Goal: Communication & Community: Answer question/provide support

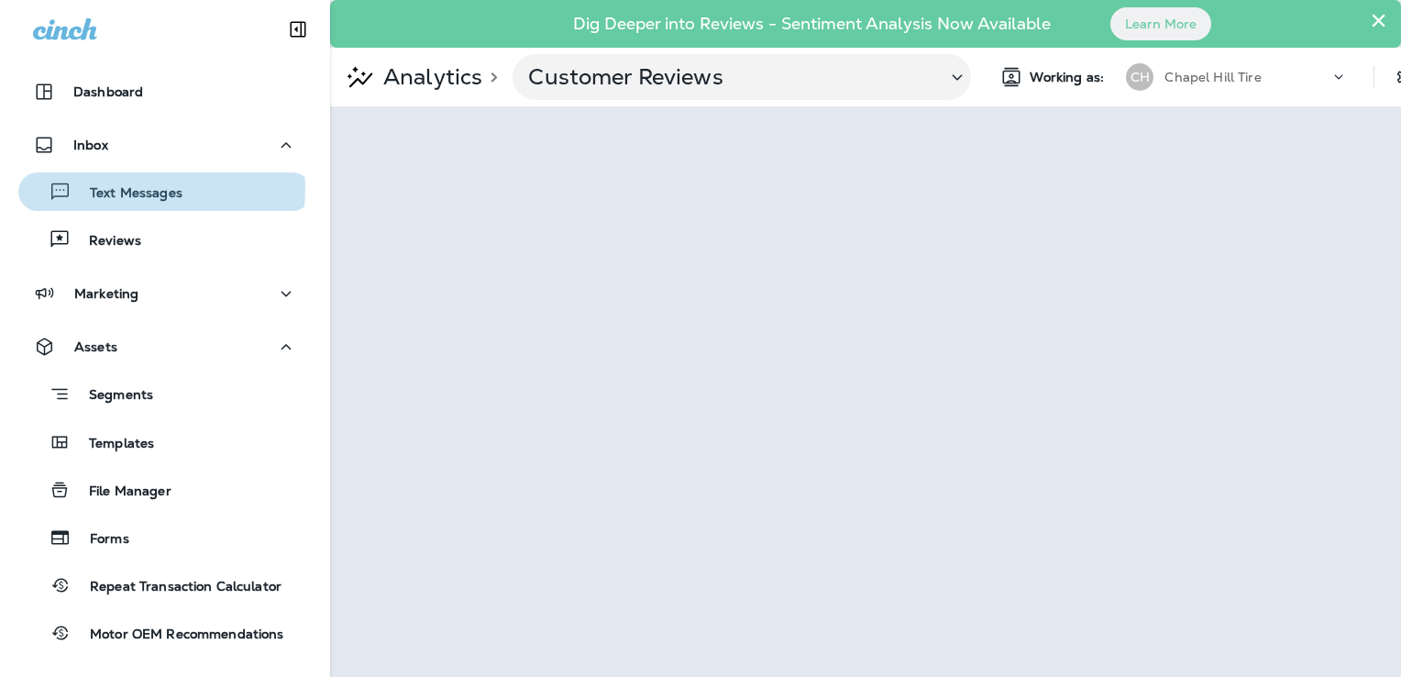
click at [126, 188] on p "Text Messages" at bounding box center [127, 193] width 111 height 17
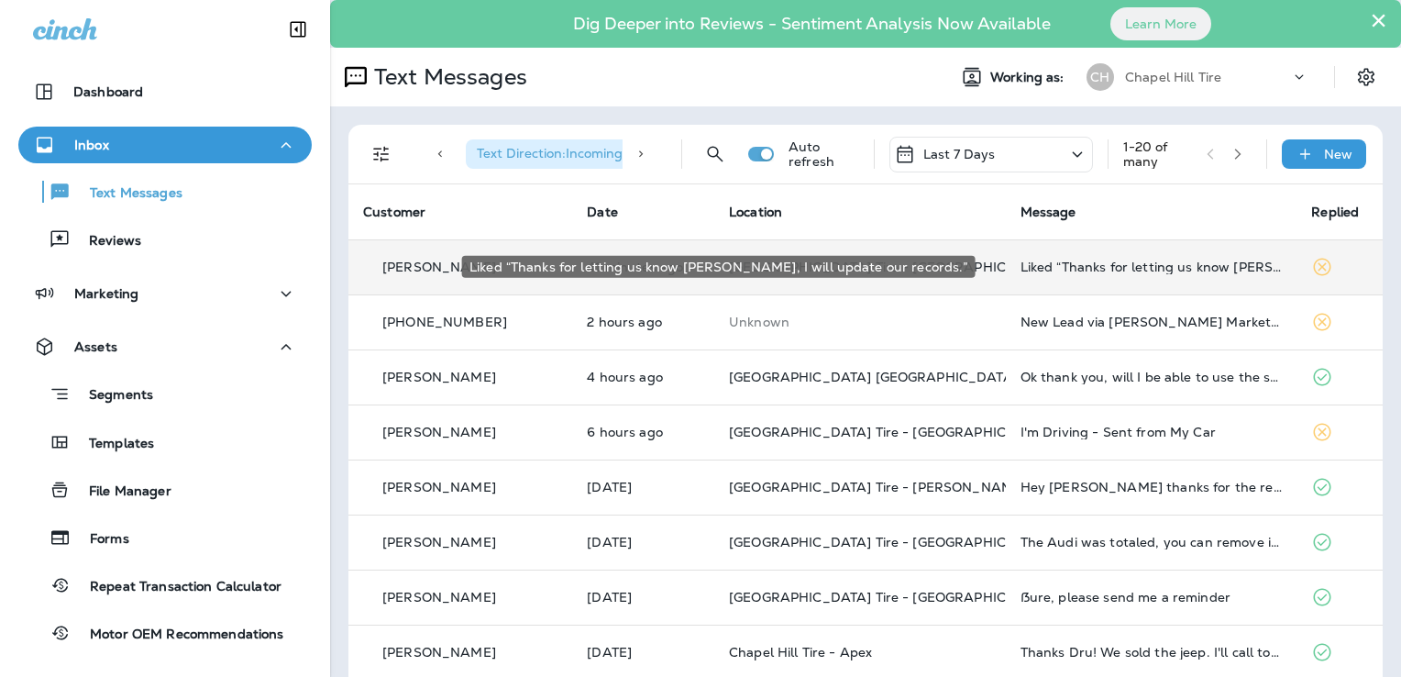
click at [1053, 266] on div "Liked “Thanks for letting us know [PERSON_NAME], I will update our records.”" at bounding box center [1152, 267] width 262 height 15
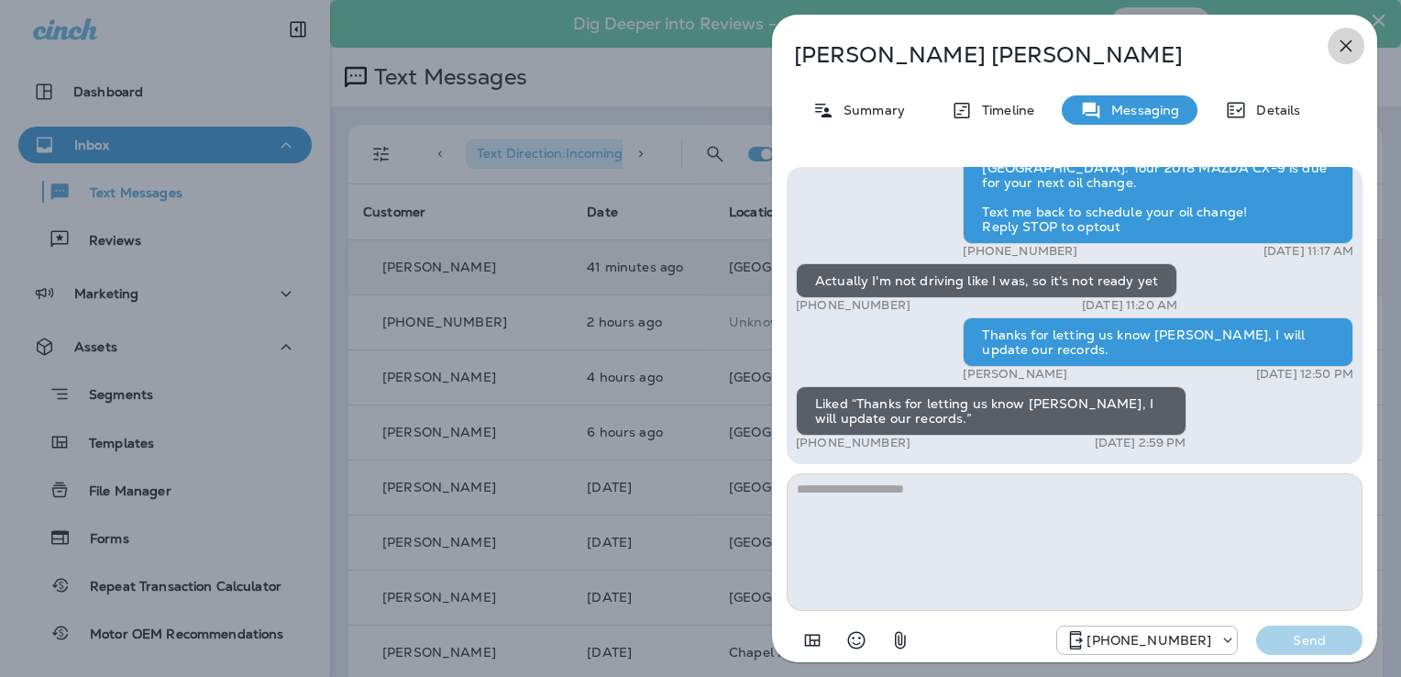
click at [1347, 39] on icon "button" at bounding box center [1346, 46] width 22 height 22
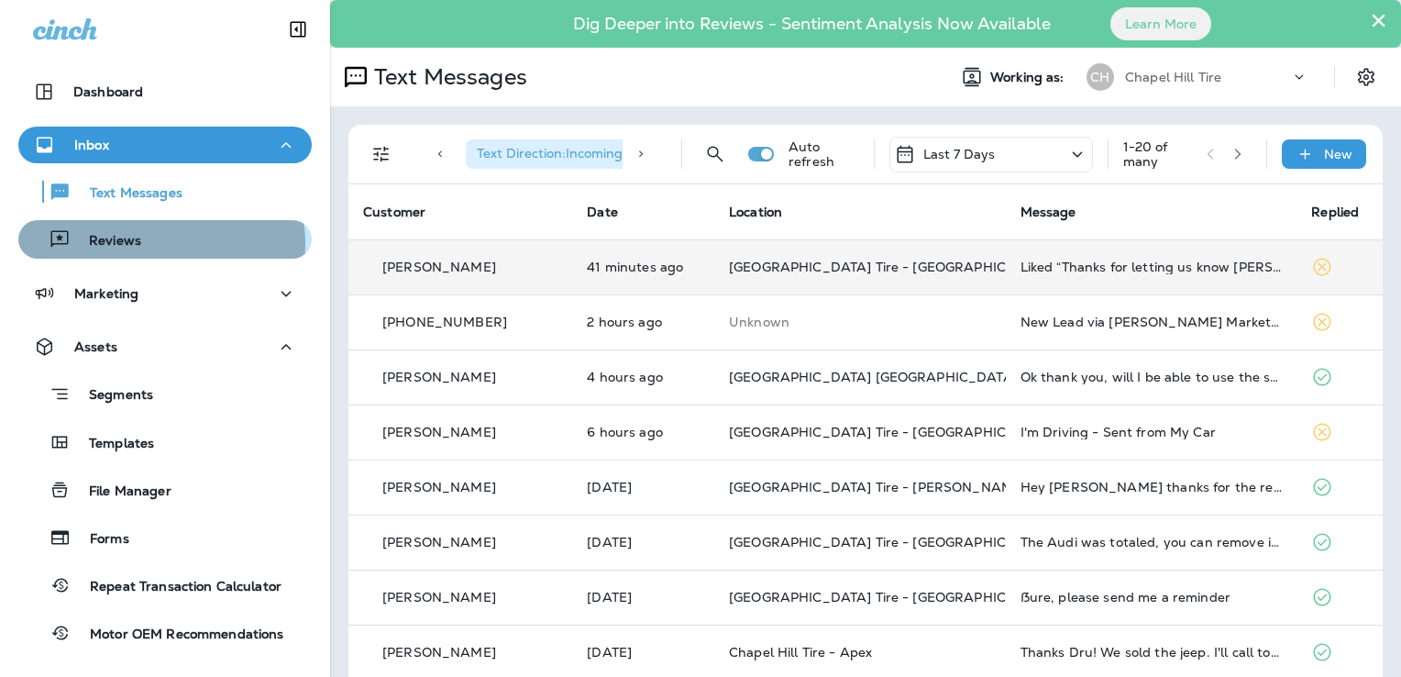
click at [154, 244] on div "Reviews" at bounding box center [165, 240] width 279 height 28
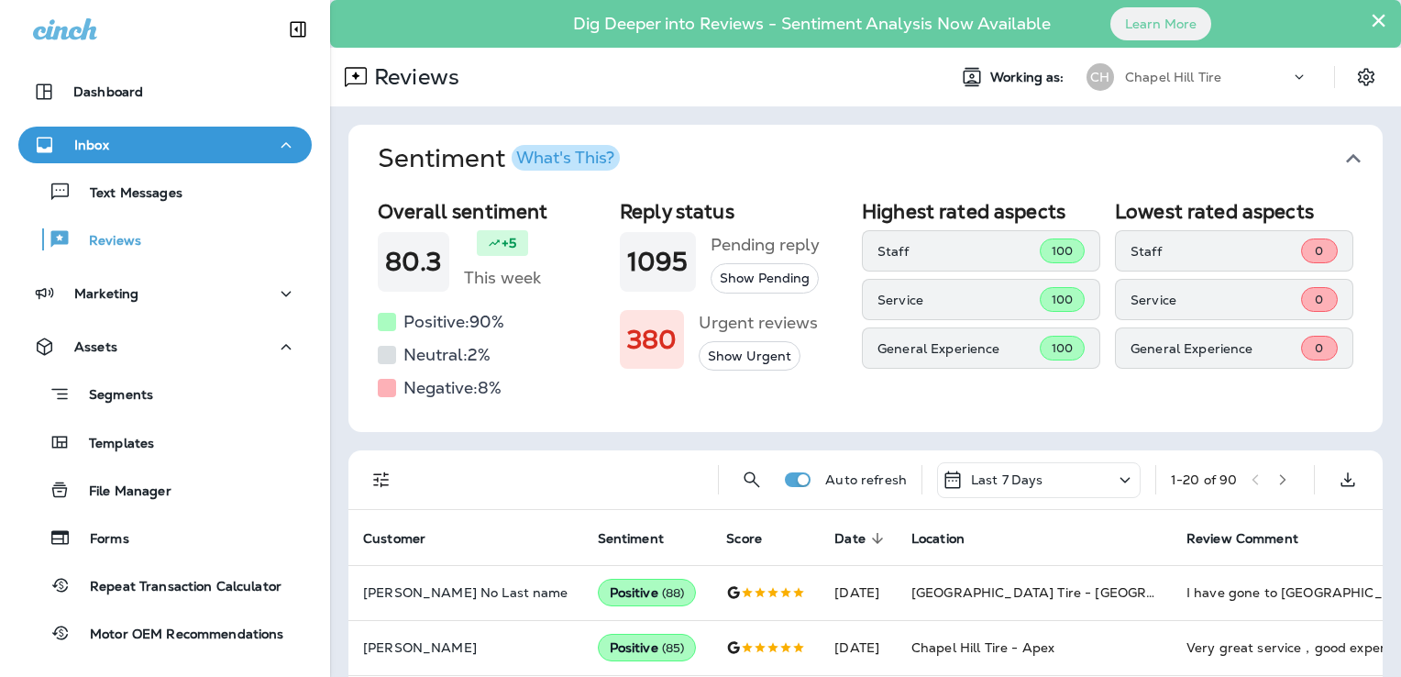
click at [987, 476] on p "Last 7 Days" at bounding box center [1007, 479] width 72 height 15
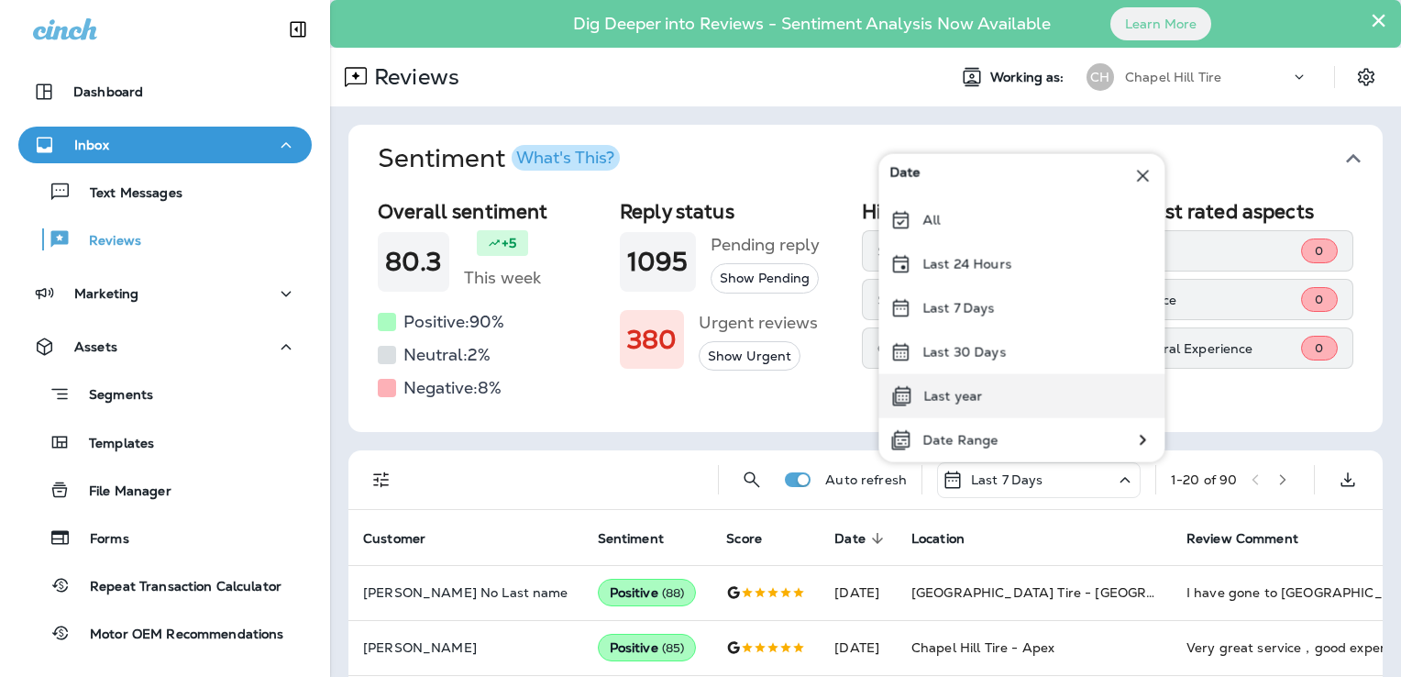
click at [943, 411] on div "Last year" at bounding box center [1021, 396] width 286 height 44
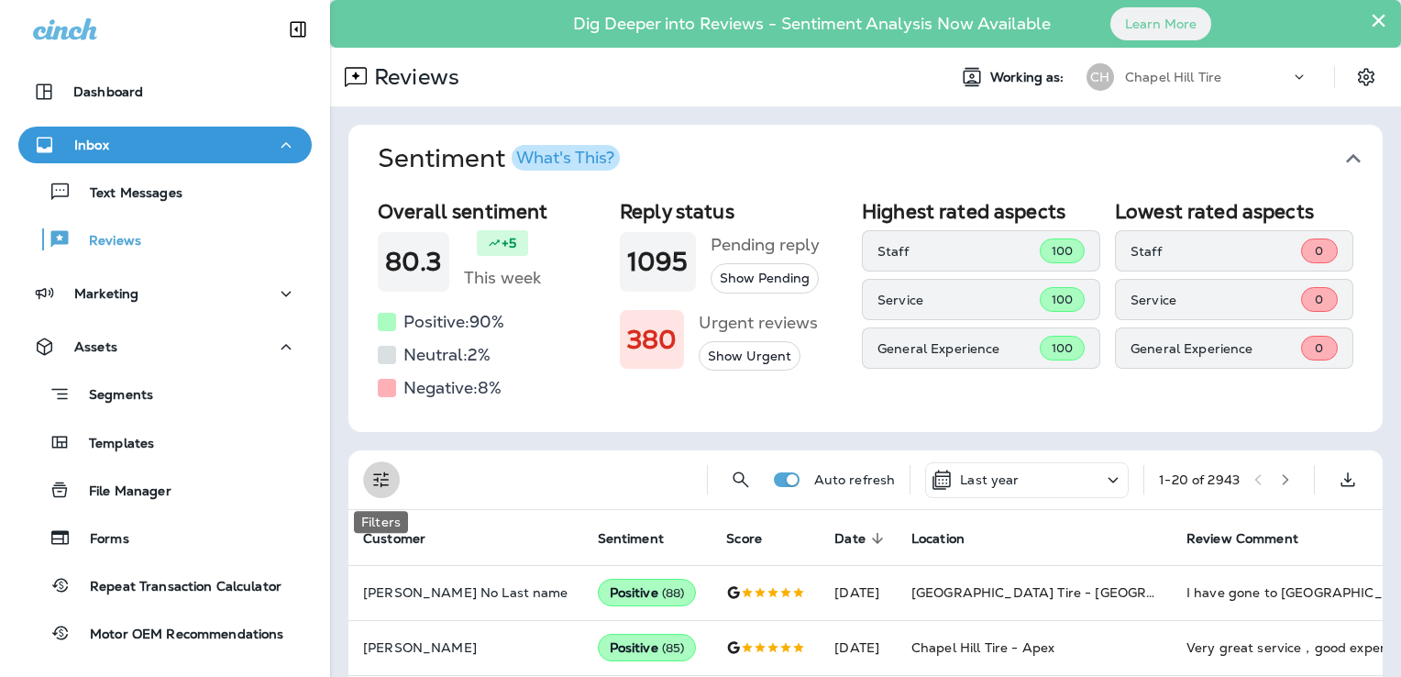
click at [378, 479] on icon "Filters" at bounding box center [381, 480] width 22 height 22
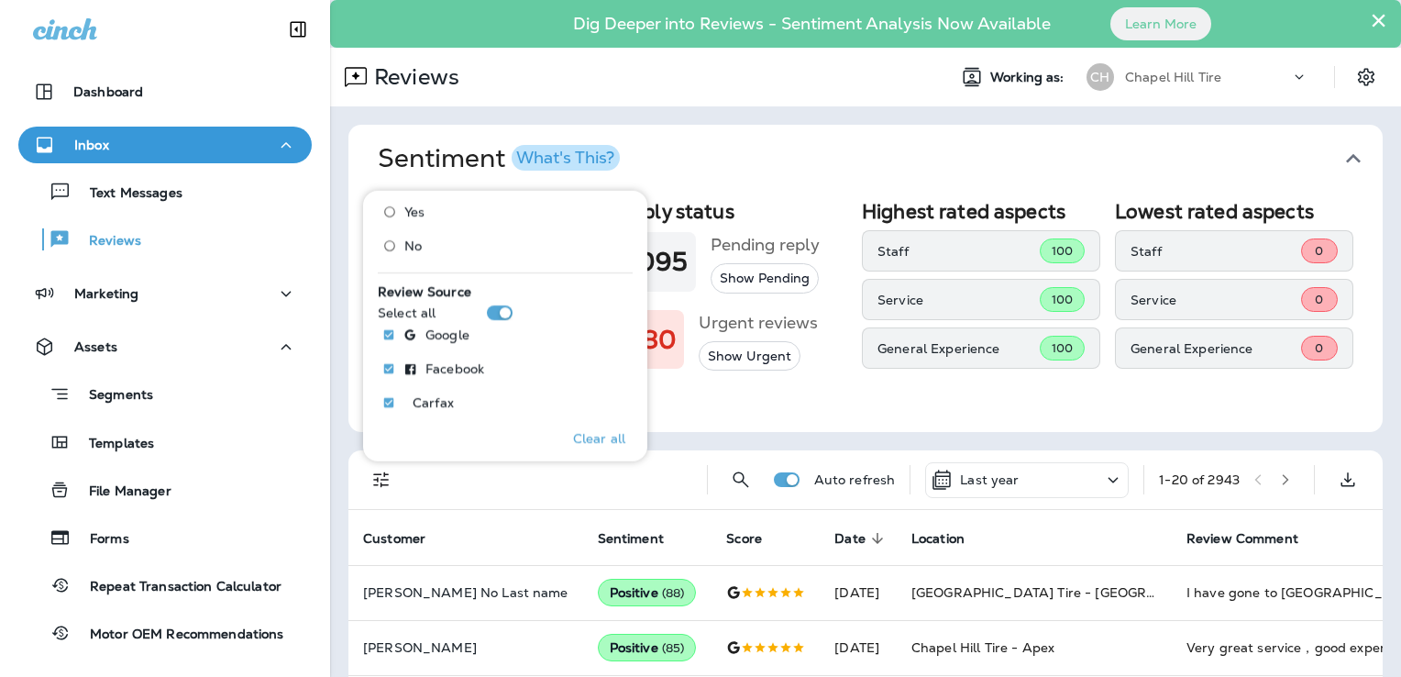
scroll to position [80, 0]
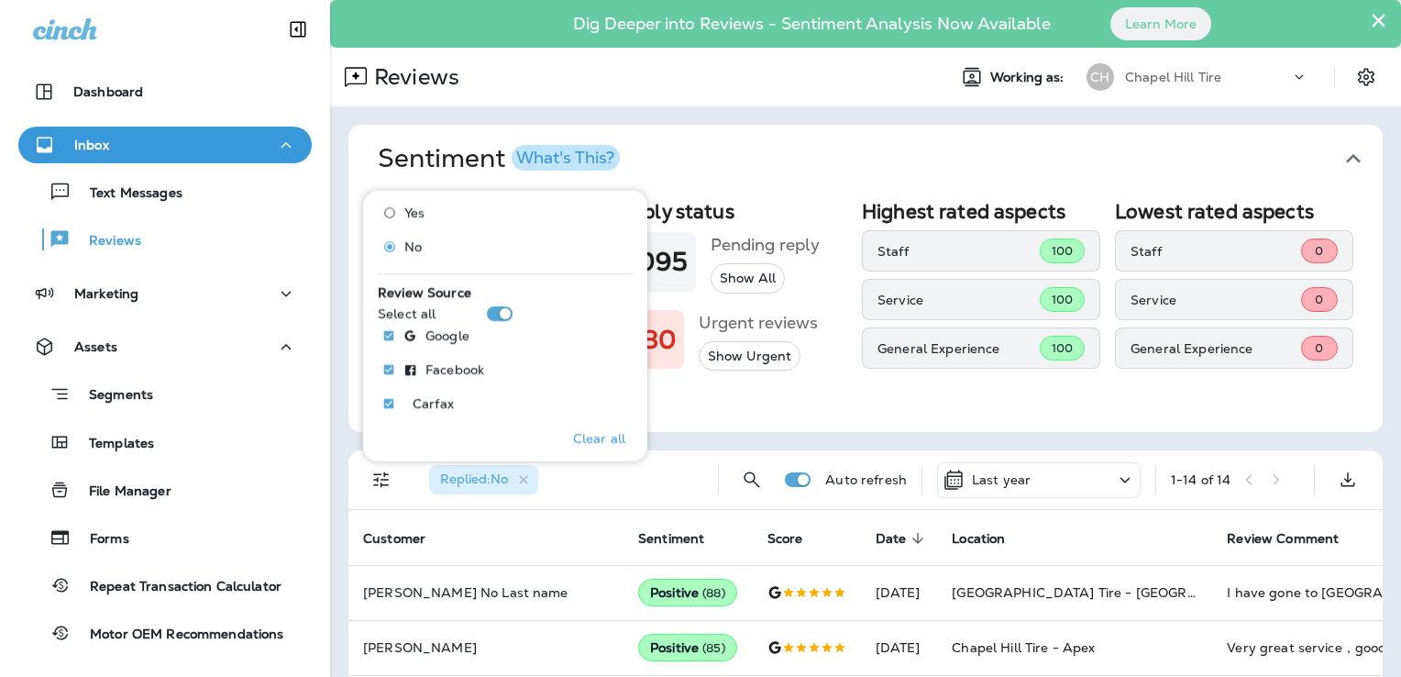
click at [726, 413] on div "Overall sentiment 80.3 +5 This week Positive: 90 % Neutral: 2 % Negative: 8 % R…" at bounding box center [865, 312] width 1034 height 239
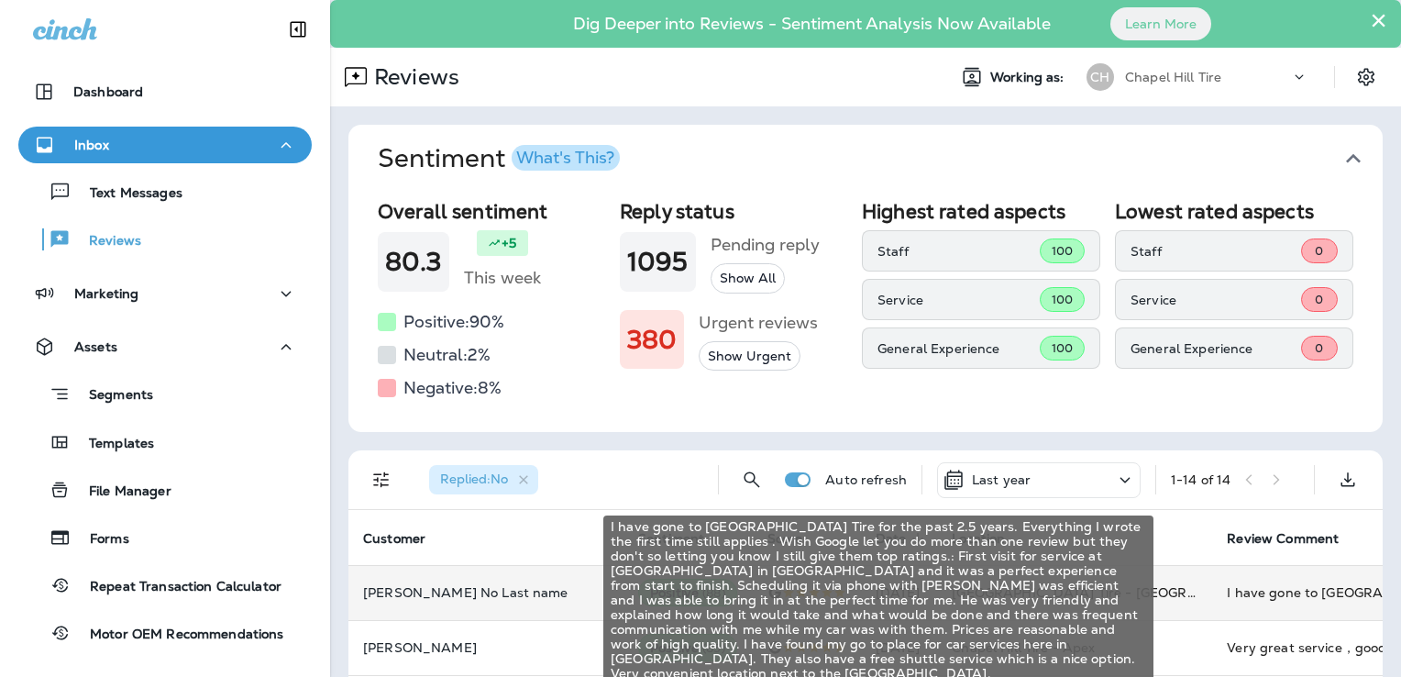
click at [1227, 592] on div "I have gone to [GEOGRAPHIC_DATA] Tire for the past 2.5 years. Everything I wrot…" at bounding box center [1350, 592] width 246 height 18
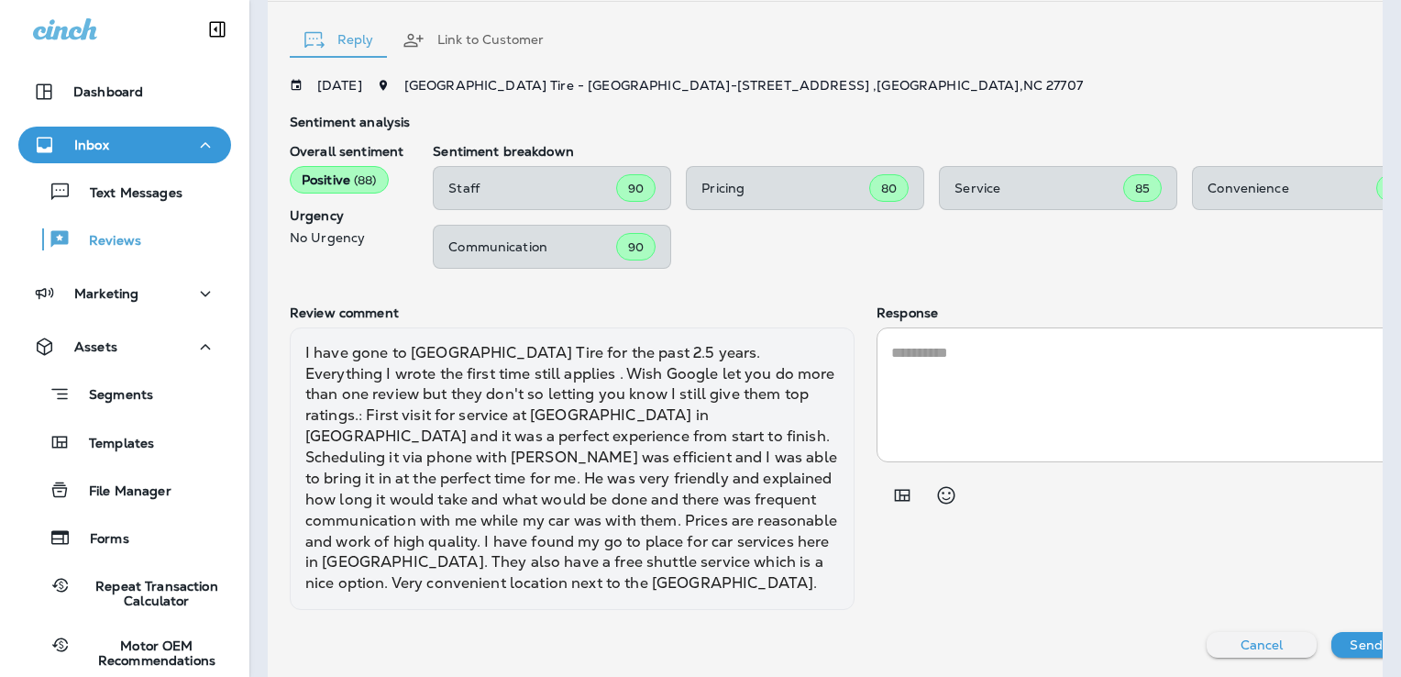
scroll to position [617, 0]
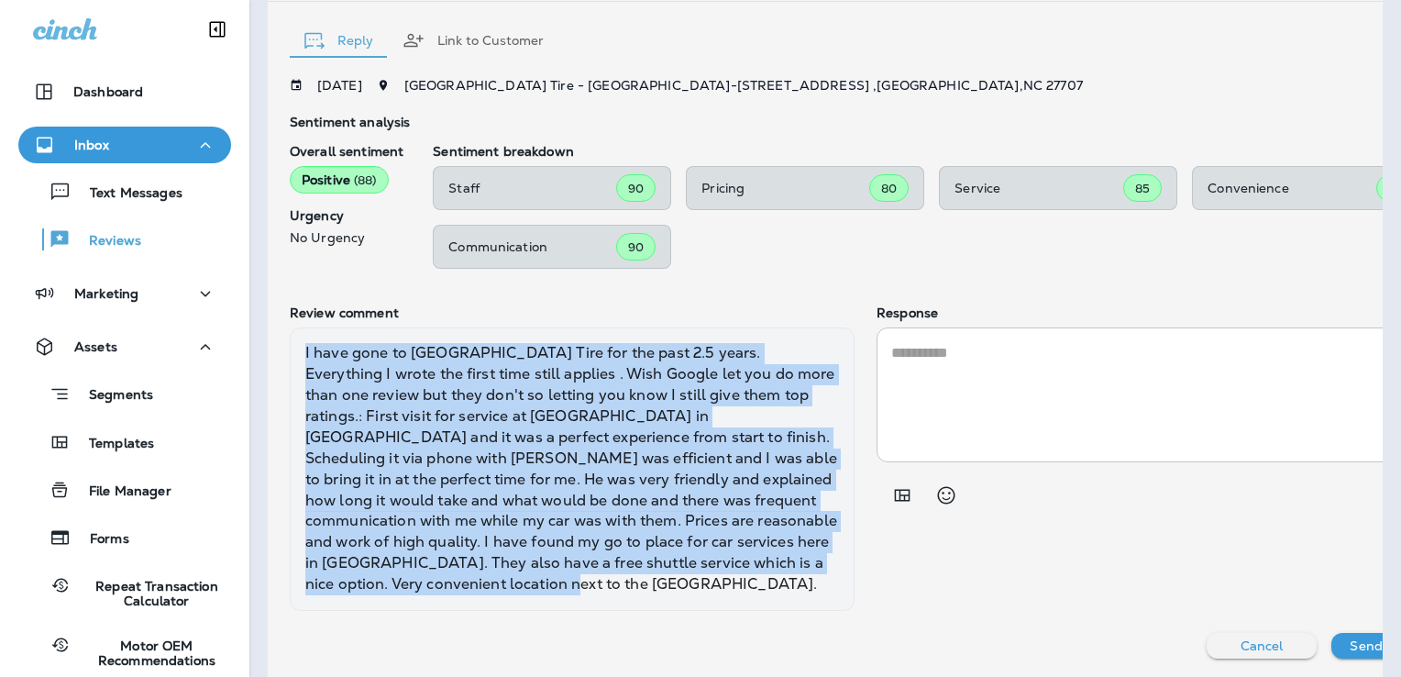
drag, startPoint x: 558, startPoint y: 581, endPoint x: 308, endPoint y: 344, distance: 344.4
click at [308, 344] on div "I have gone to [GEOGRAPHIC_DATA] Tire for the past 2.5 years. Everything I wrot…" at bounding box center [572, 468] width 565 height 283
copy div "I have gone to [GEOGRAPHIC_DATA] Tire for the past 2.5 years. Everything I wrot…"
click at [892, 367] on textarea at bounding box center [1159, 394] width 536 height 105
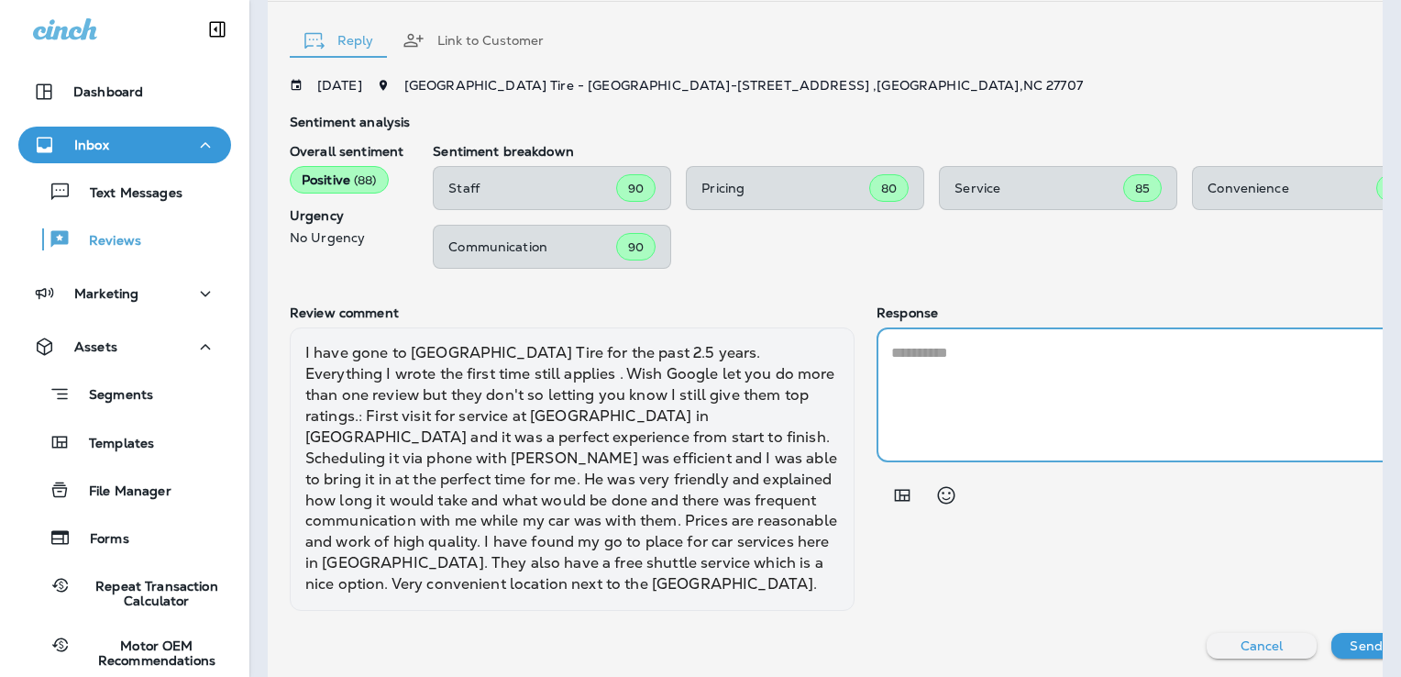
scroll to position [474, 0]
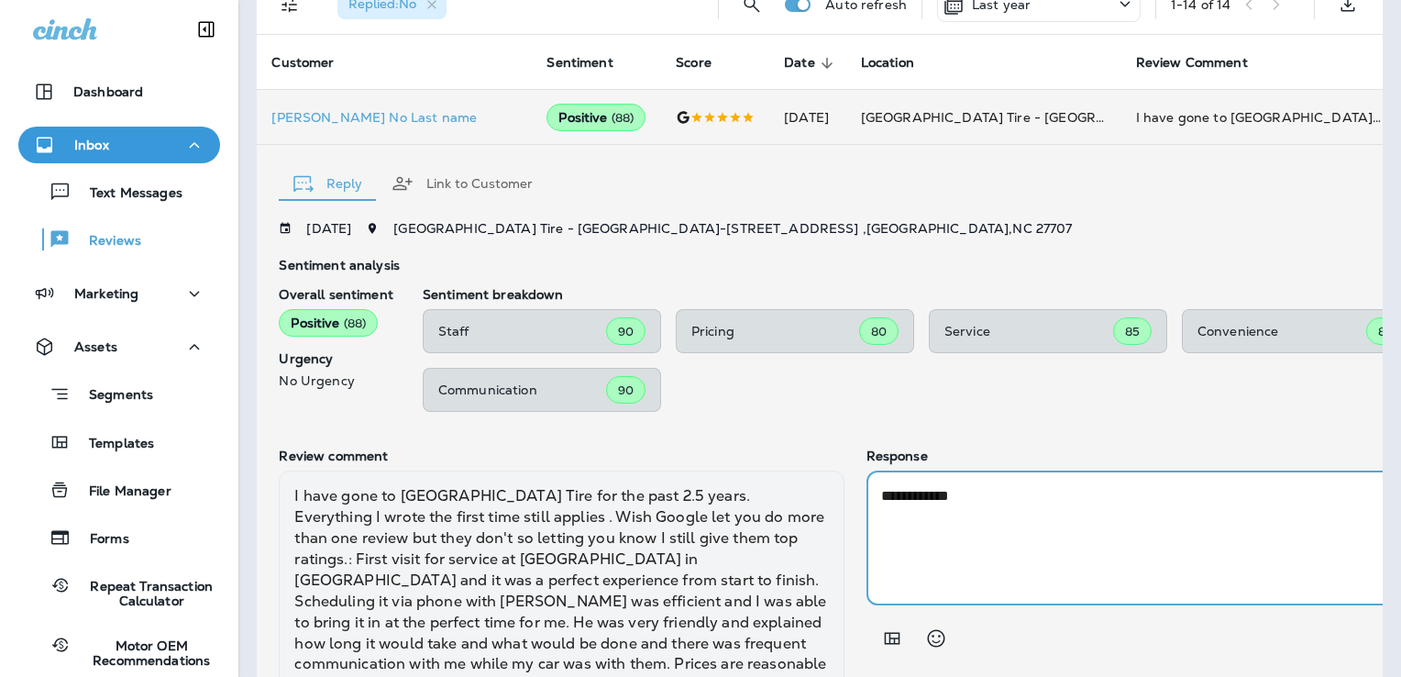
paste textarea "**********"
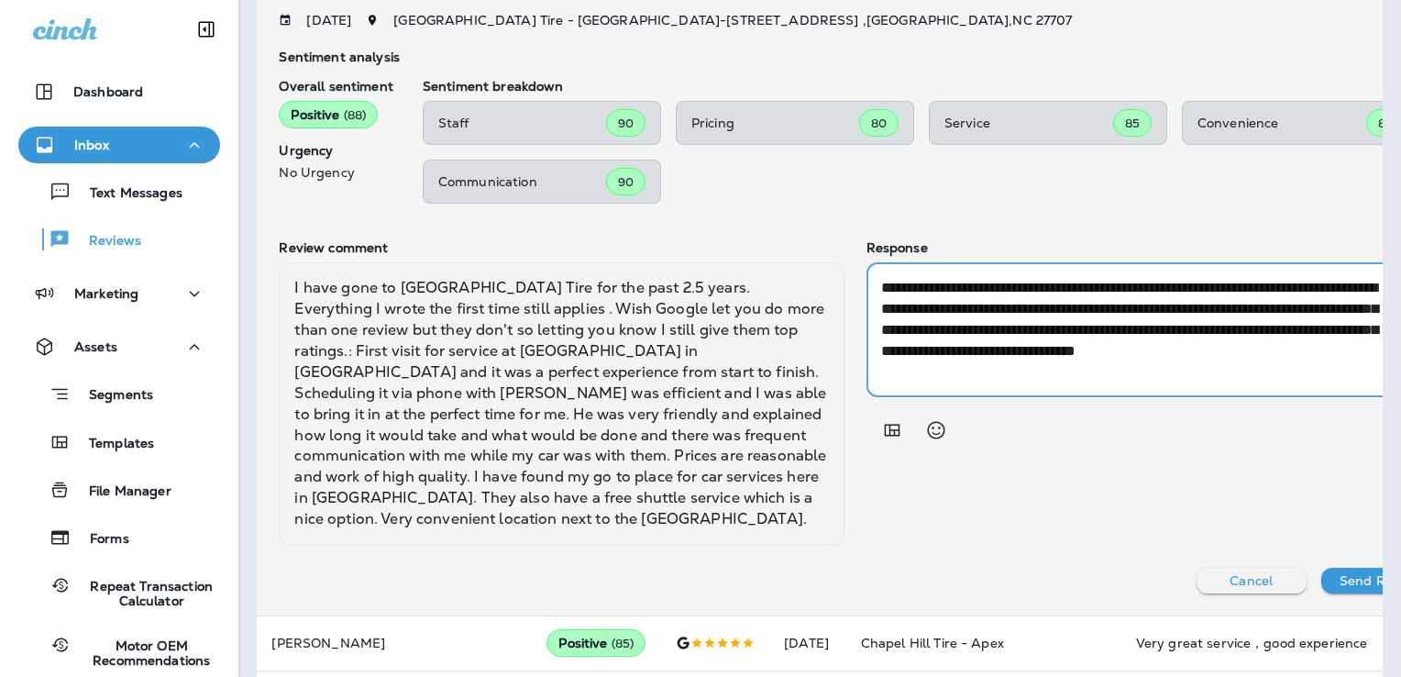
scroll to position [687, 0]
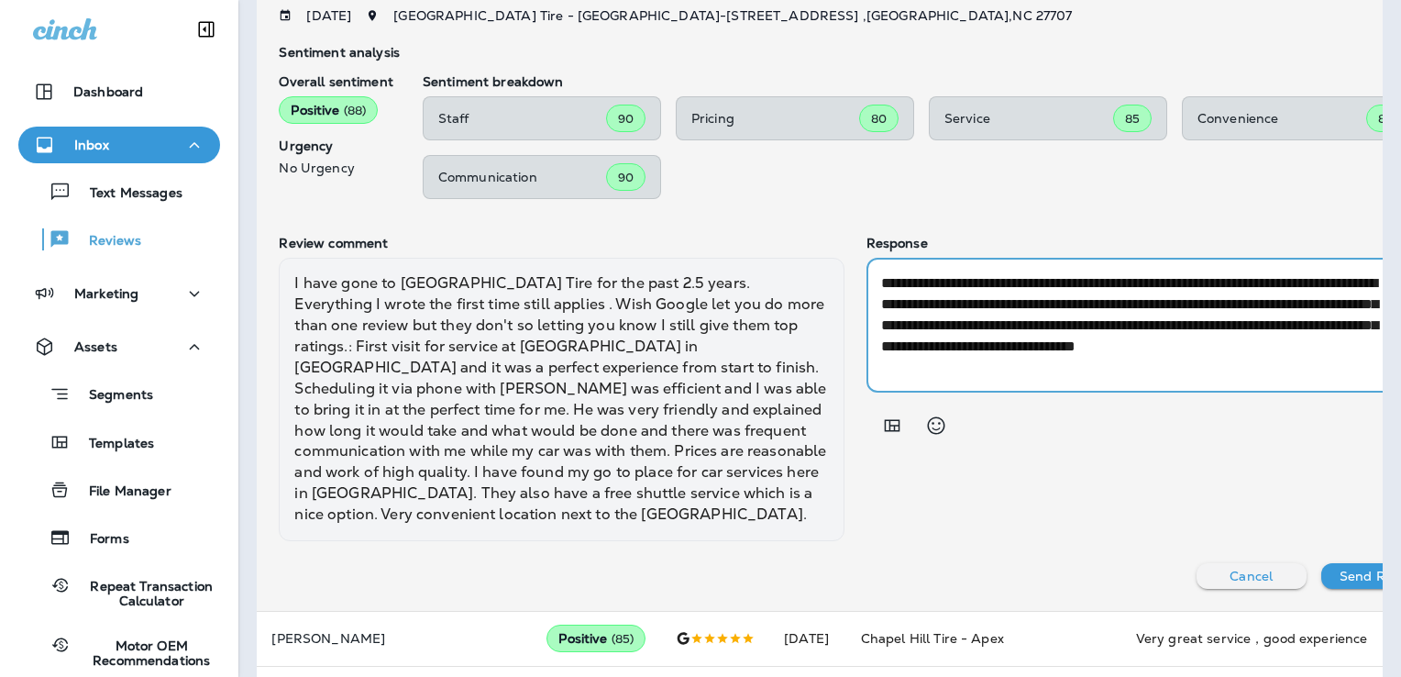
type textarea "**********"
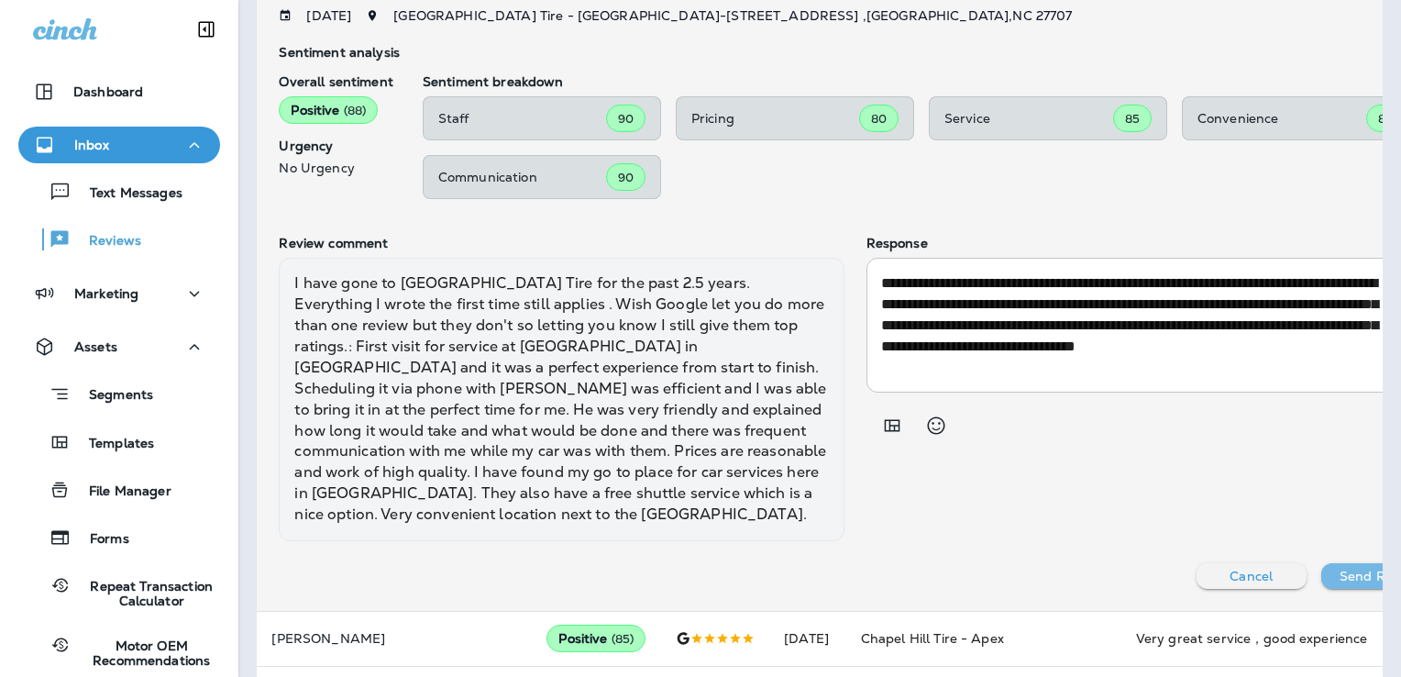
click at [1321, 563] on button "Send Reply" at bounding box center [1376, 576] width 110 height 26
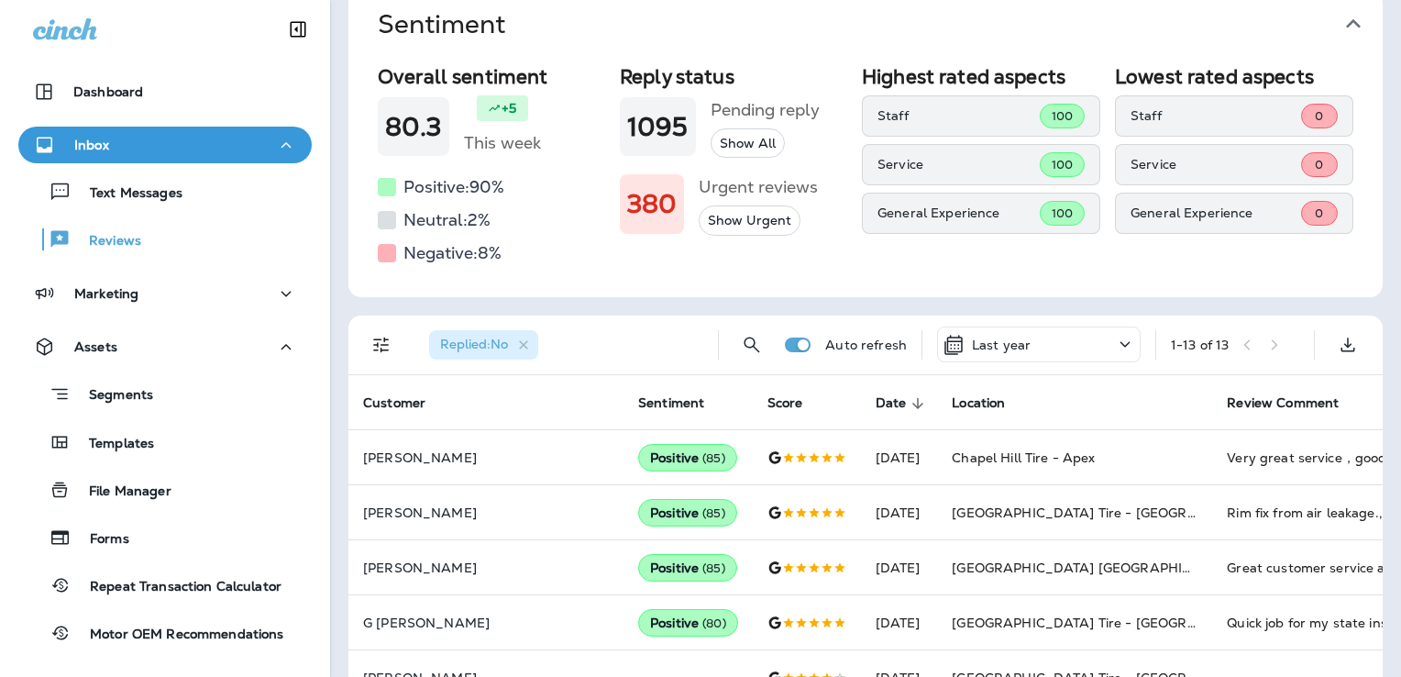
scroll to position [125, 0]
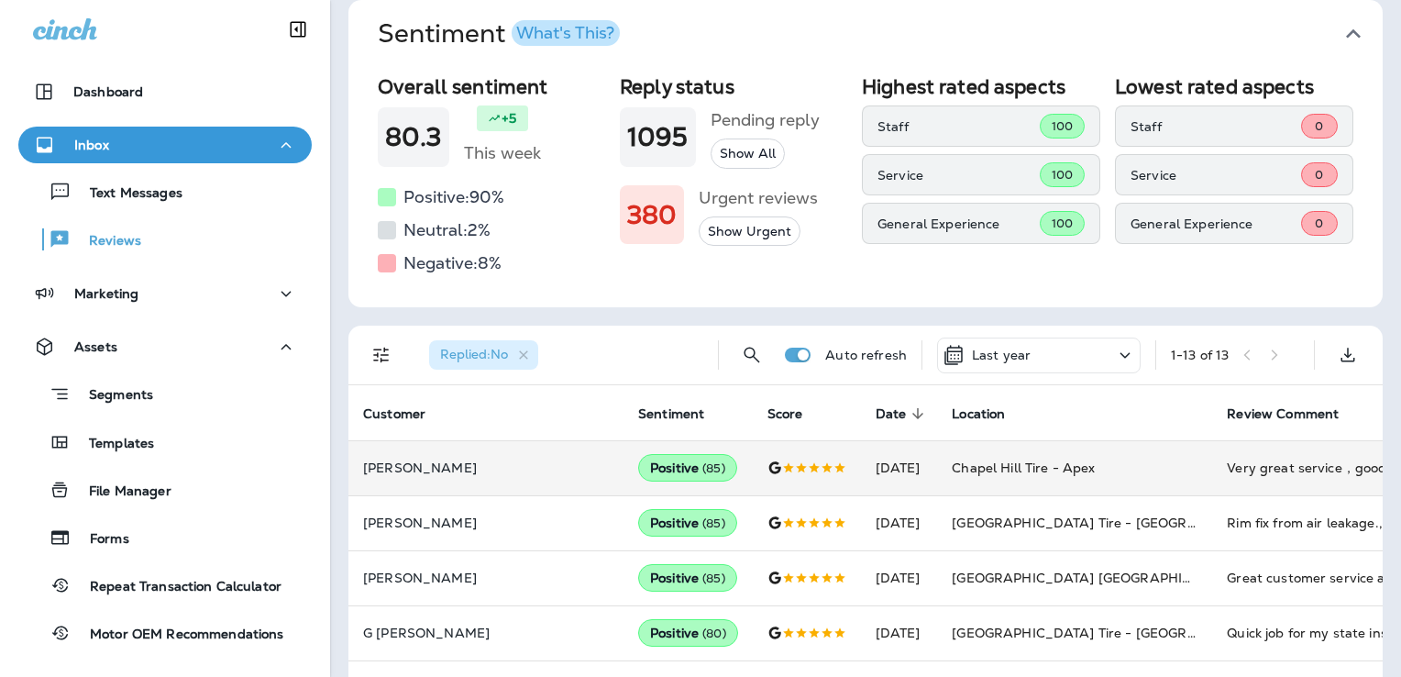
click at [1243, 463] on div "Very great service，good experience" at bounding box center [1350, 467] width 246 height 18
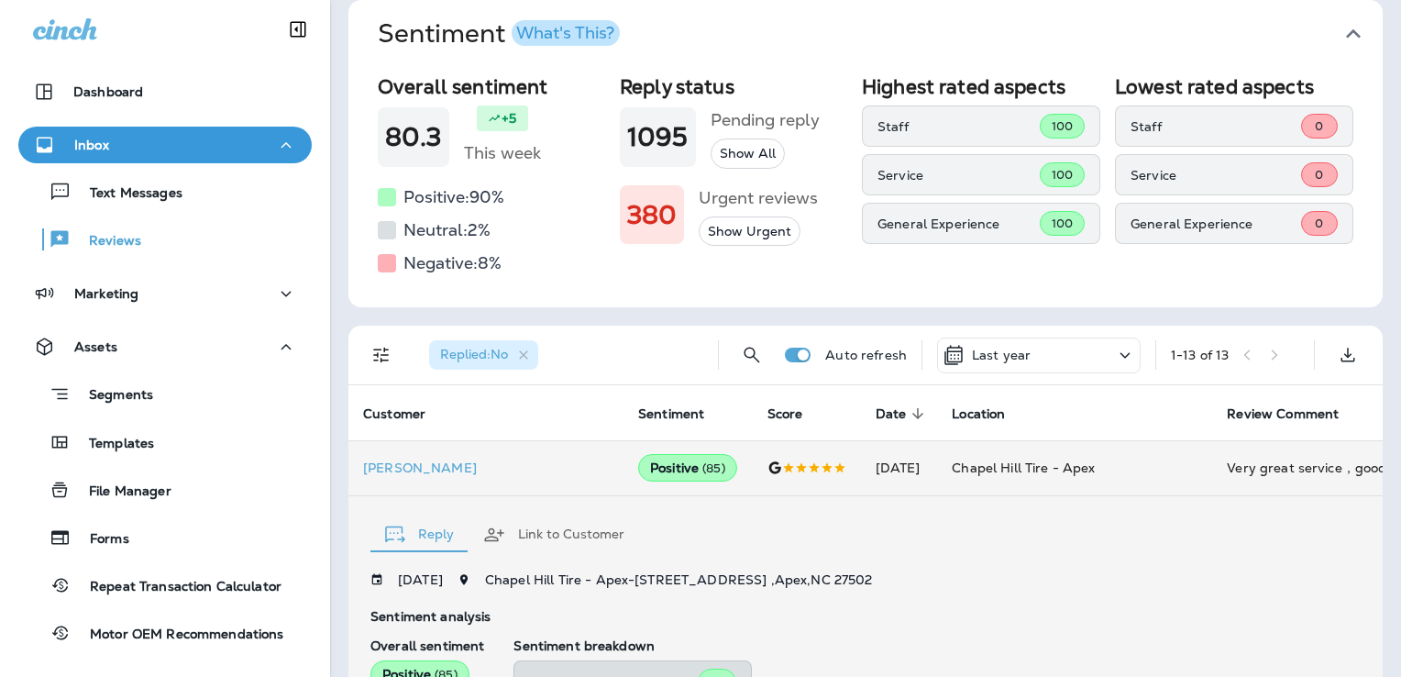
scroll to position [499, 0]
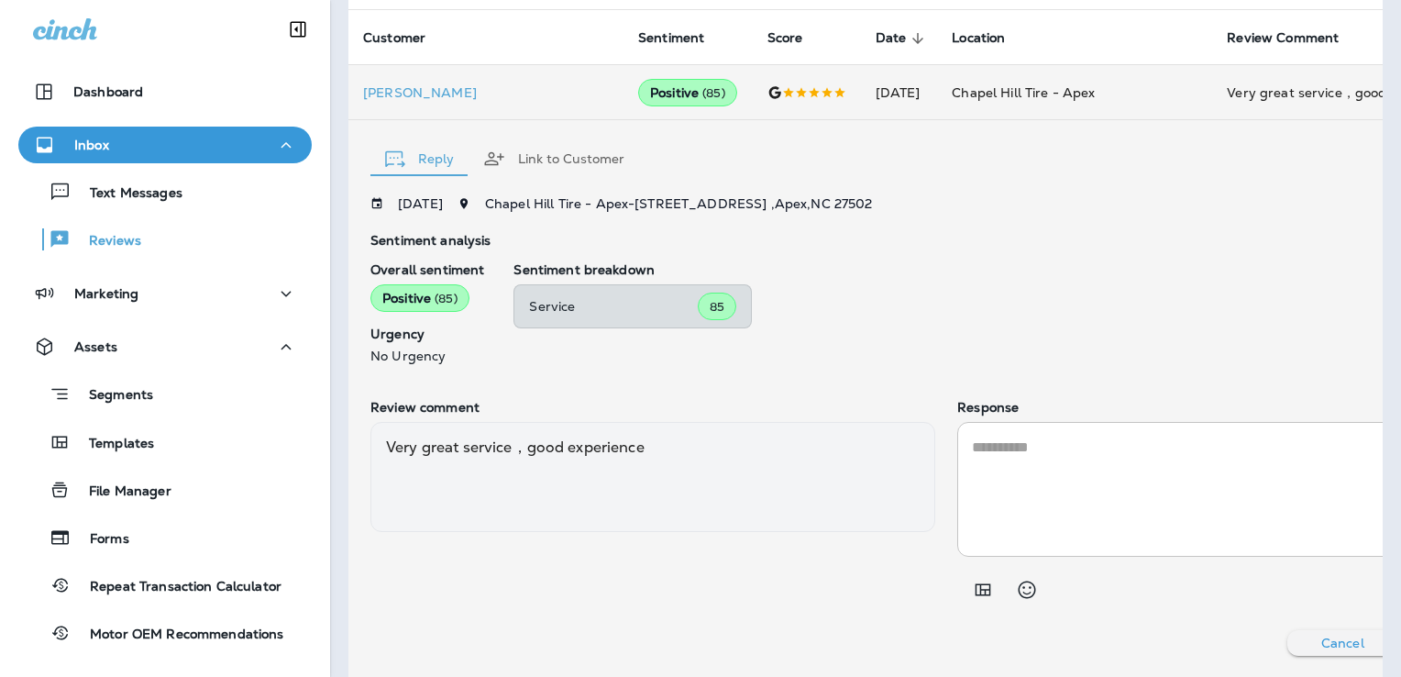
click at [977, 443] on textarea at bounding box center [1240, 488] width 536 height 105
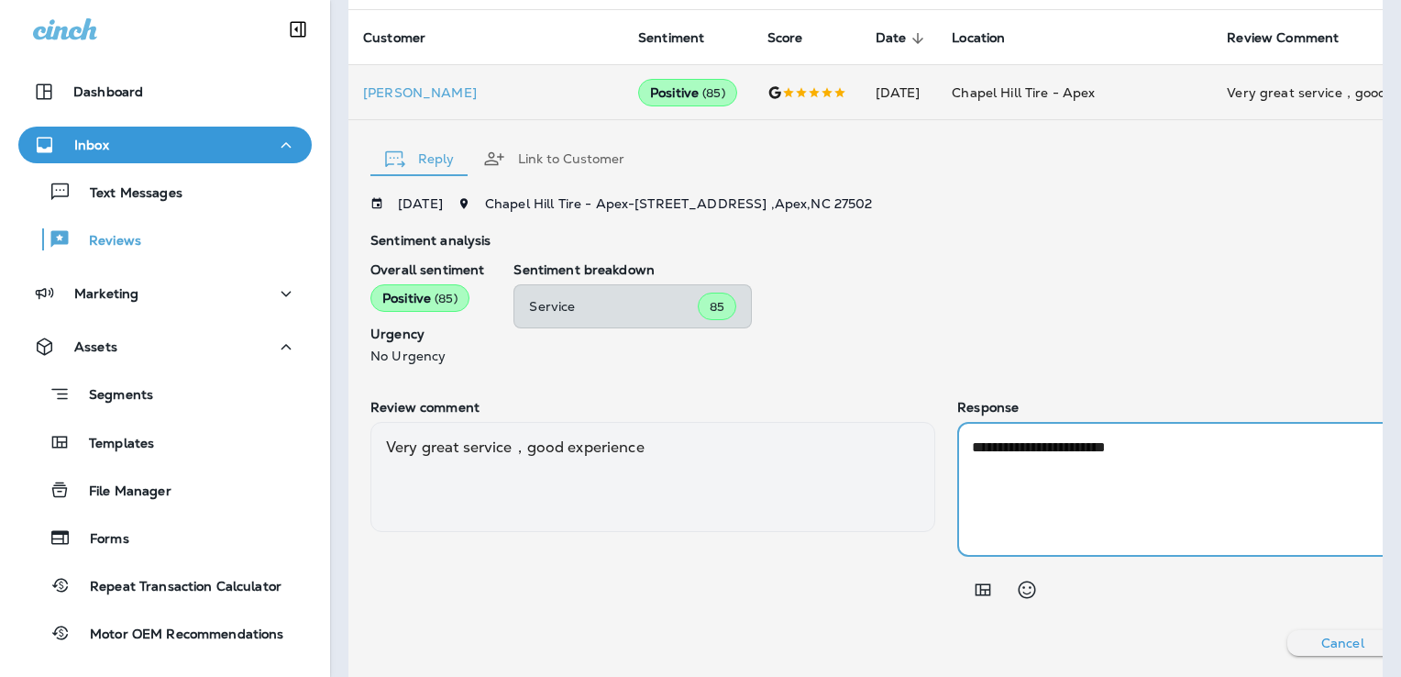
type textarea "**********"
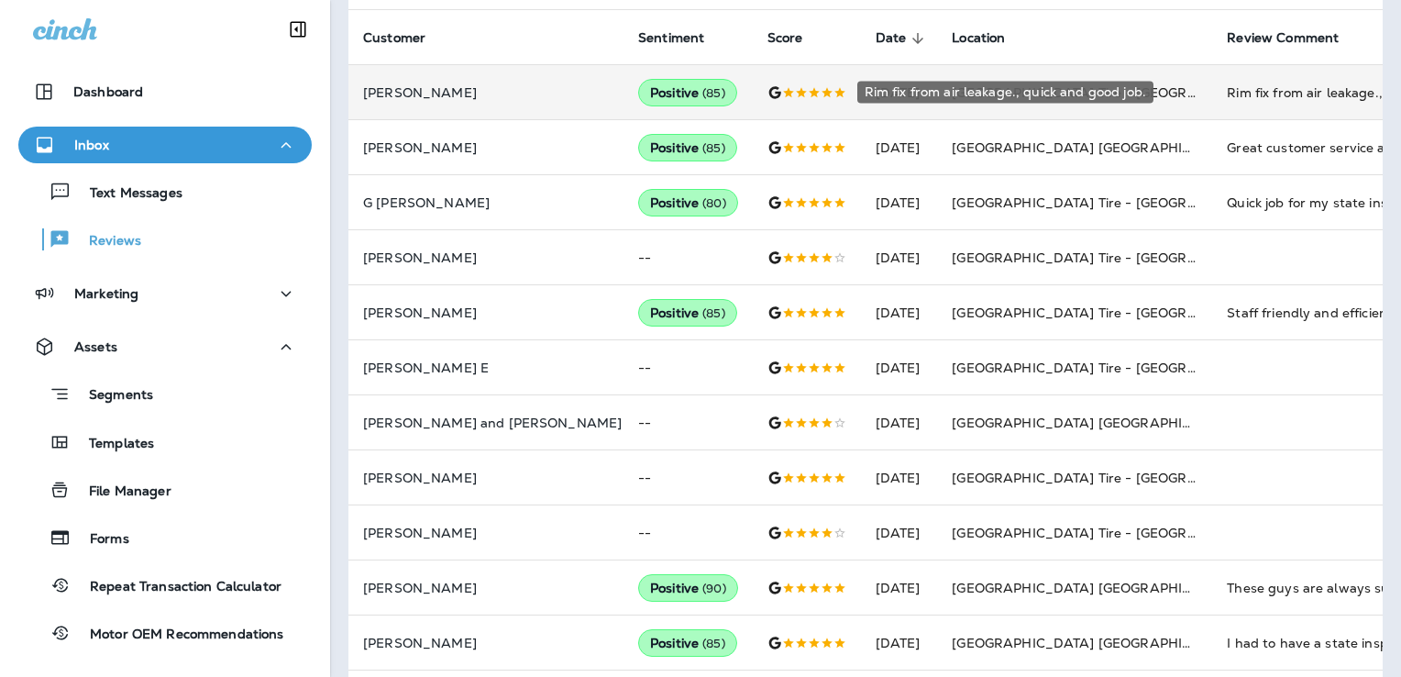
click at [1227, 92] on div "Rim fix from air leakage., quick and good job." at bounding box center [1350, 92] width 246 height 18
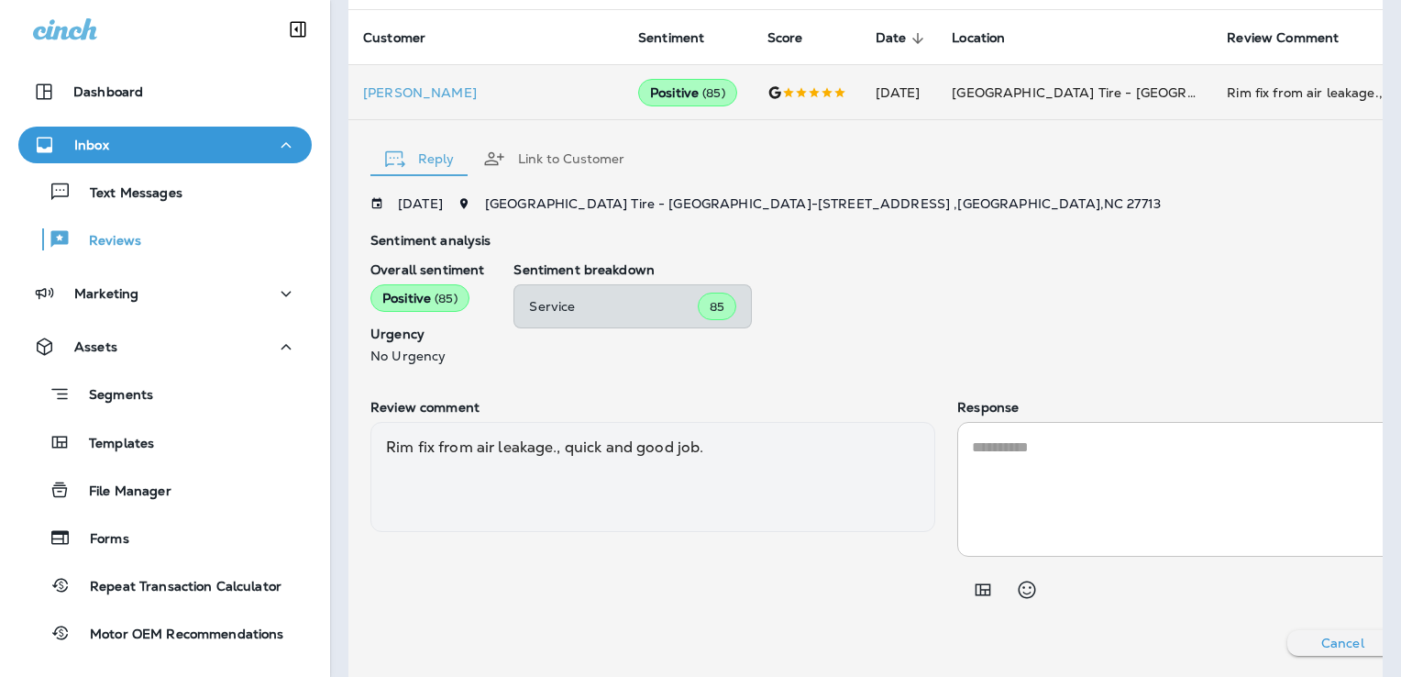
click at [958, 435] on div "* ​" at bounding box center [1239, 489] width 565 height 135
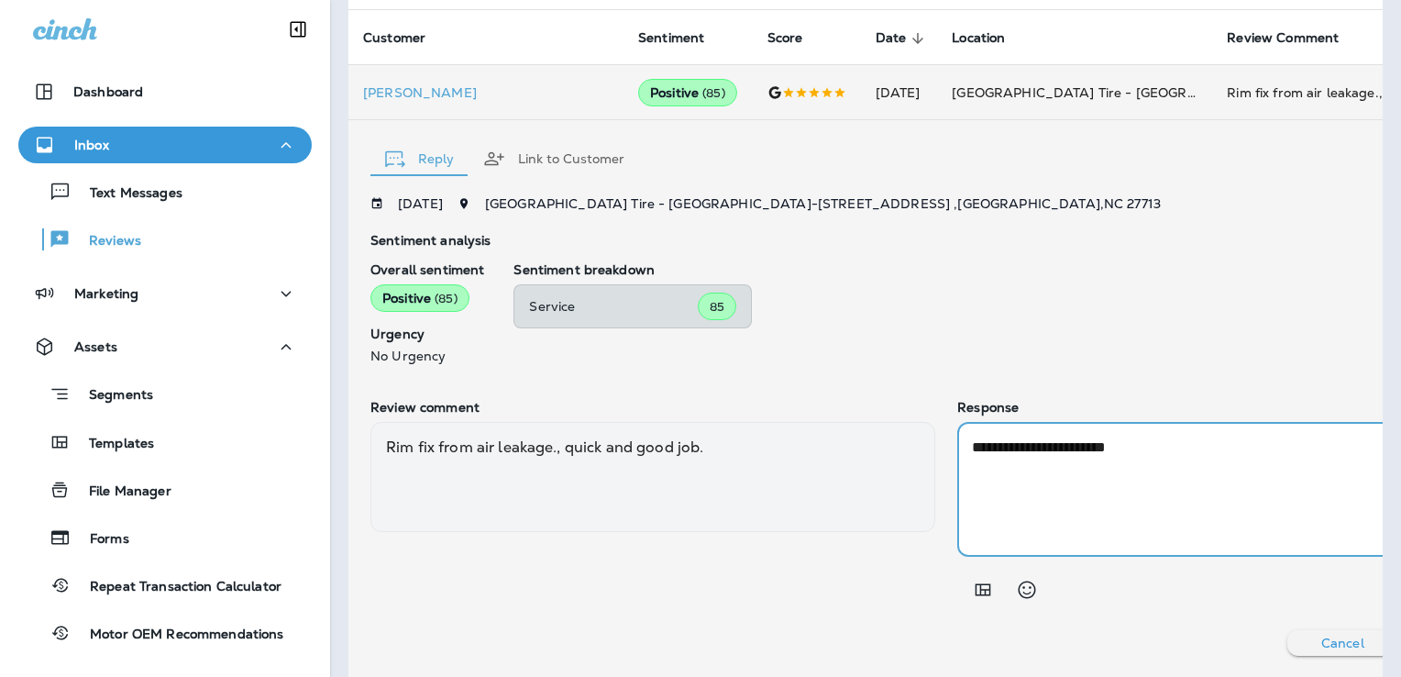
type textarea "**********"
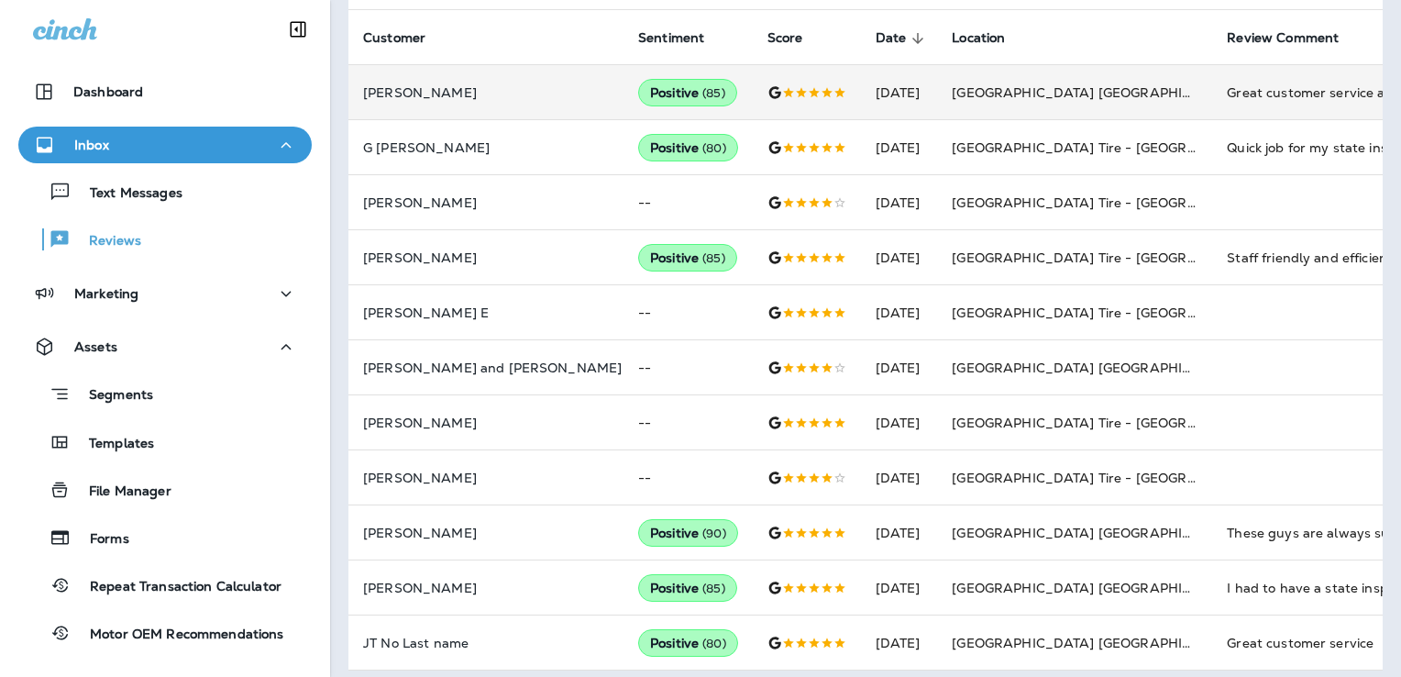
click at [1094, 93] on td "[GEOGRAPHIC_DATA] [GEOGRAPHIC_DATA] - [GEOGRAPHIC_DATA]" at bounding box center [1074, 92] width 275 height 55
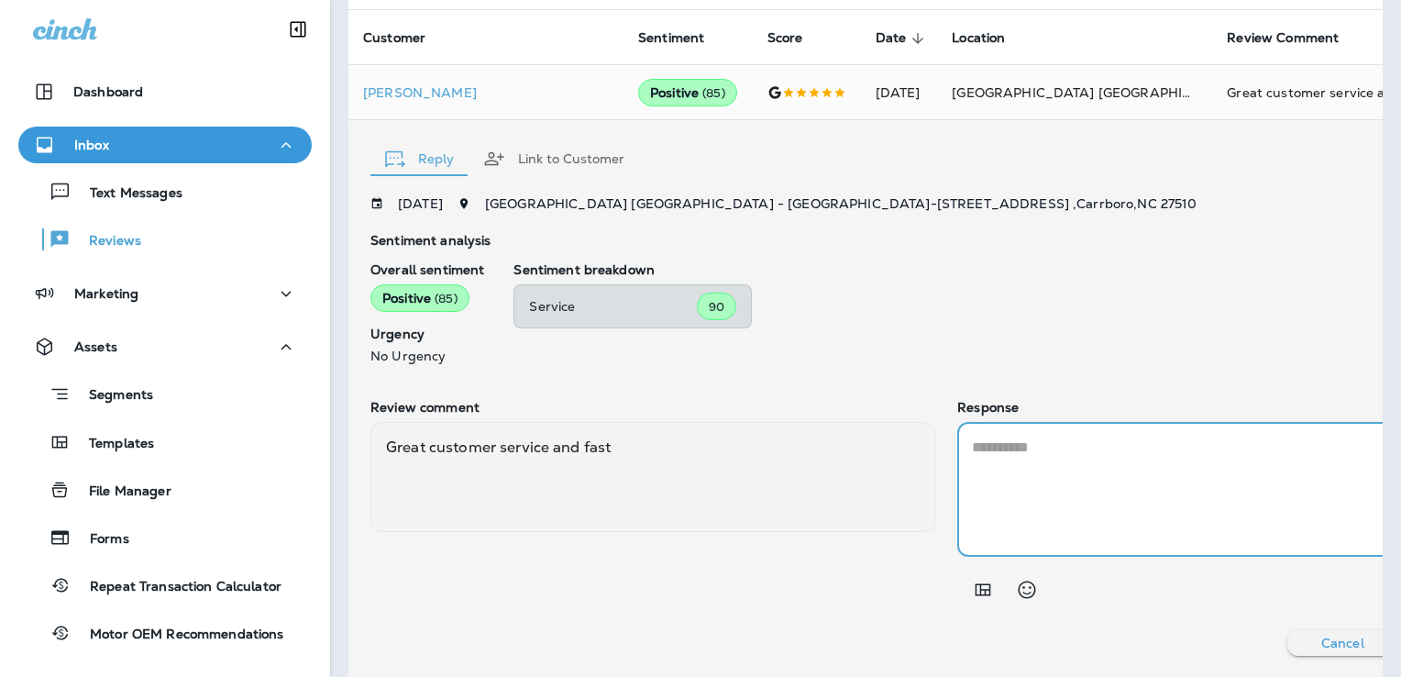
click at [1000, 446] on textarea at bounding box center [1240, 488] width 536 height 105
type textarea "**********"
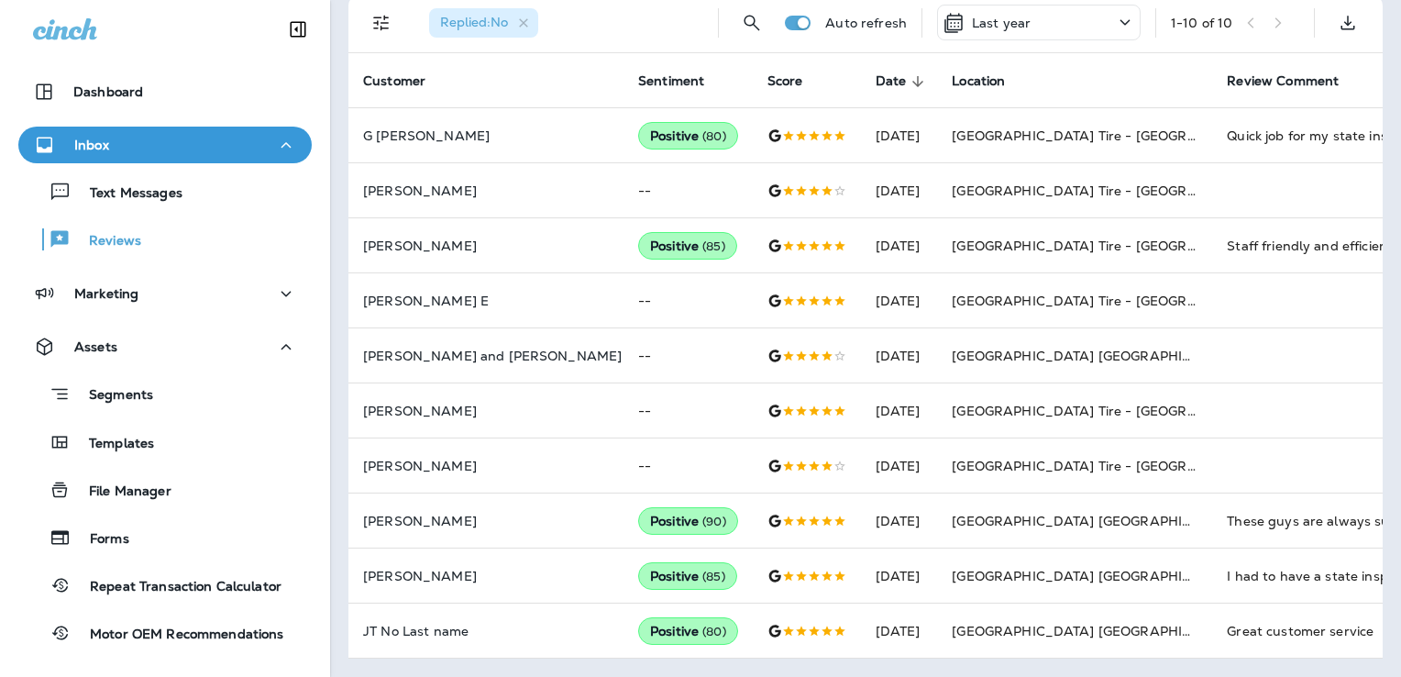
scroll to position [469, 0]
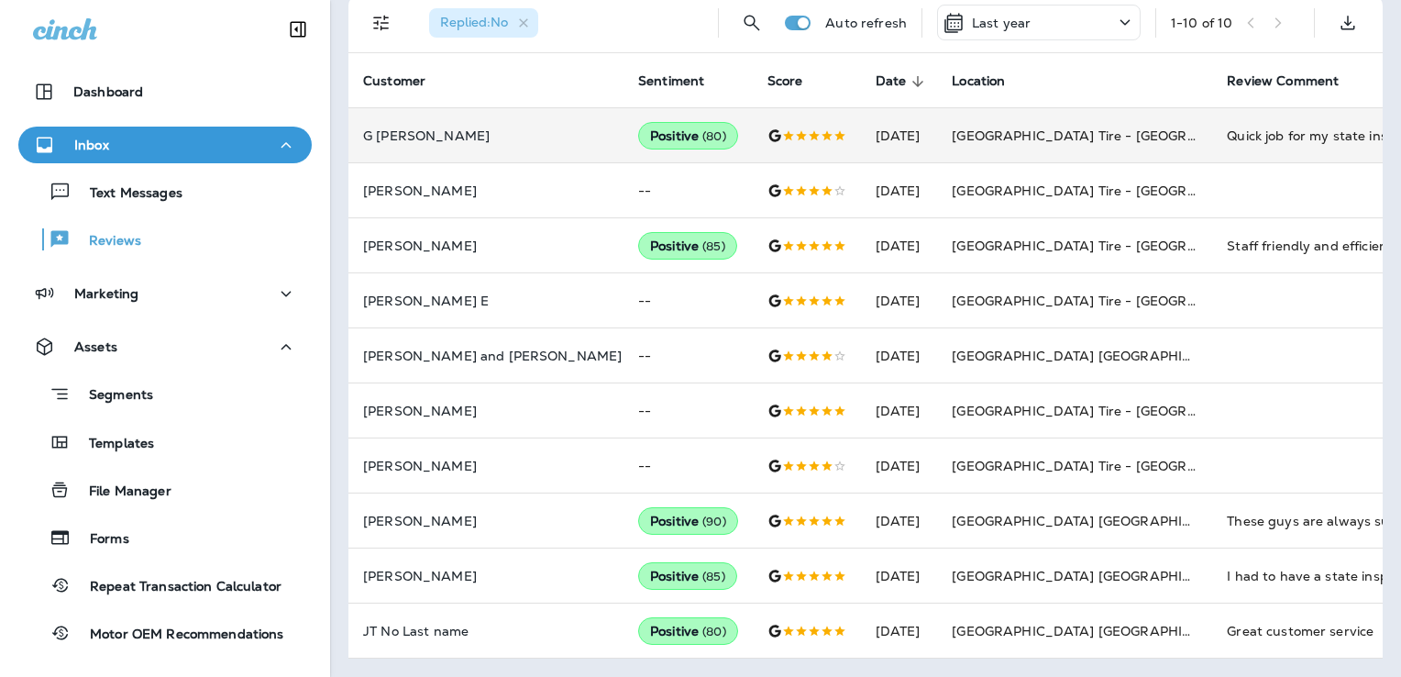
click at [1227, 127] on div "Quick job for my state inspection!" at bounding box center [1350, 136] width 246 height 18
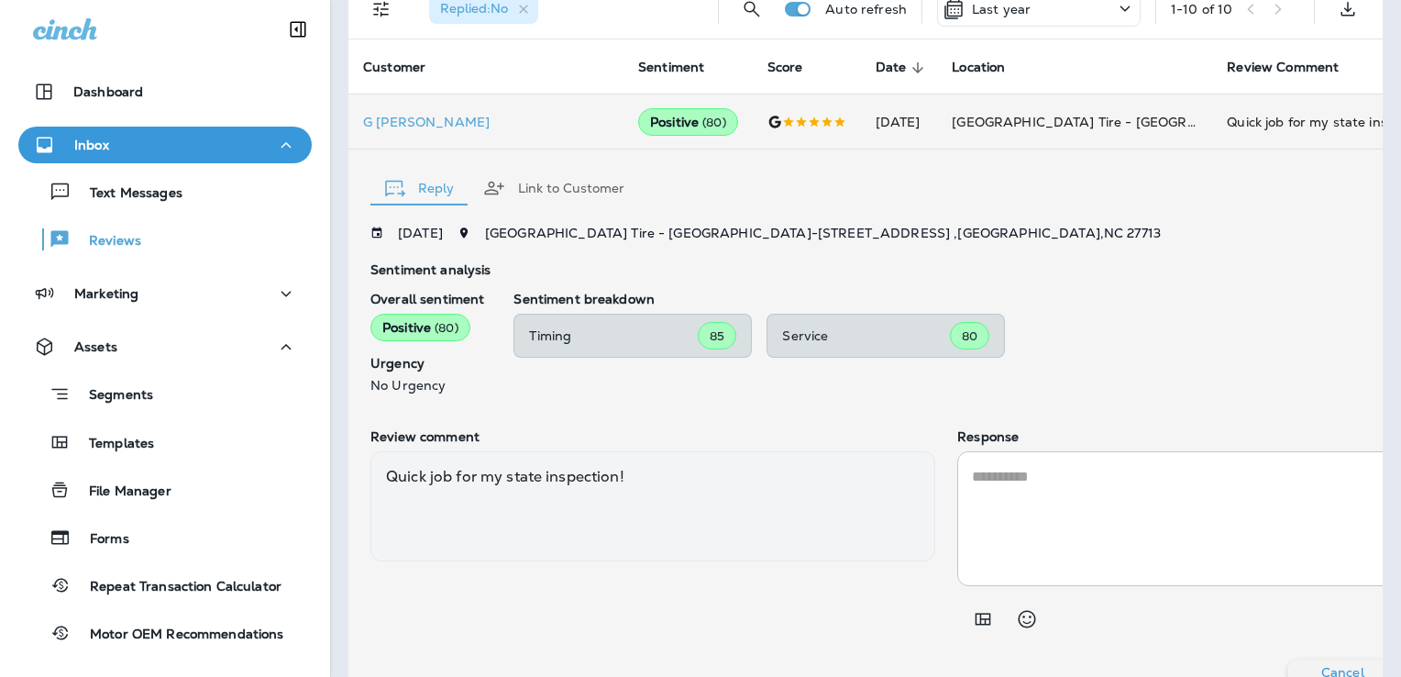
scroll to position [499, 0]
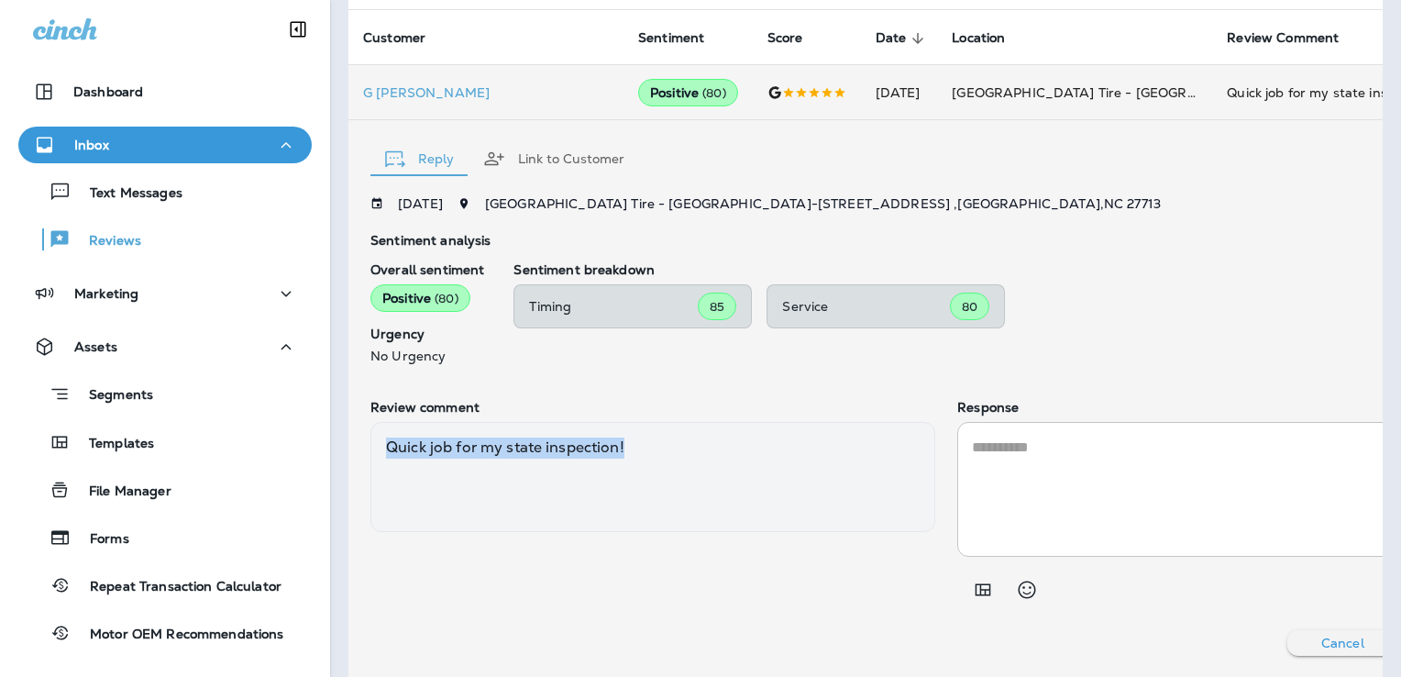
drag, startPoint x: 631, startPoint y: 442, endPoint x: 375, endPoint y: 434, distance: 256.0
click at [375, 434] on div "Quick job for my state inspection!" at bounding box center [652, 477] width 565 height 110
copy div "Quick job for my state inspection!"
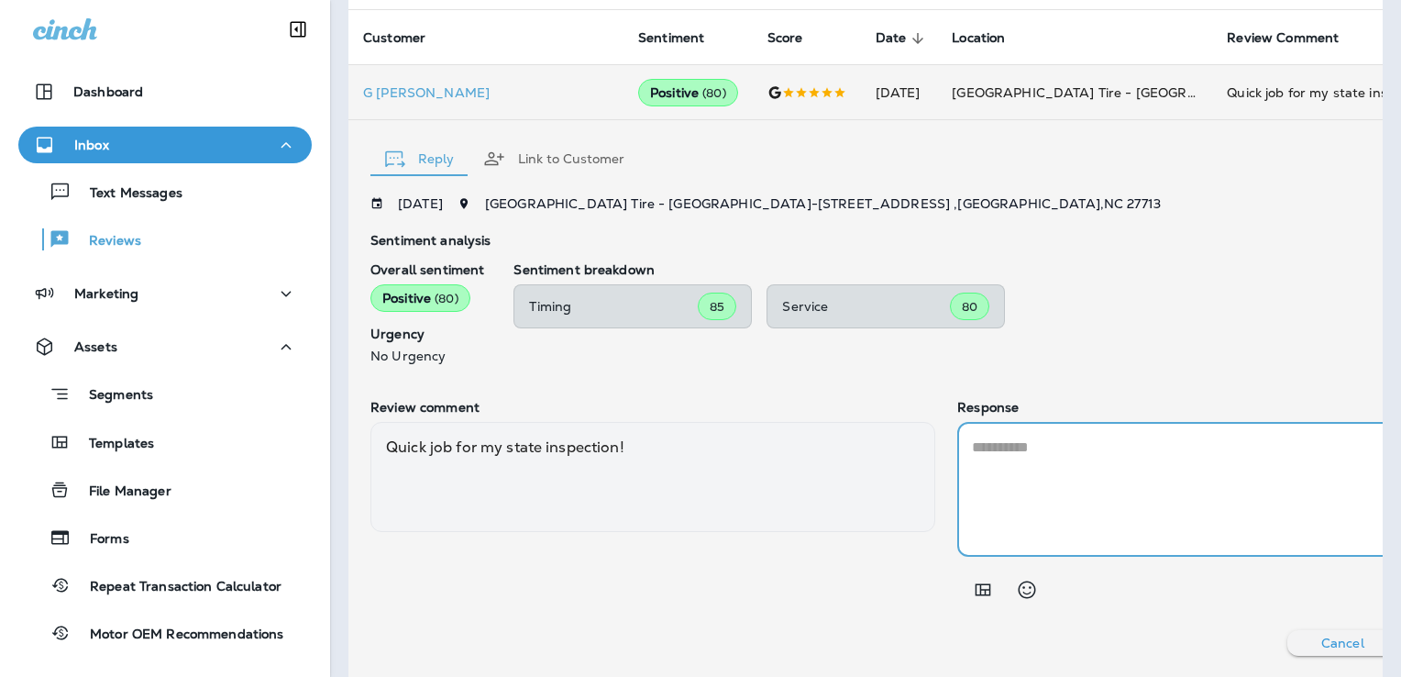
click at [972, 459] on textarea at bounding box center [1240, 488] width 536 height 105
click at [425, 91] on p "G [PERSON_NAME]" at bounding box center [486, 92] width 246 height 15
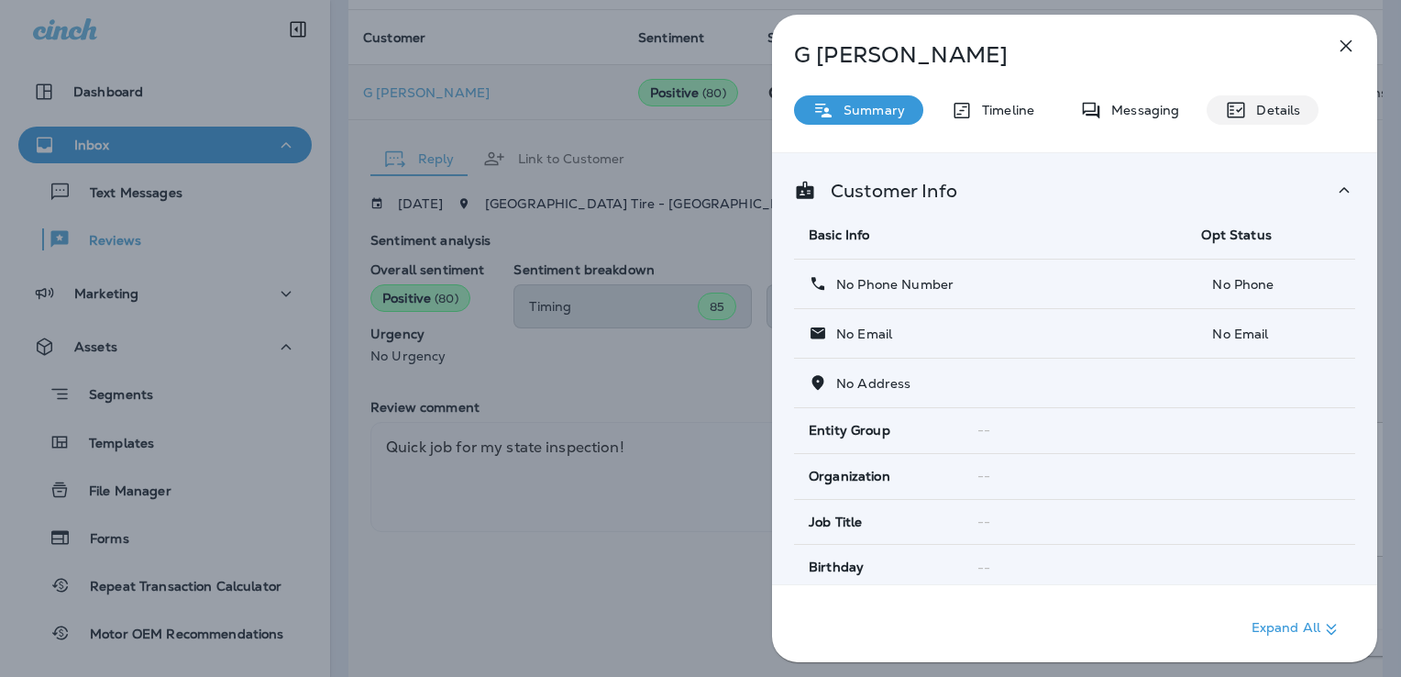
click at [1232, 120] on icon at bounding box center [1236, 110] width 22 height 22
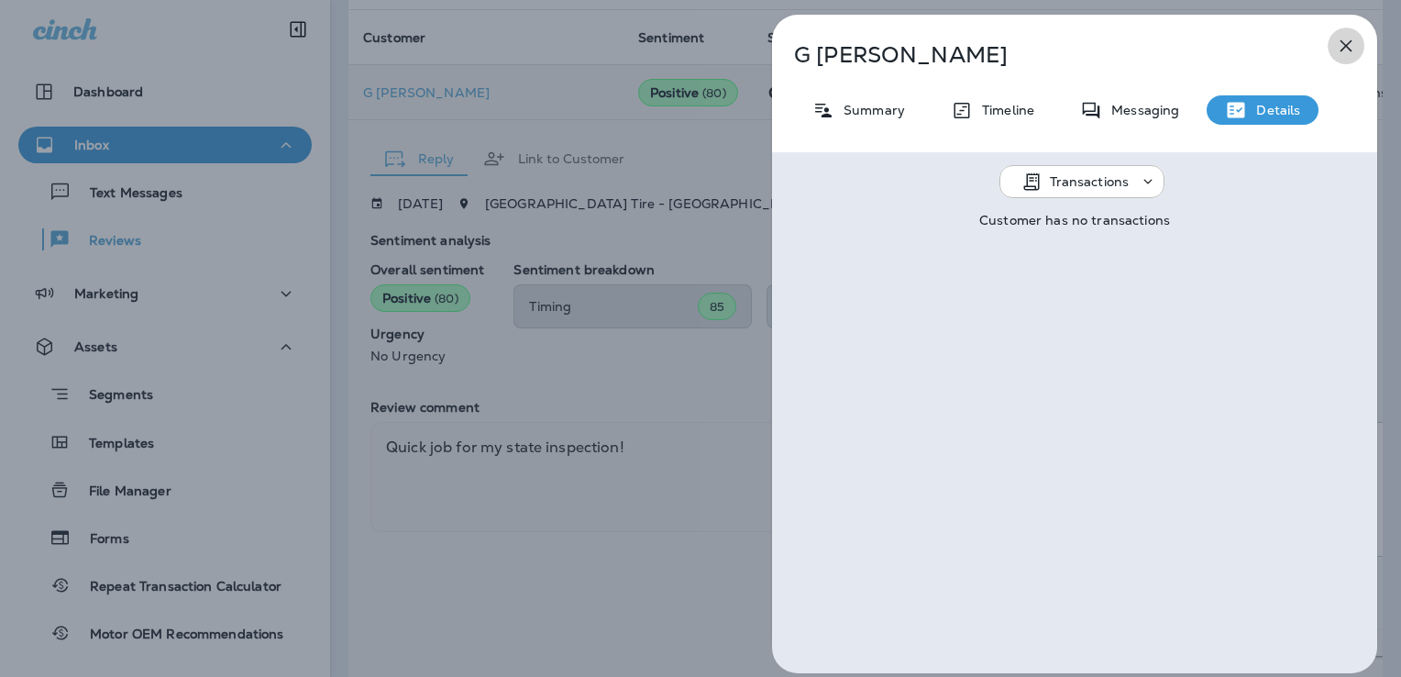
click at [1347, 53] on icon "button" at bounding box center [1346, 46] width 22 height 22
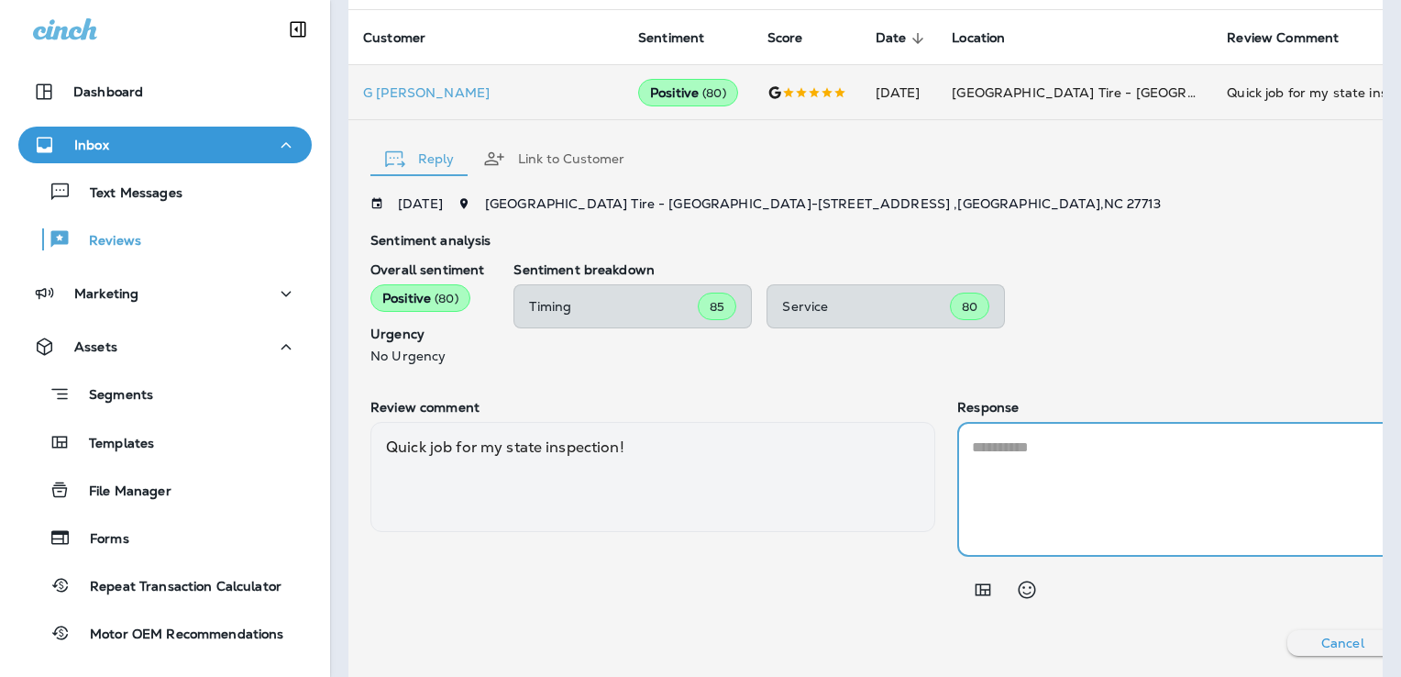
click at [972, 453] on textarea at bounding box center [1240, 488] width 536 height 105
paste textarea "**********"
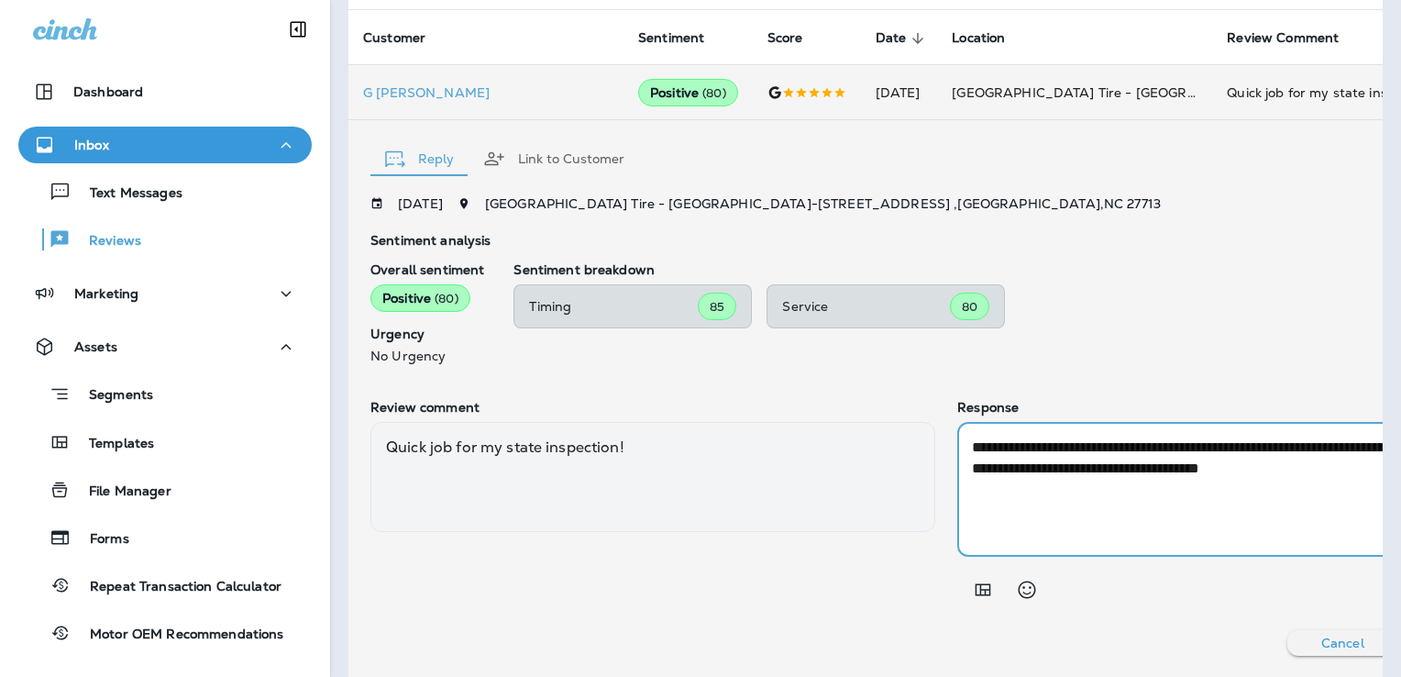
scroll to position [0, 29]
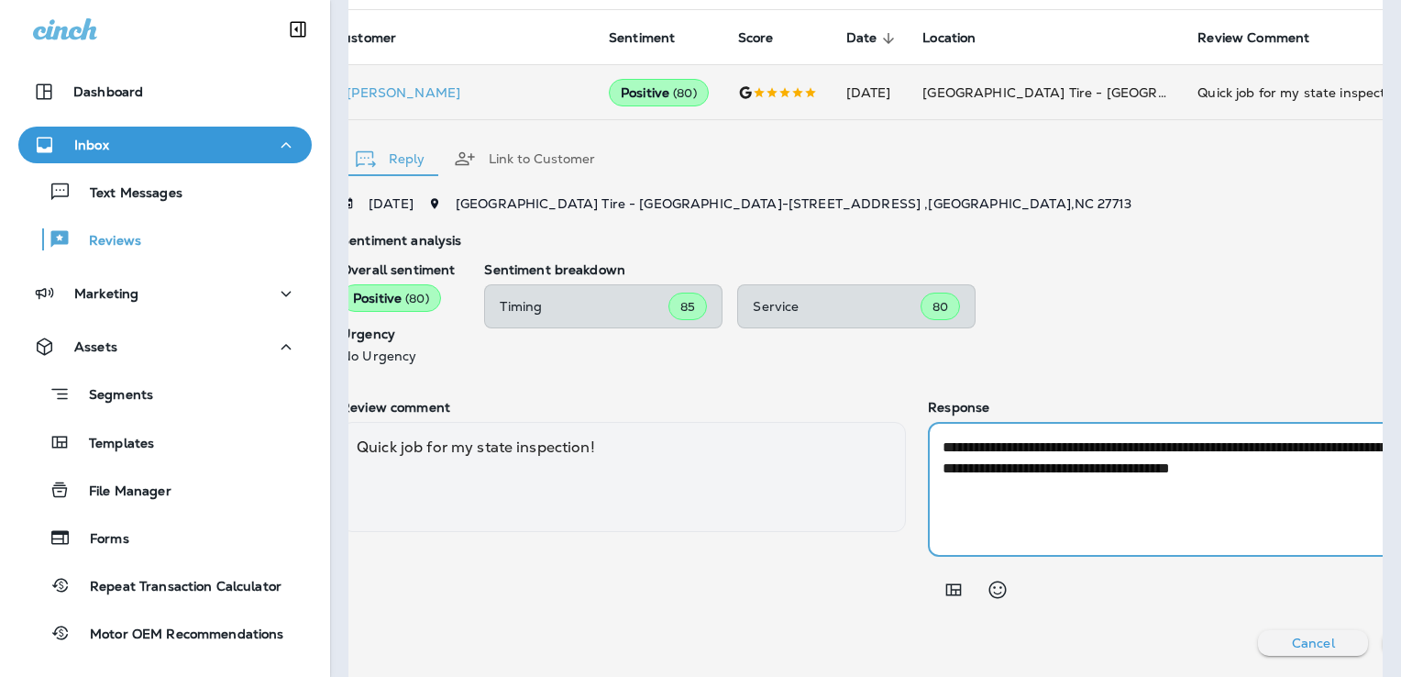
type textarea "**********"
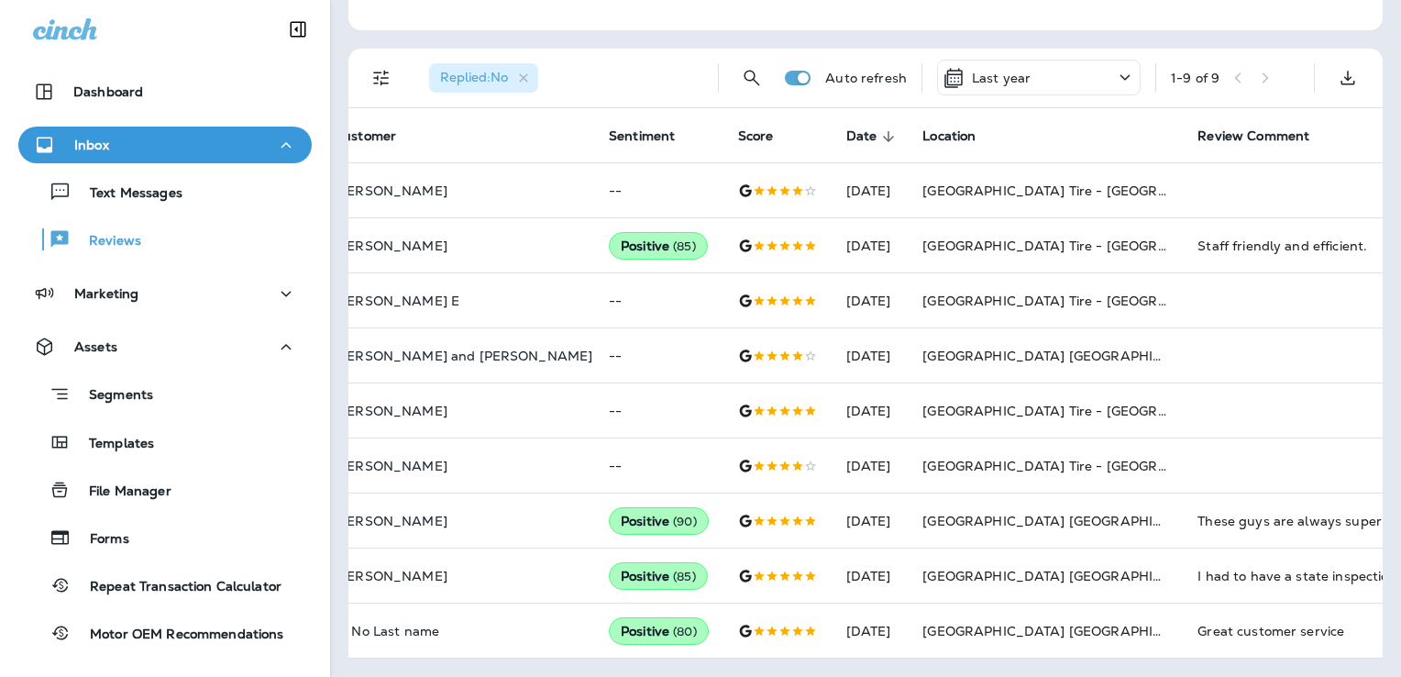
scroll to position [414, 0]
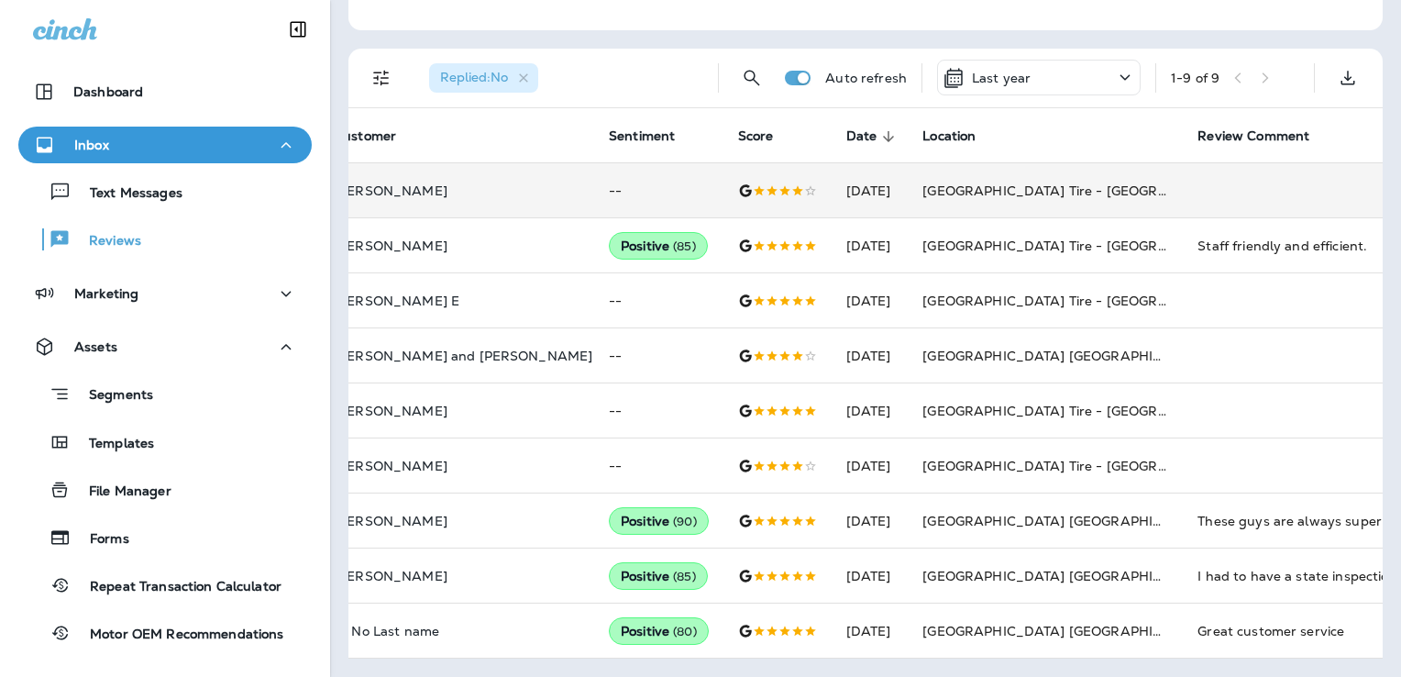
click at [1183, 181] on td at bounding box center [1320, 190] width 275 height 55
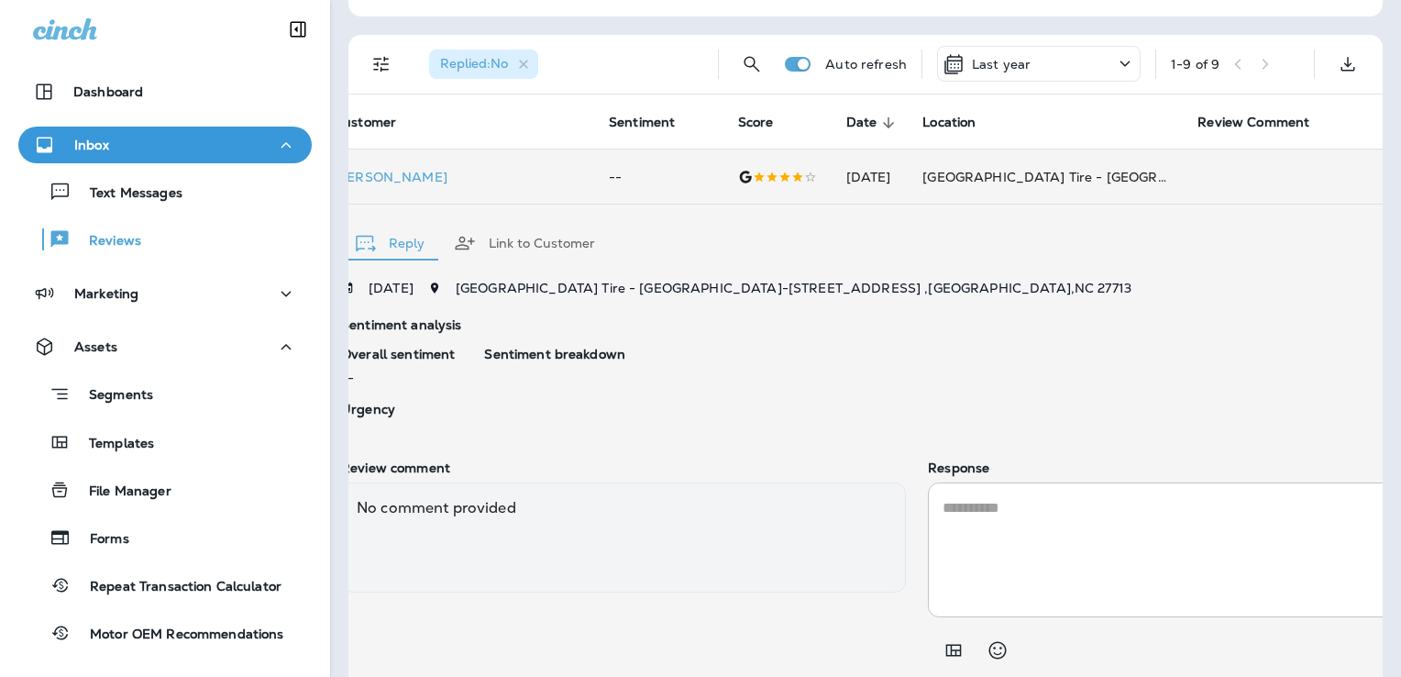
scroll to position [475, 0]
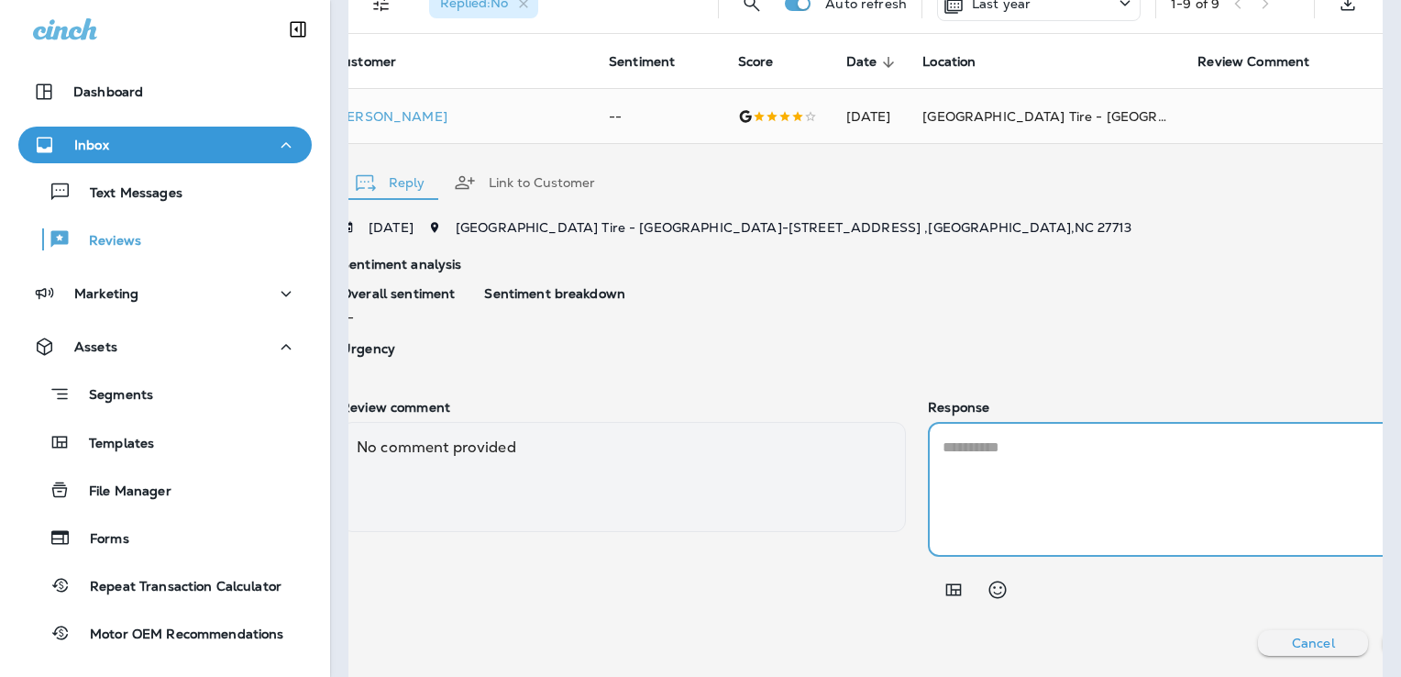
click at [943, 437] on textarea at bounding box center [1211, 488] width 536 height 105
type textarea "**********"
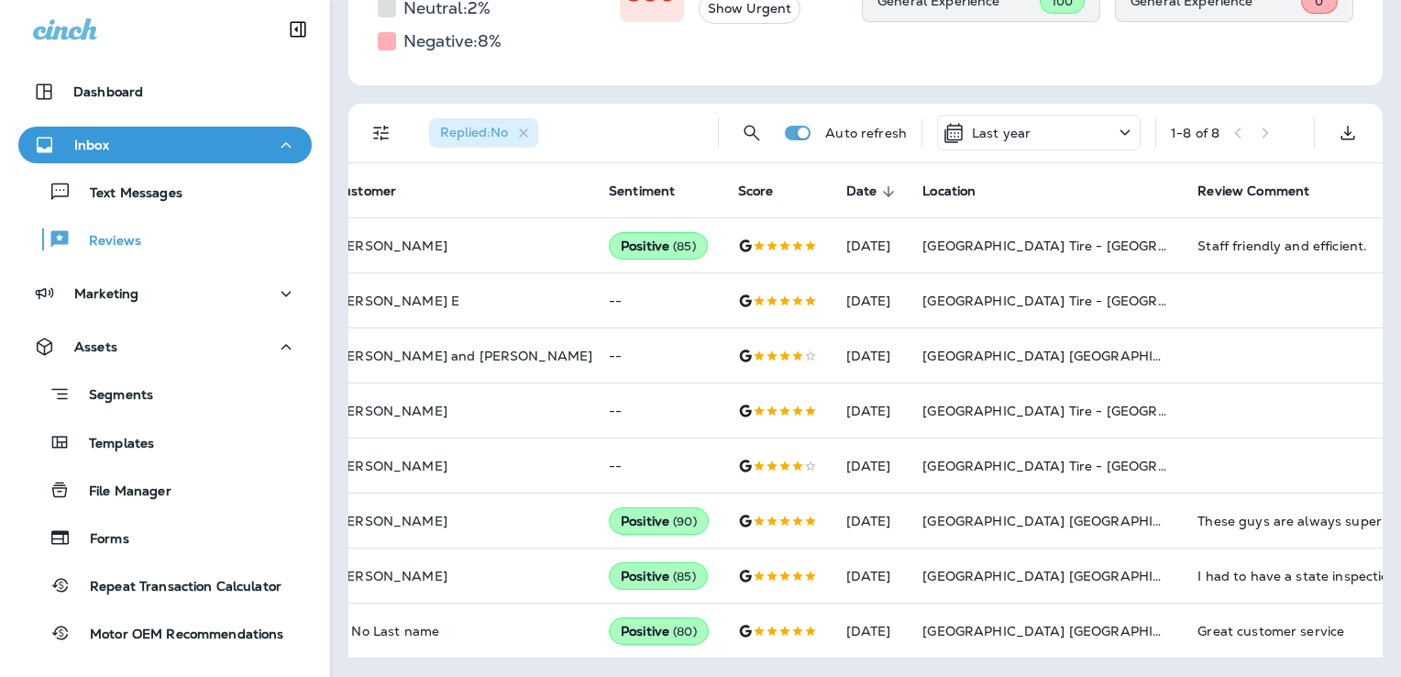
scroll to position [359, 0]
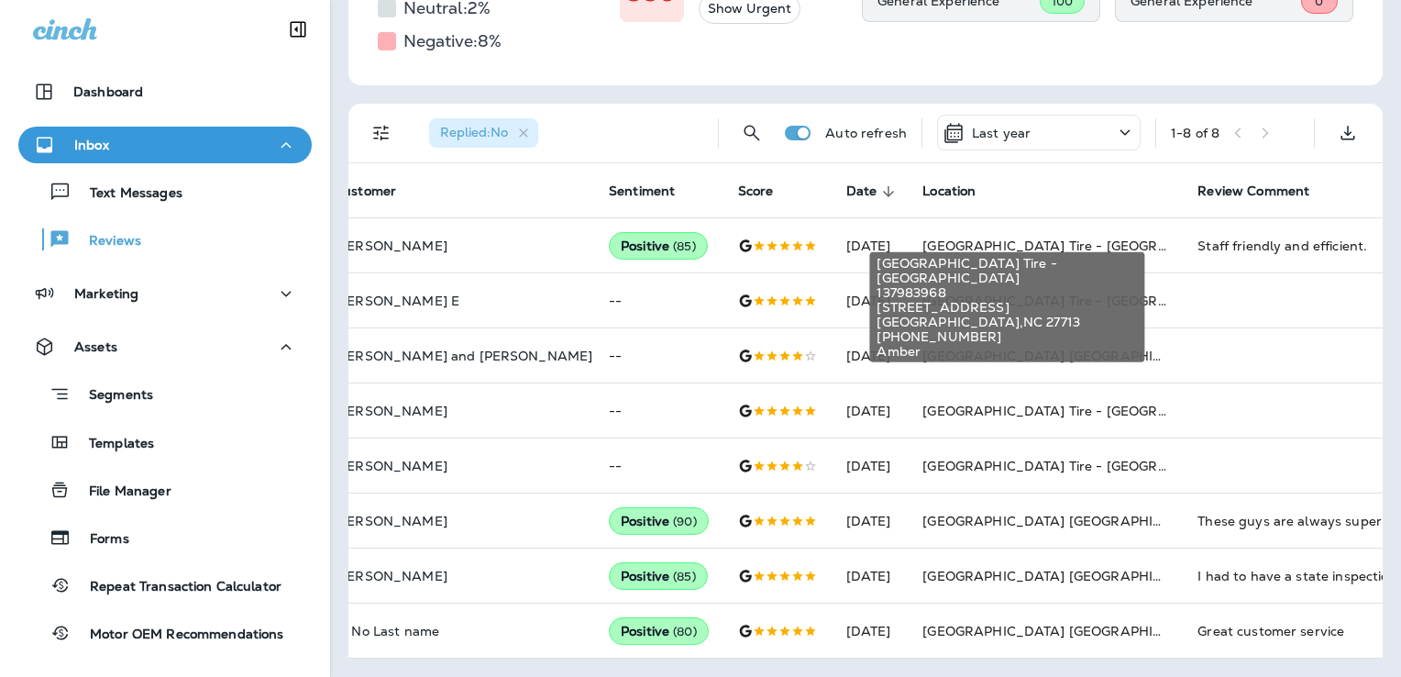
click at [1060, 239] on div "[GEOGRAPHIC_DATA] Tire - [GEOGRAPHIC_DATA] 137983968 [STREET_ADDRESS] [PHONE_NU…" at bounding box center [1006, 301] width 279 height 125
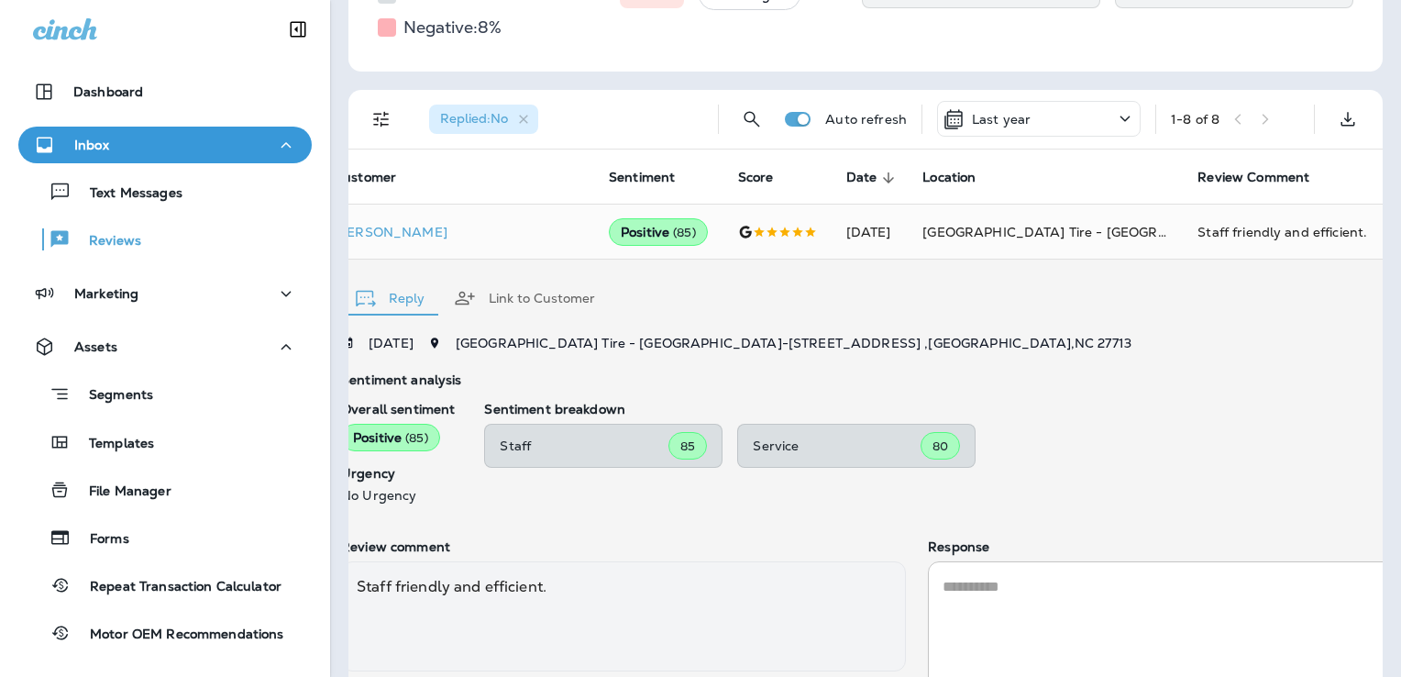
scroll to position [499, 0]
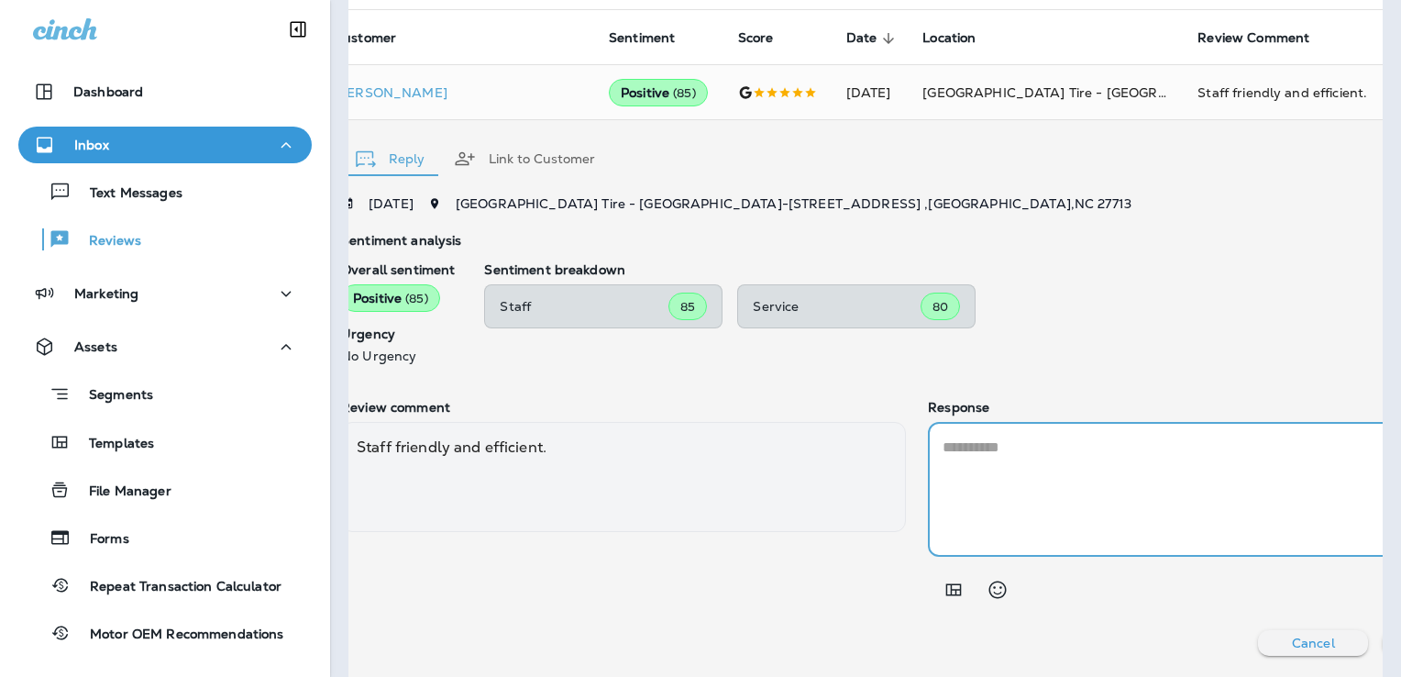
click at [943, 453] on textarea at bounding box center [1211, 488] width 536 height 105
type textarea "**********"
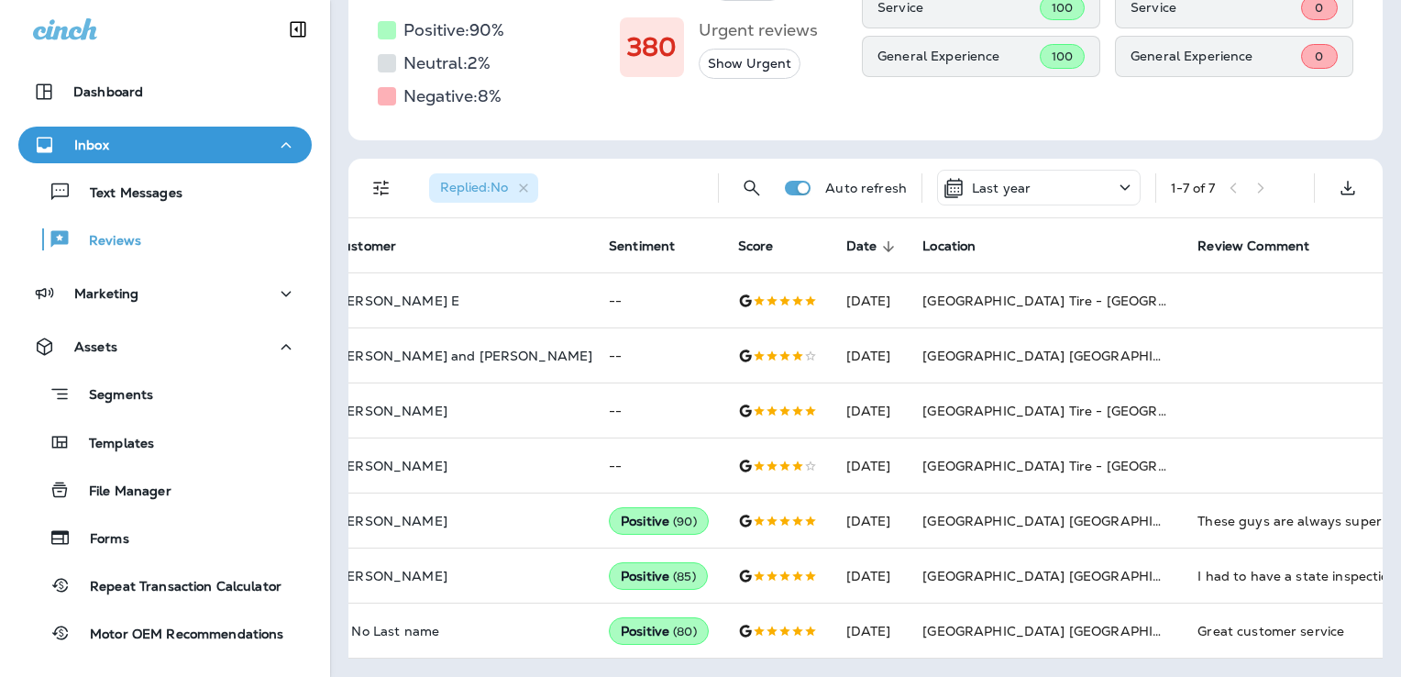
scroll to position [304, 0]
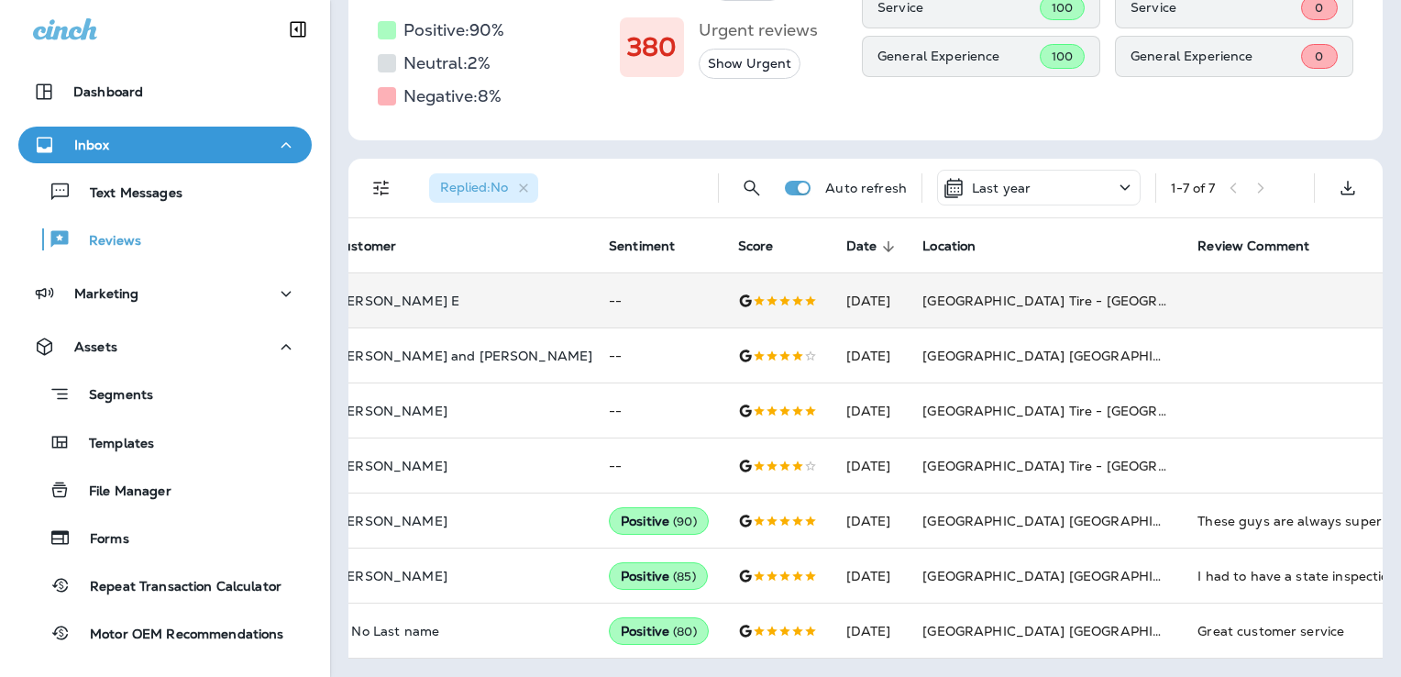
click at [932, 295] on td "[GEOGRAPHIC_DATA] Tire - [GEOGRAPHIC_DATA]" at bounding box center [1045, 300] width 275 height 55
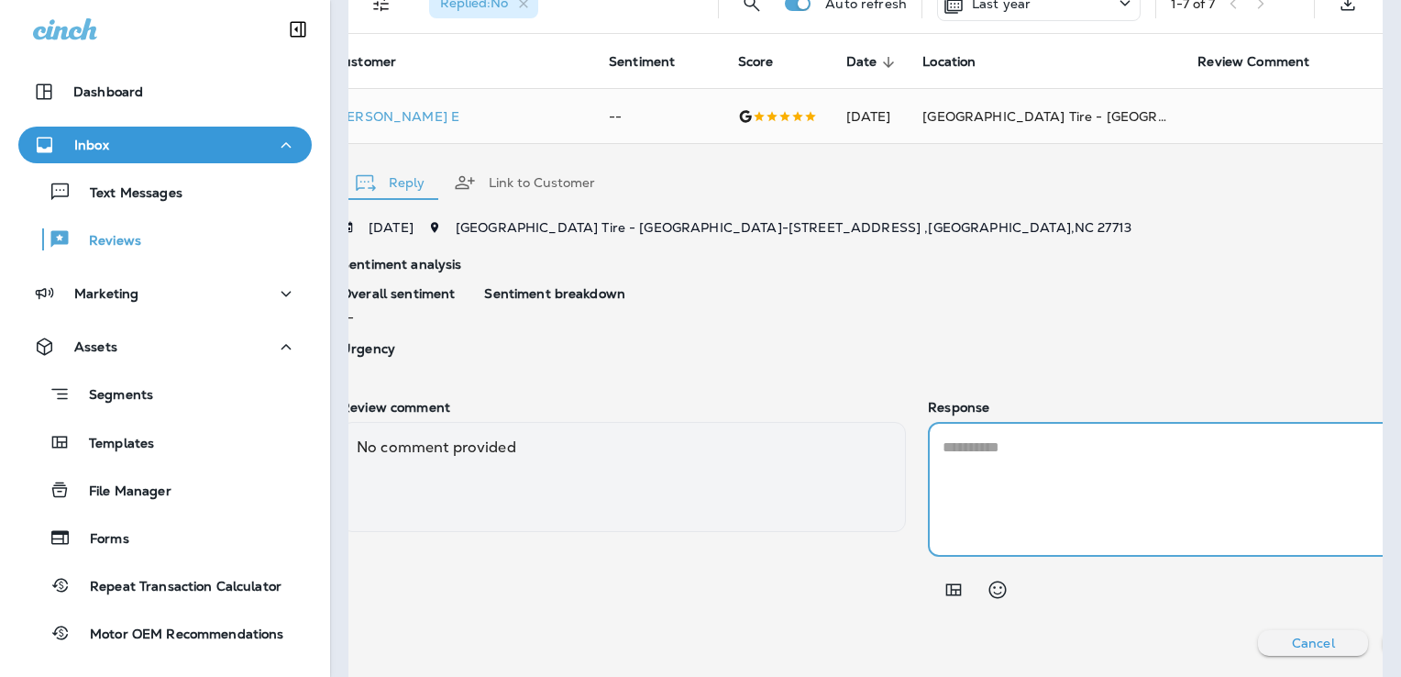
click at [943, 448] on textarea at bounding box center [1211, 488] width 536 height 105
type textarea "**********"
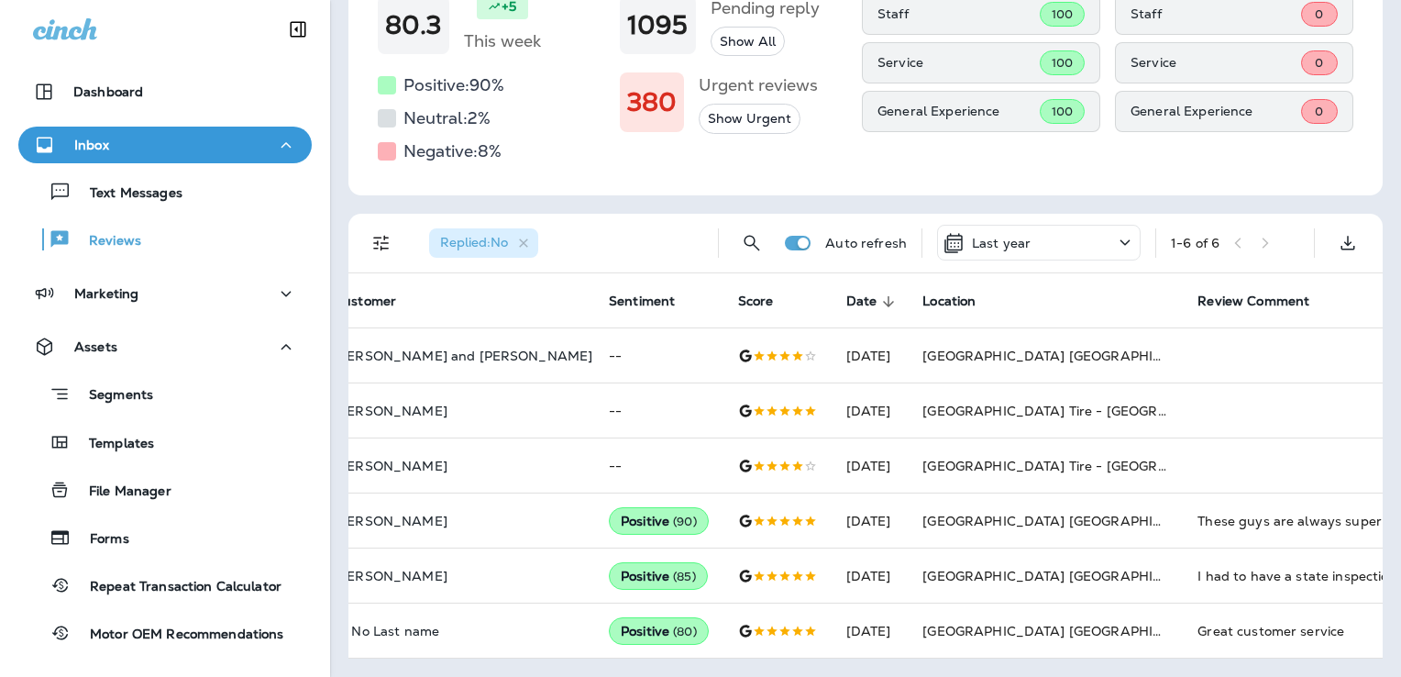
scroll to position [249, 0]
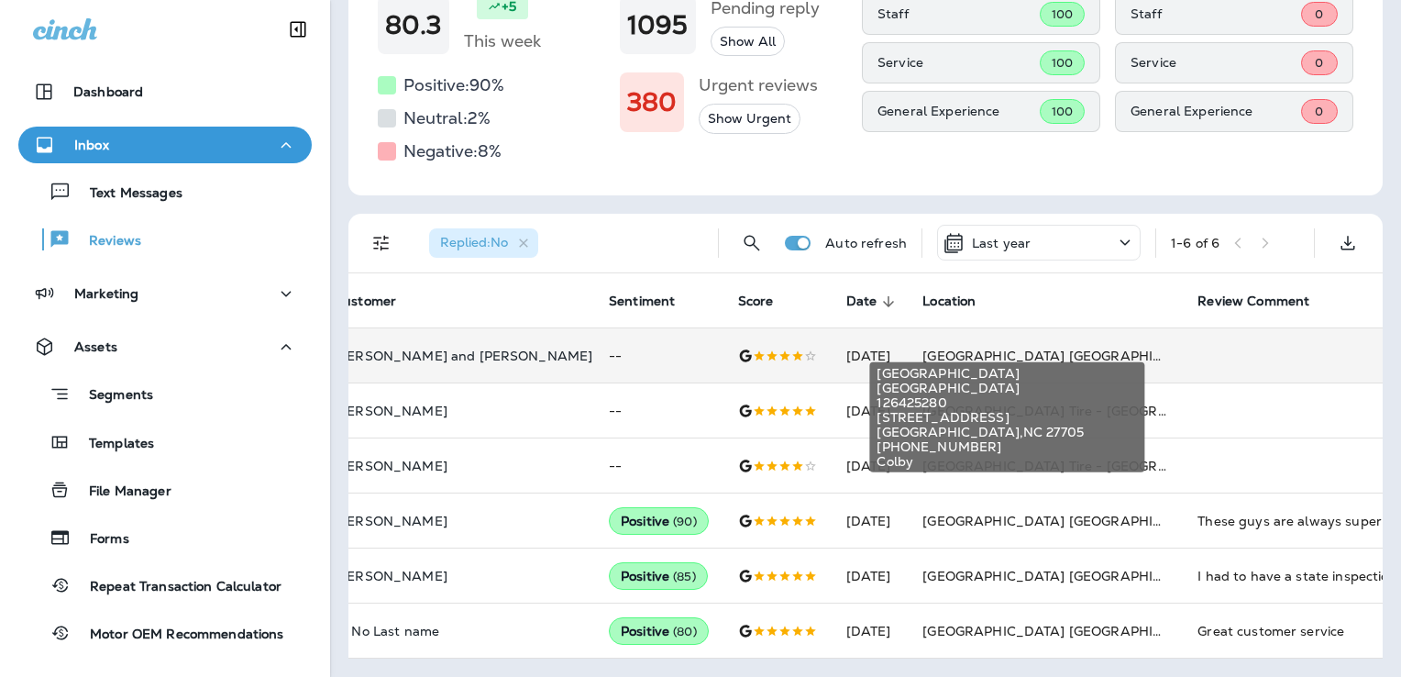
click at [1065, 348] on span "[GEOGRAPHIC_DATA] [GEOGRAPHIC_DATA]" at bounding box center [1066, 356] width 289 height 17
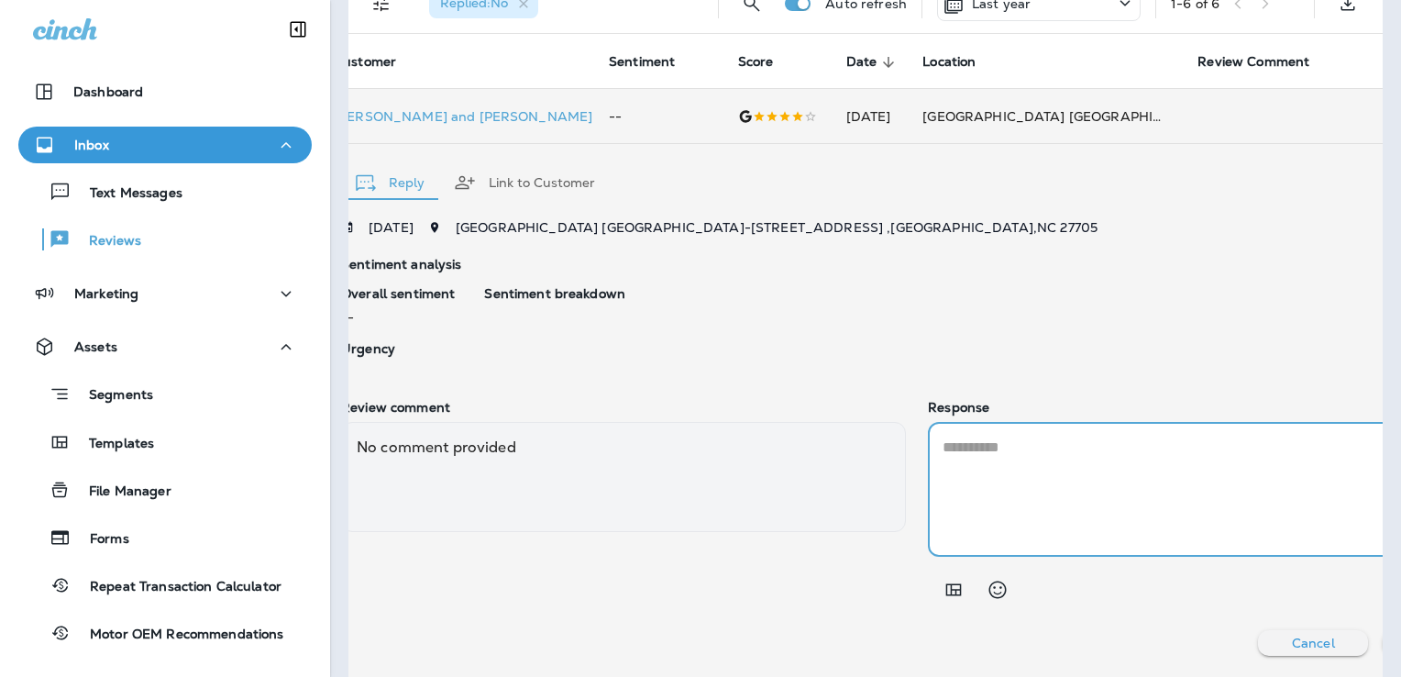
click at [943, 441] on textarea at bounding box center [1211, 488] width 536 height 105
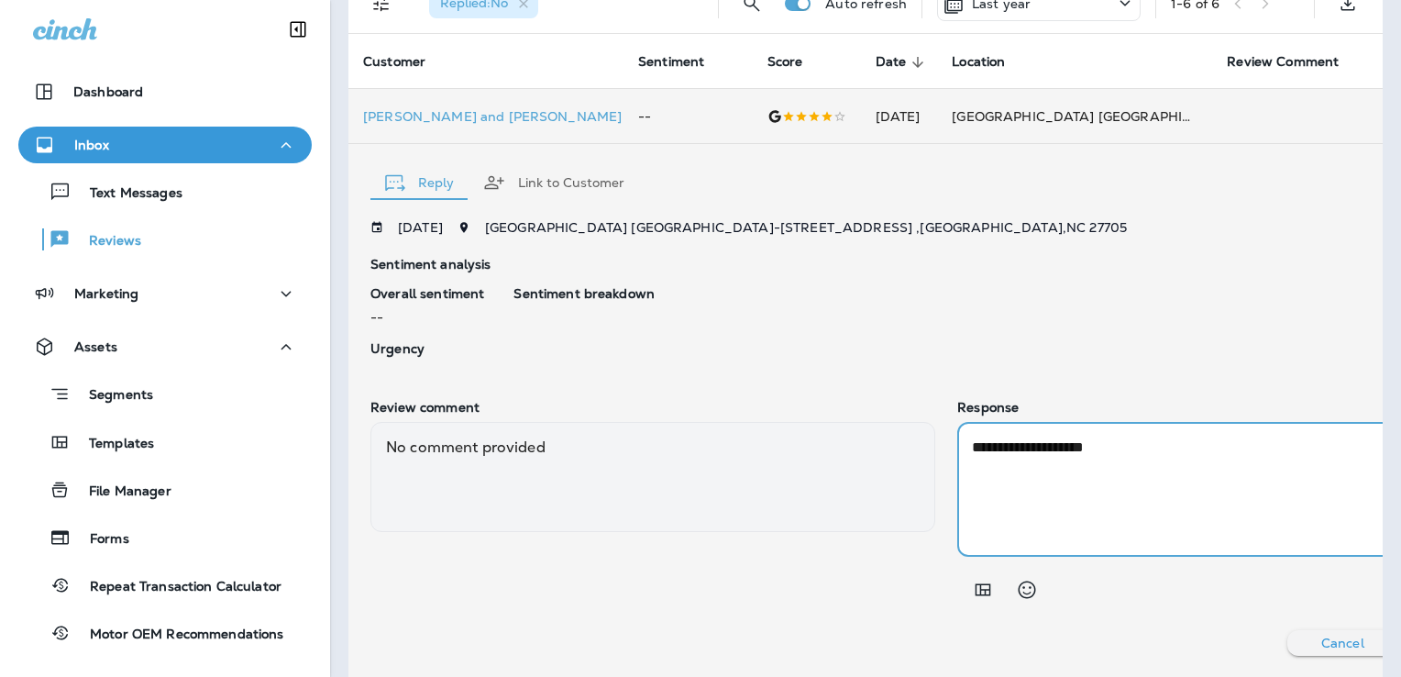
paste textarea "**********"
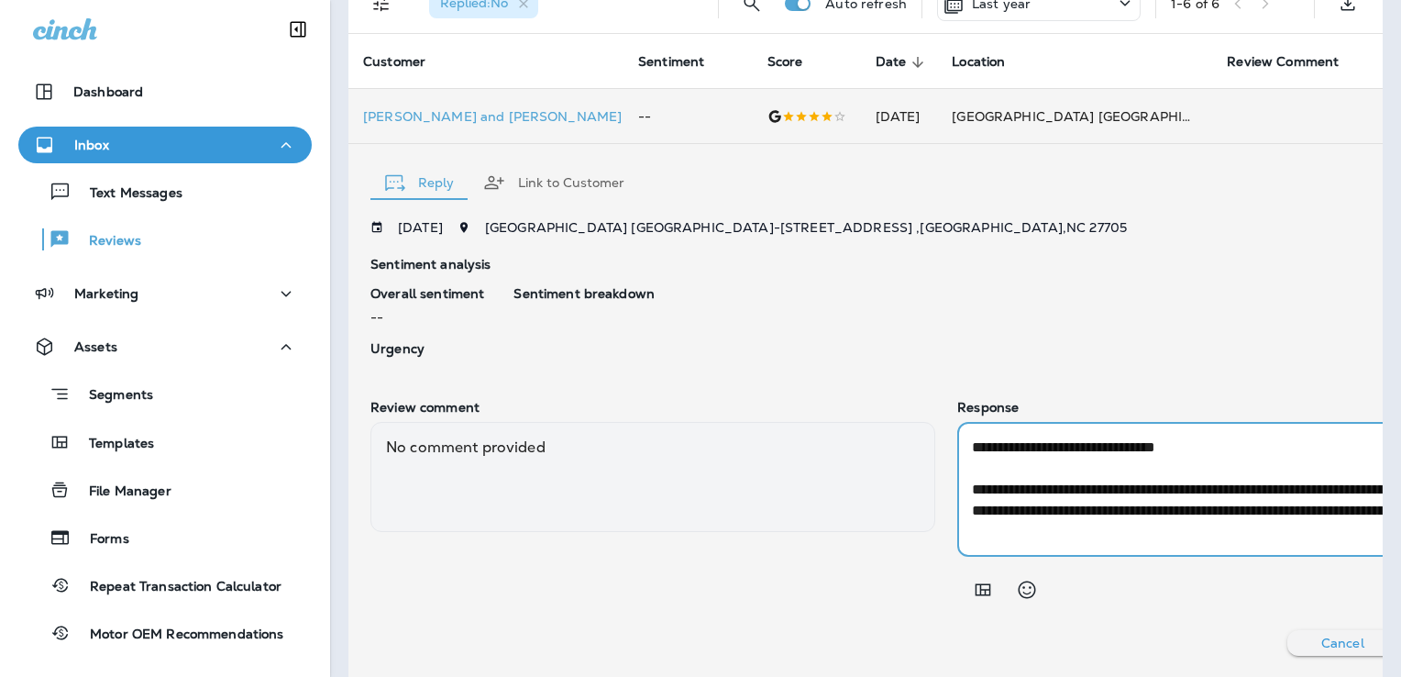
drag, startPoint x: 1190, startPoint y: 454, endPoint x: 1082, endPoint y: 447, distance: 108.5
click at [1082, 447] on textarea "**********" at bounding box center [1223, 488] width 503 height 105
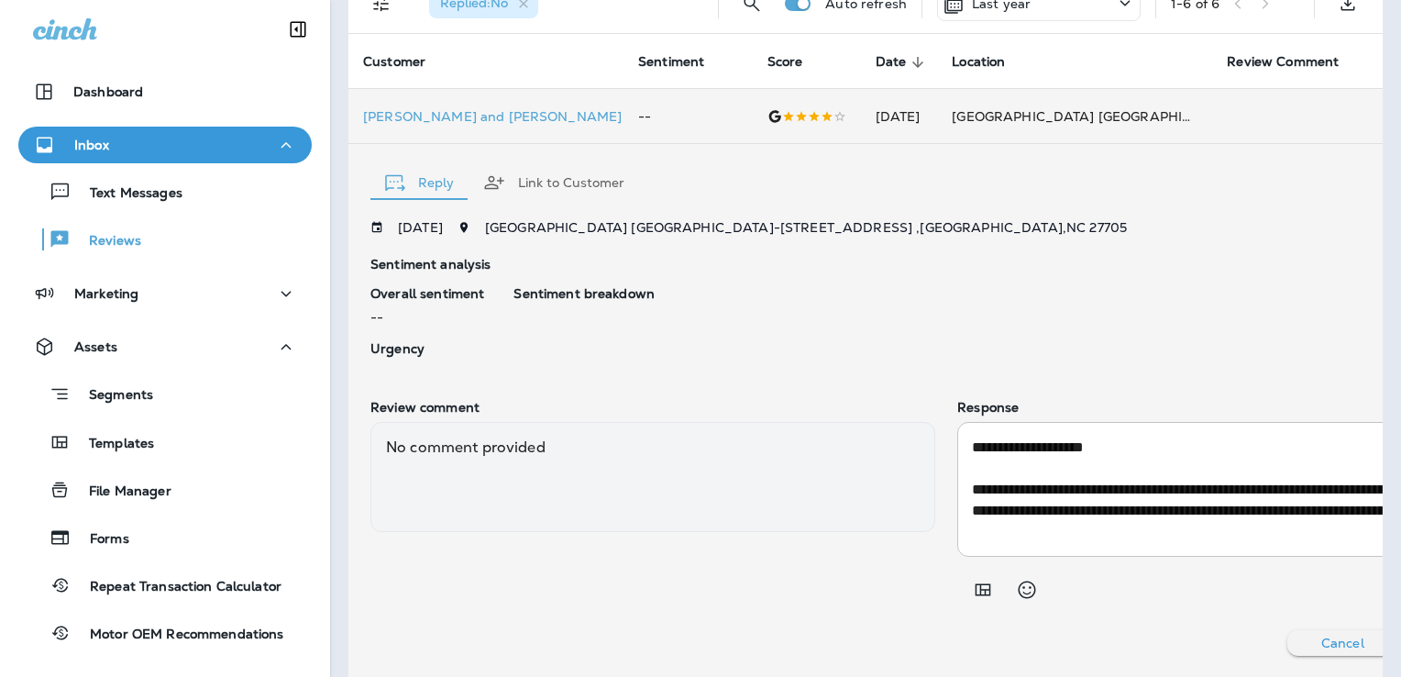
click at [957, 476] on div "**********" at bounding box center [1239, 489] width 565 height 135
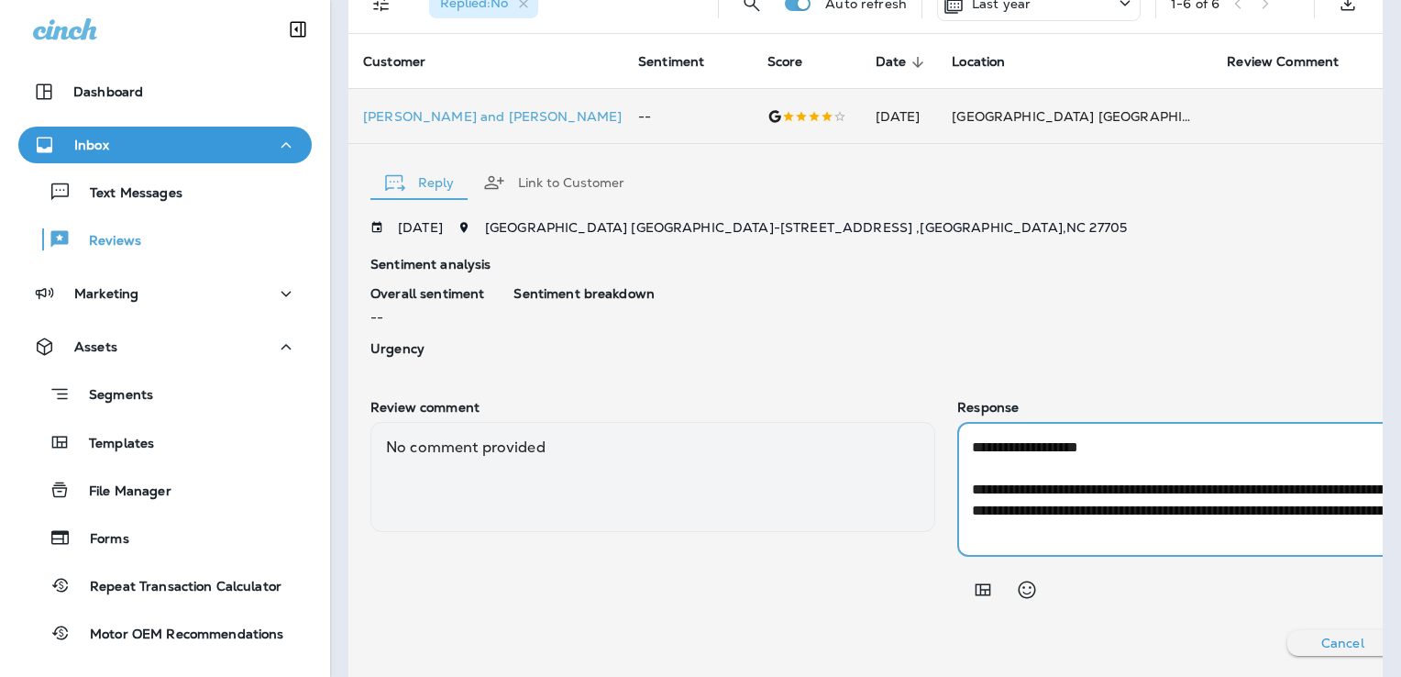
click at [972, 471] on textarea "**********" at bounding box center [1223, 488] width 503 height 105
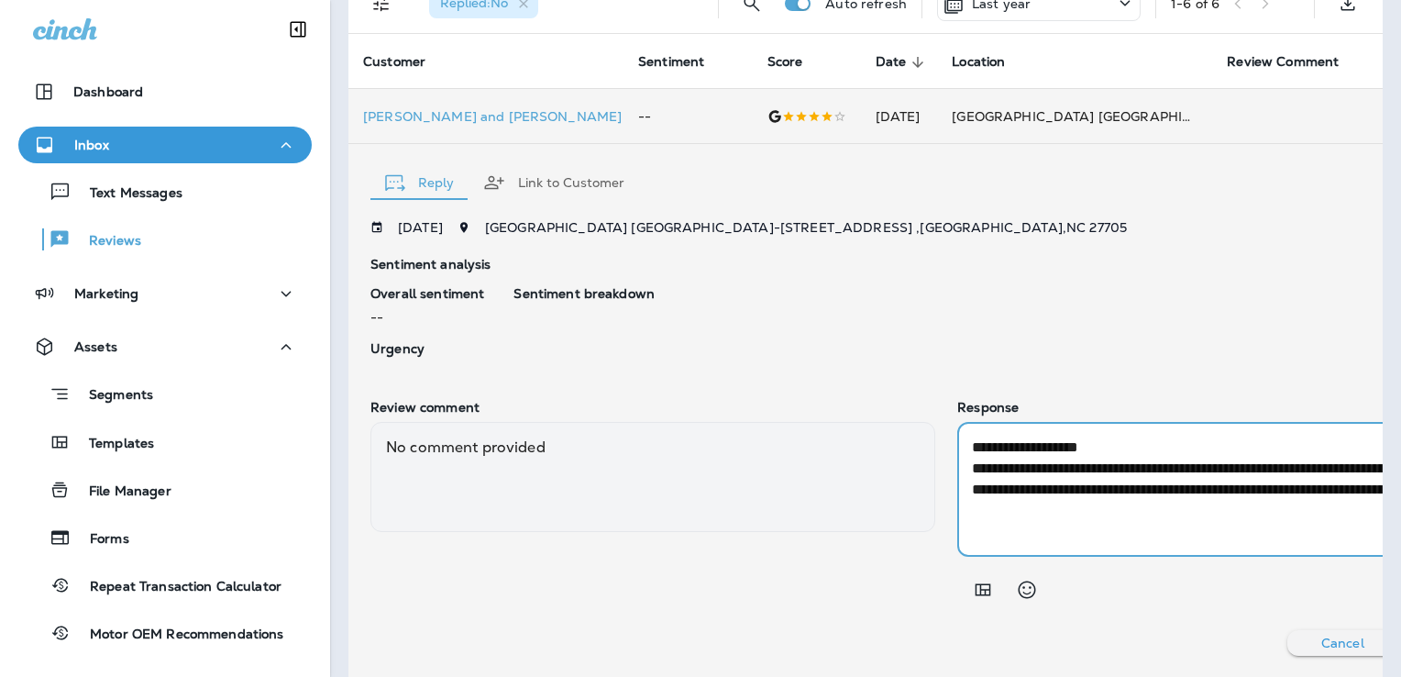
type textarea "**********"
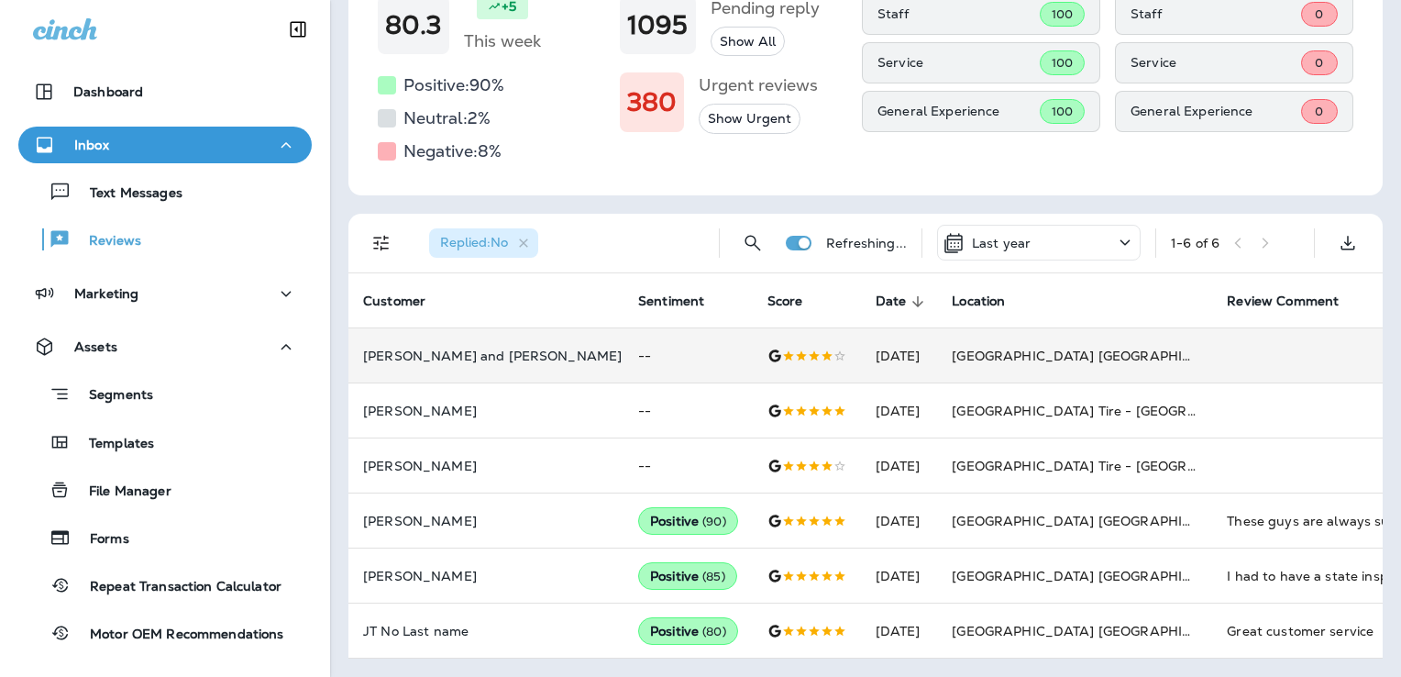
scroll to position [194, 0]
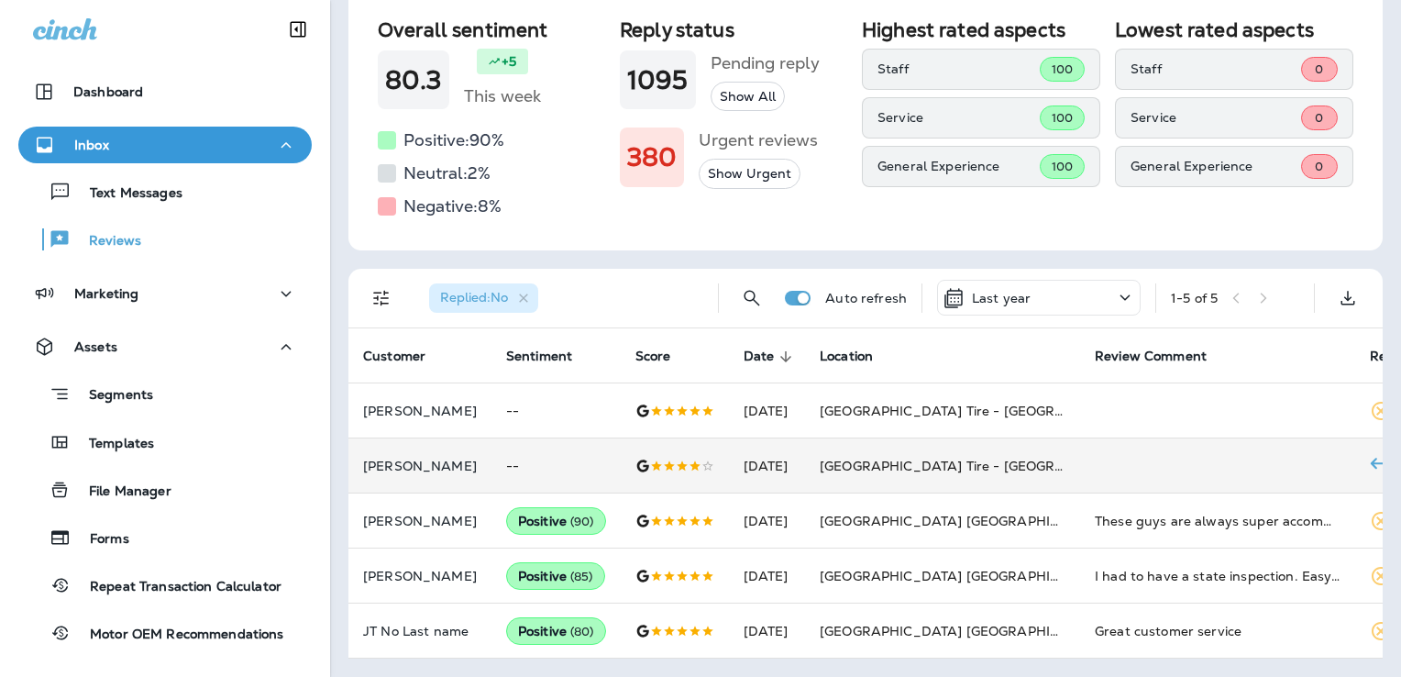
click at [800, 452] on td "[DATE]" at bounding box center [767, 465] width 77 height 55
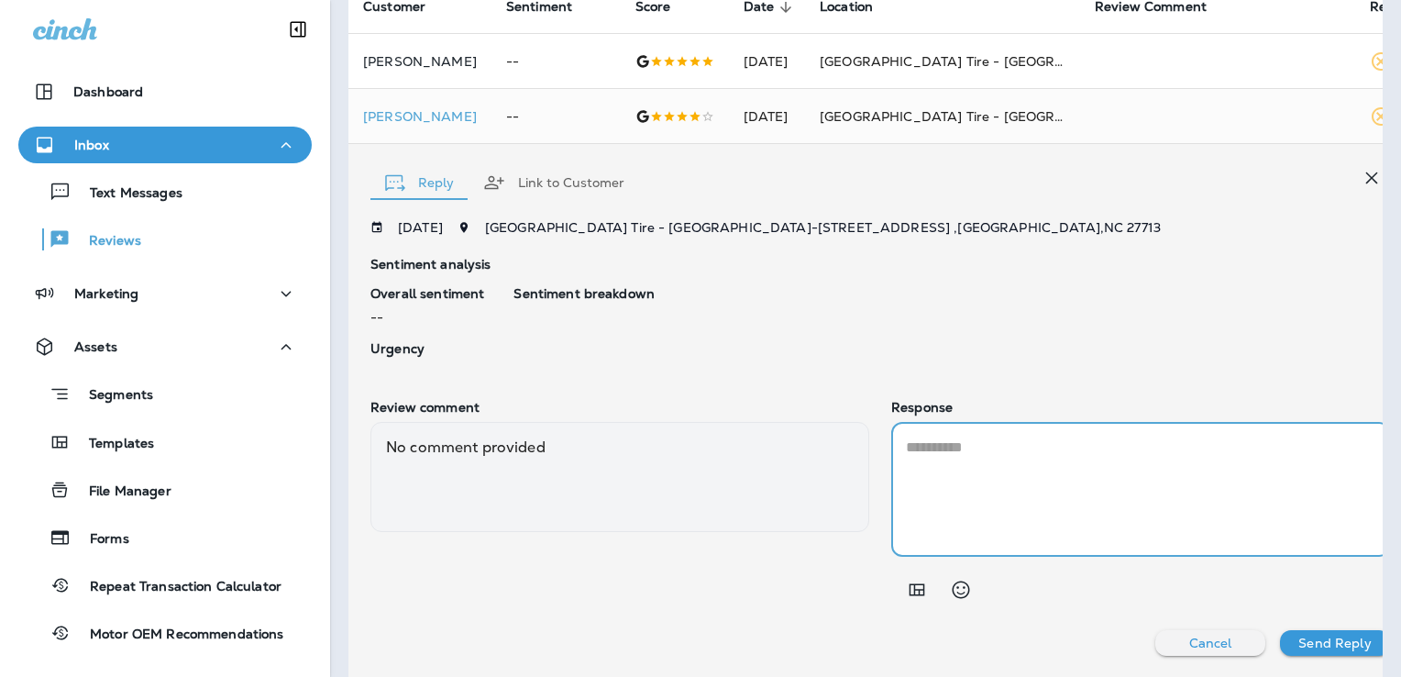
click at [933, 467] on textarea at bounding box center [1140, 488] width 469 height 105
paste textarea "**********"
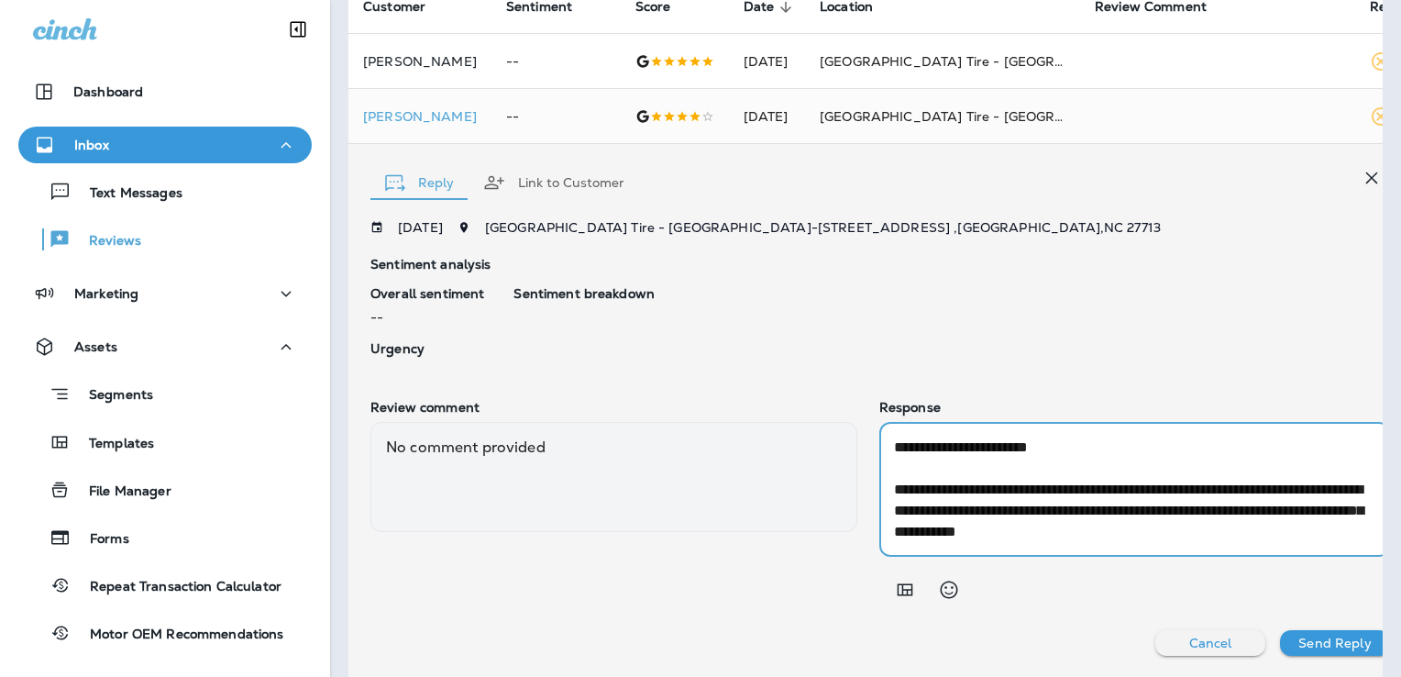
drag, startPoint x: 1105, startPoint y: 445, endPoint x: 994, endPoint y: 453, distance: 111.3
click at [994, 453] on textarea "**********" at bounding box center [1134, 488] width 481 height 105
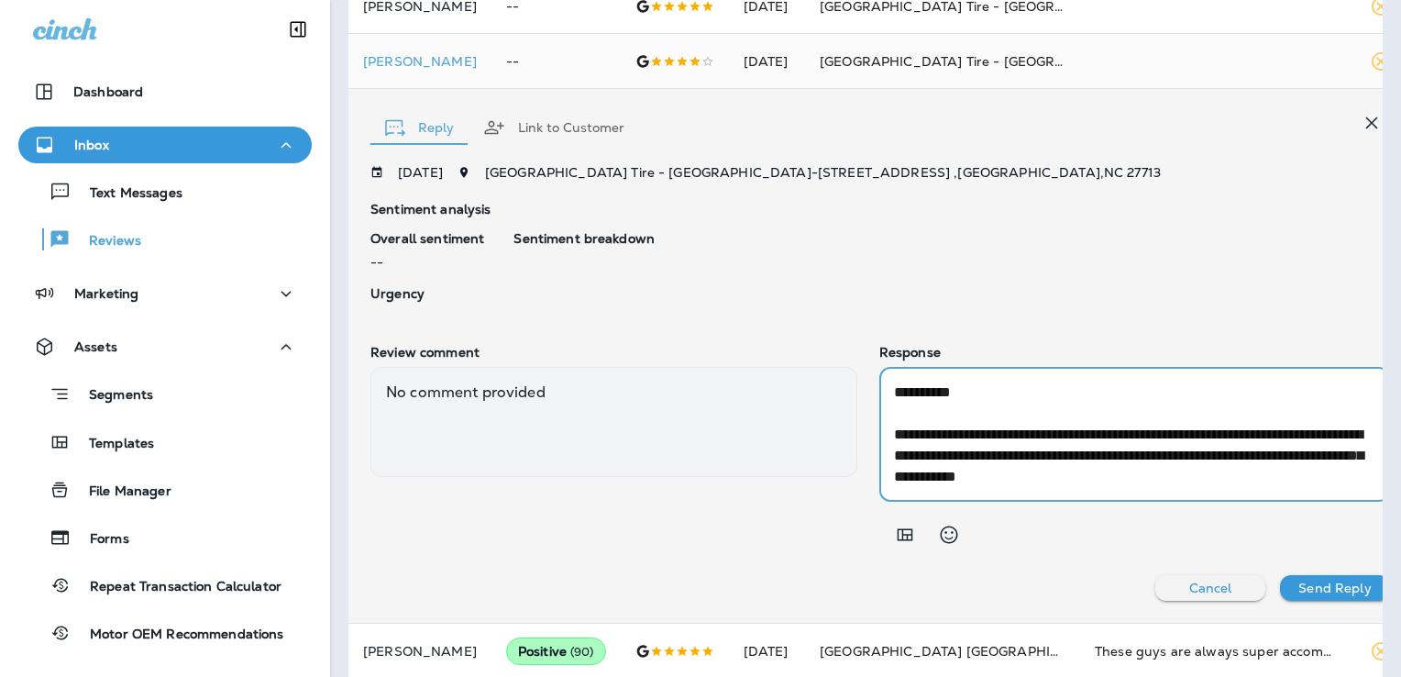
scroll to position [587, 0]
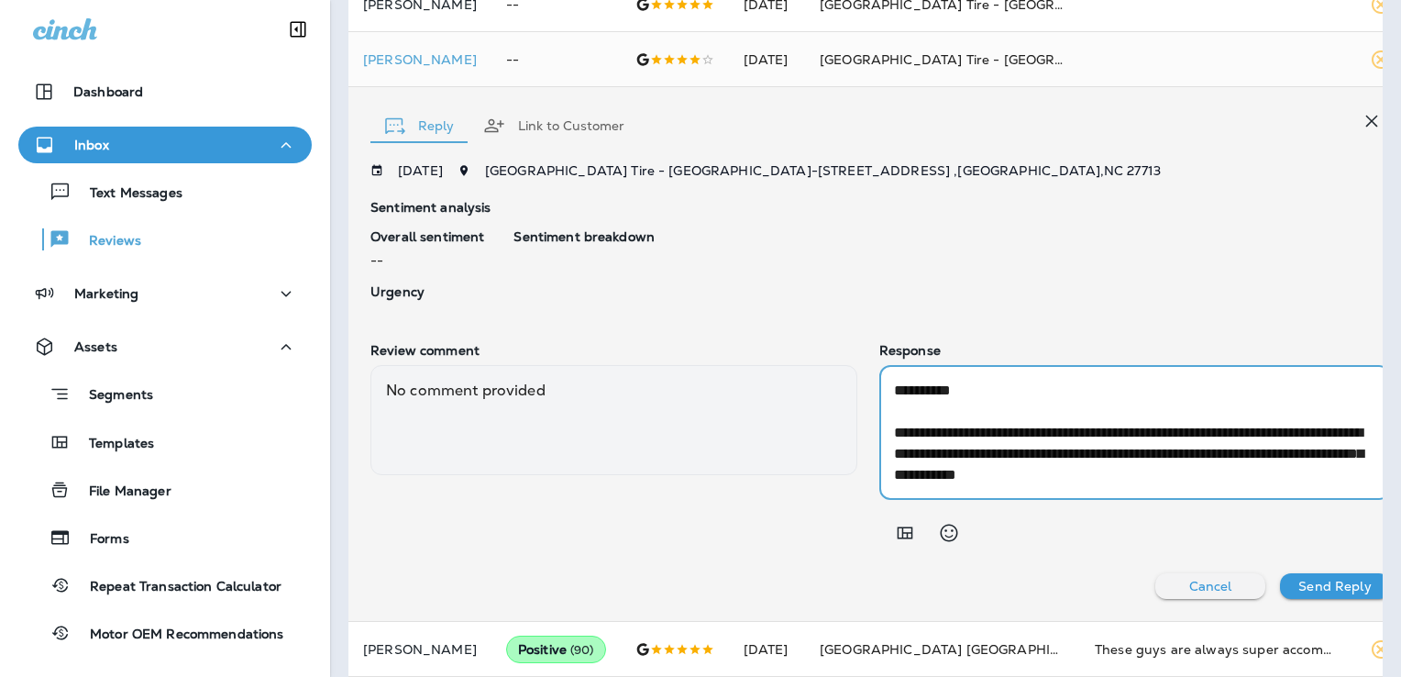
type textarea "**********"
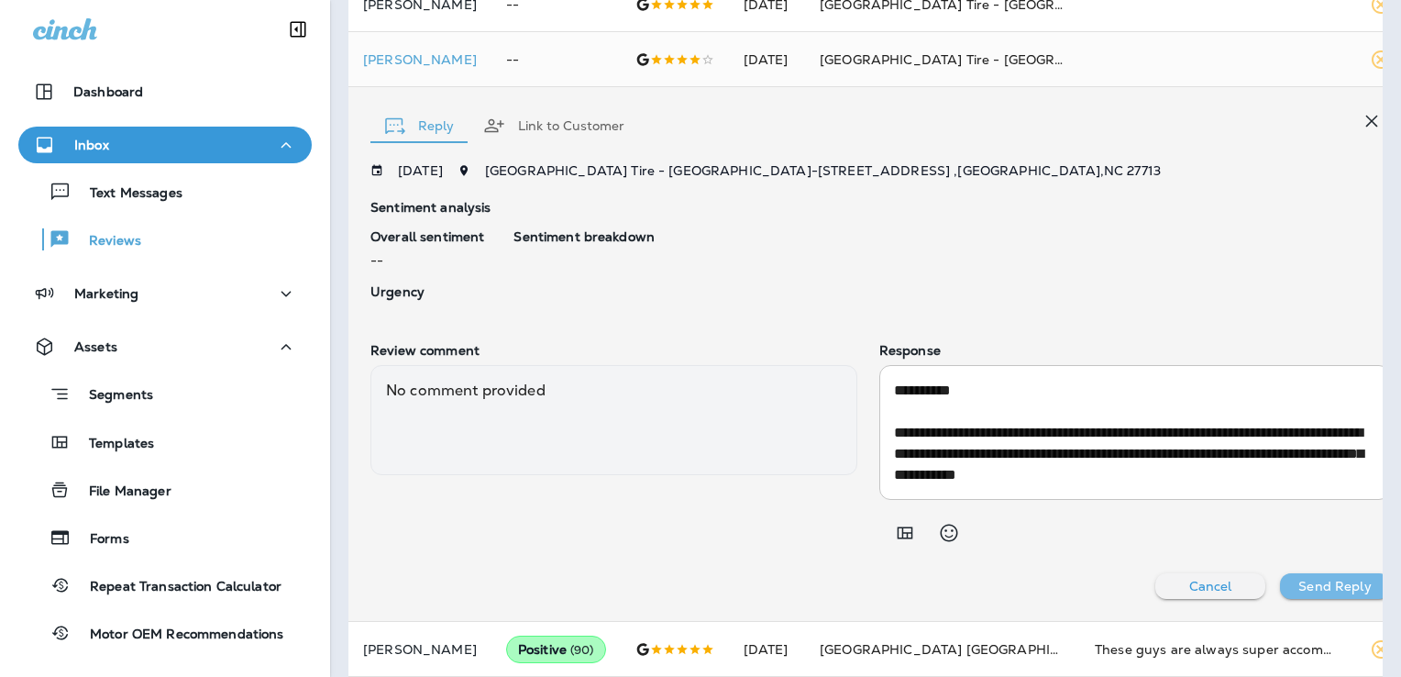
click at [1336, 585] on p "Send Reply" at bounding box center [1334, 586] width 72 height 15
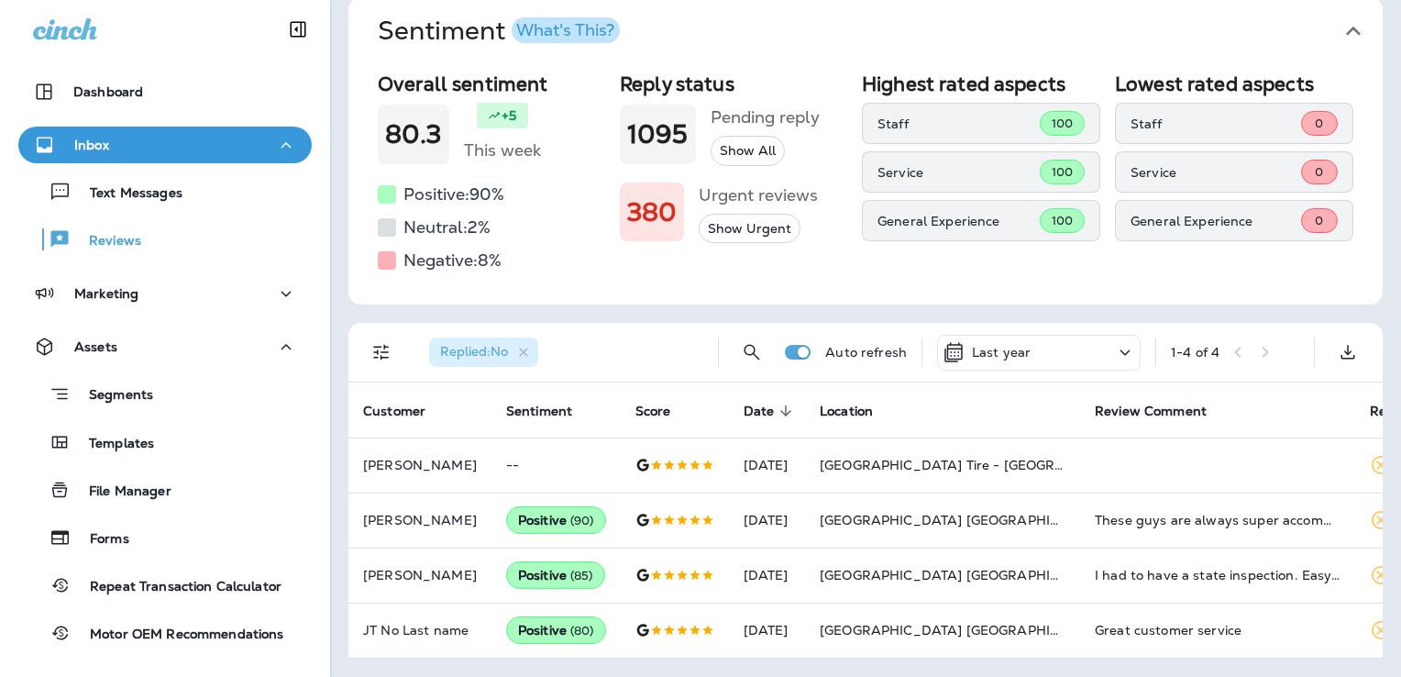
scroll to position [139, 0]
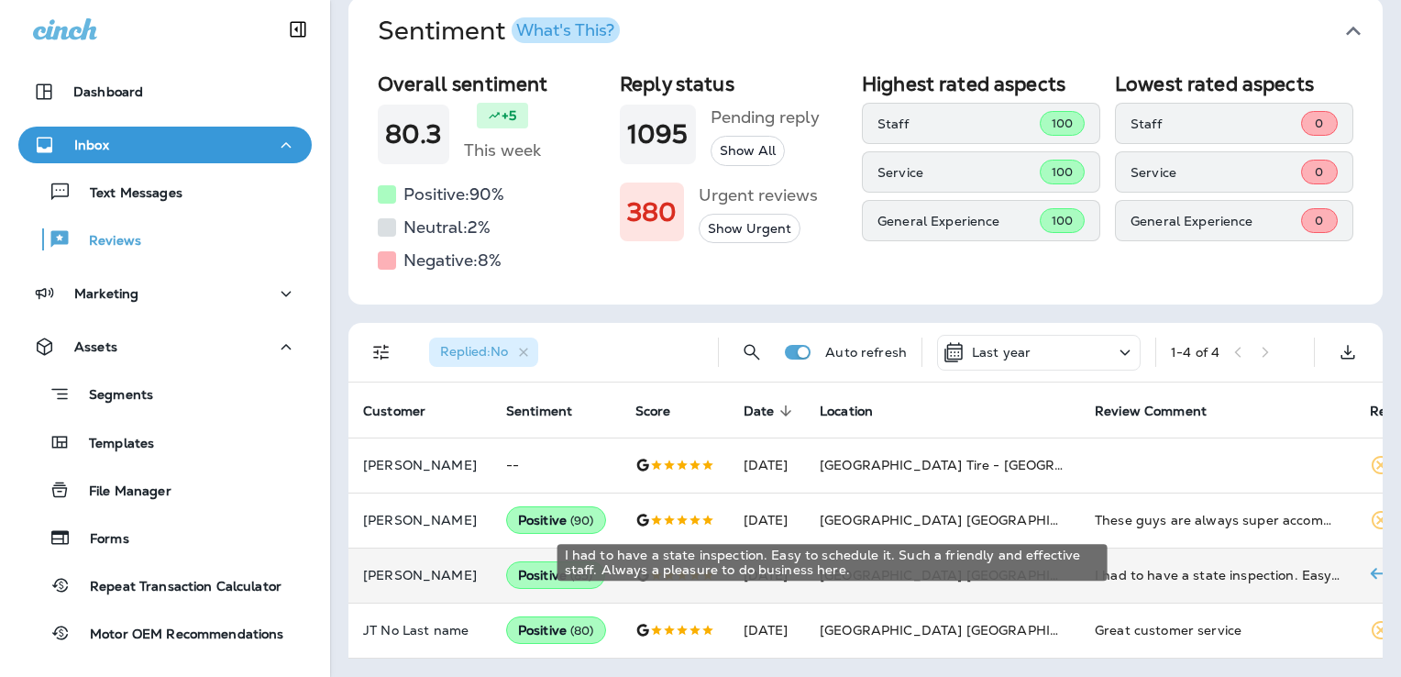
click at [1159, 566] on div "I had to have a state inspection. Easy to schedule it. Such a friendly and effe…" at bounding box center [1218, 575] width 246 height 18
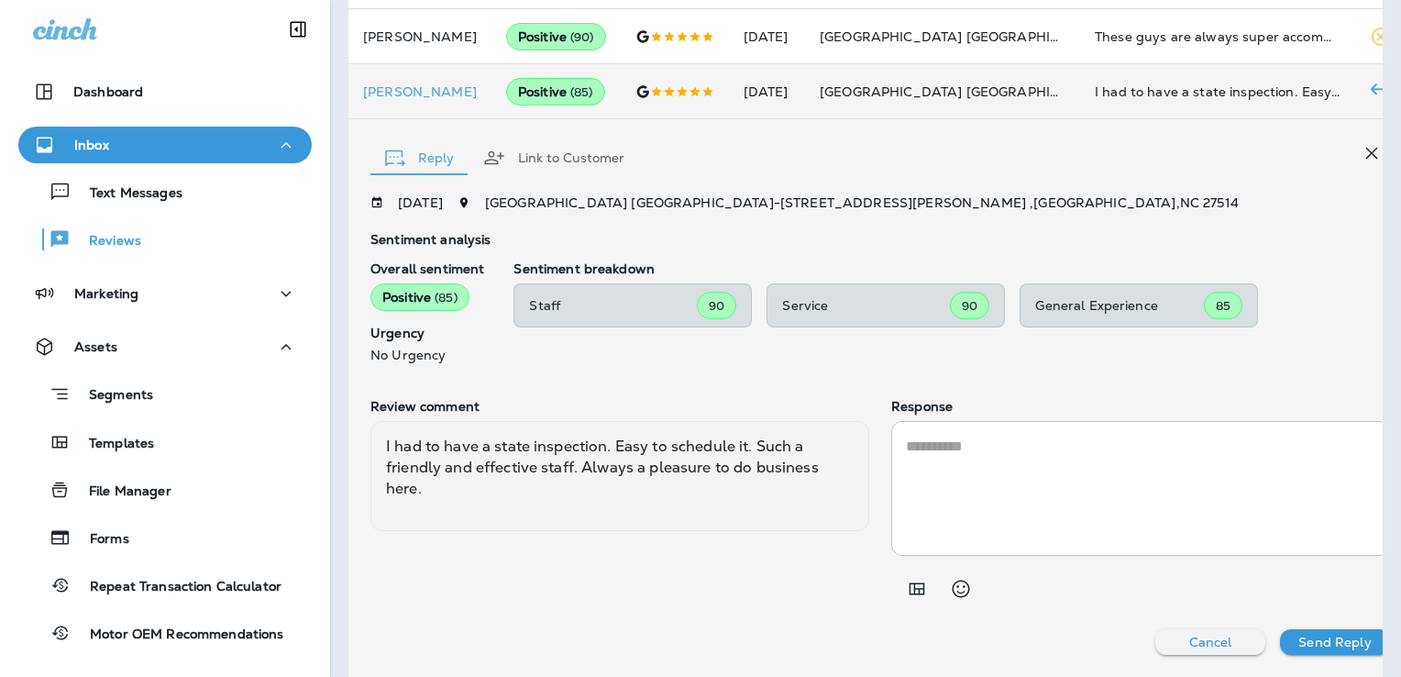
scroll to position [609, 0]
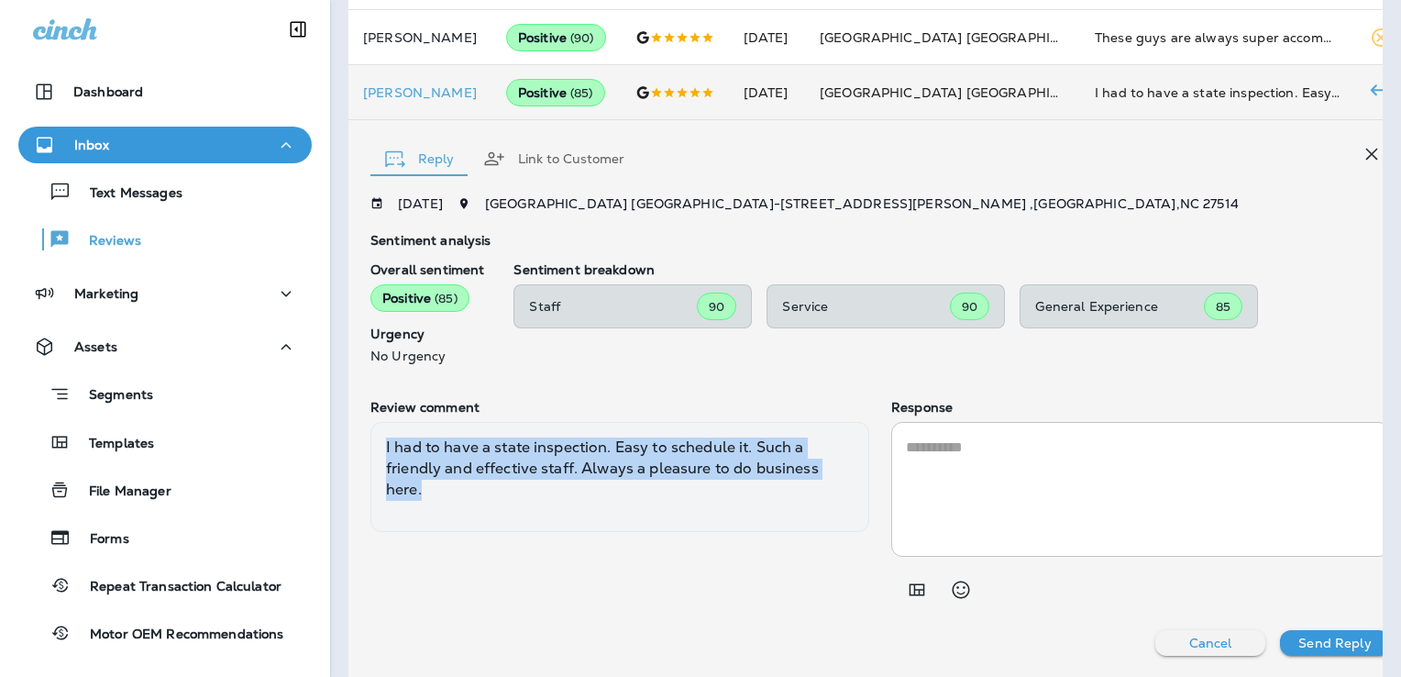
drag, startPoint x: 802, startPoint y: 469, endPoint x: 381, endPoint y: 450, distance: 421.3
click at [381, 450] on div "I had to have a state inspection. Easy to schedule it. Such a friendly and effe…" at bounding box center [619, 477] width 499 height 110
copy div "I had to have a state inspection. Easy to schedule it. Such a friendly and effe…"
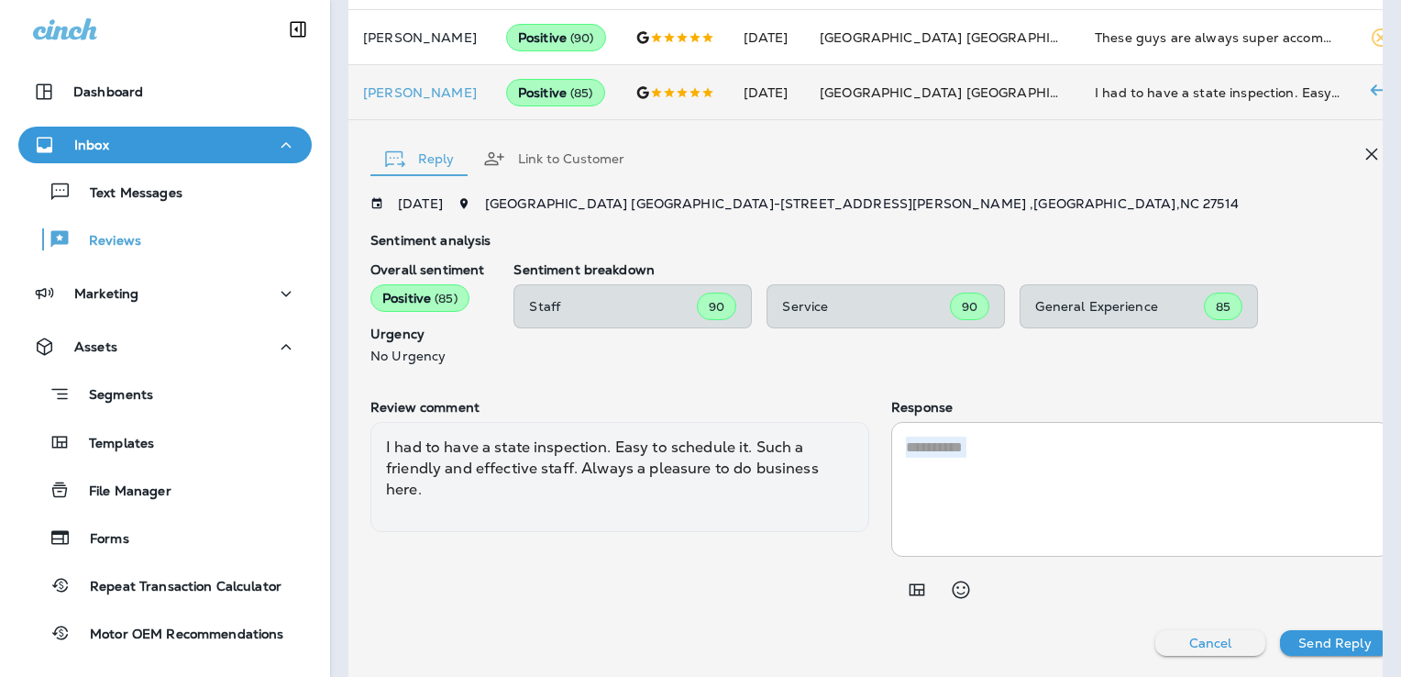
drag, startPoint x: 916, startPoint y: 626, endPoint x: 924, endPoint y: 453, distance: 173.5
click at [924, 453] on div "[DATE] [GEOGRAPHIC_DATA] [GEOGRAPHIC_DATA] - [STREET_ADDRESS][PERSON_NAME] Sent…" at bounding box center [880, 425] width 1020 height 459
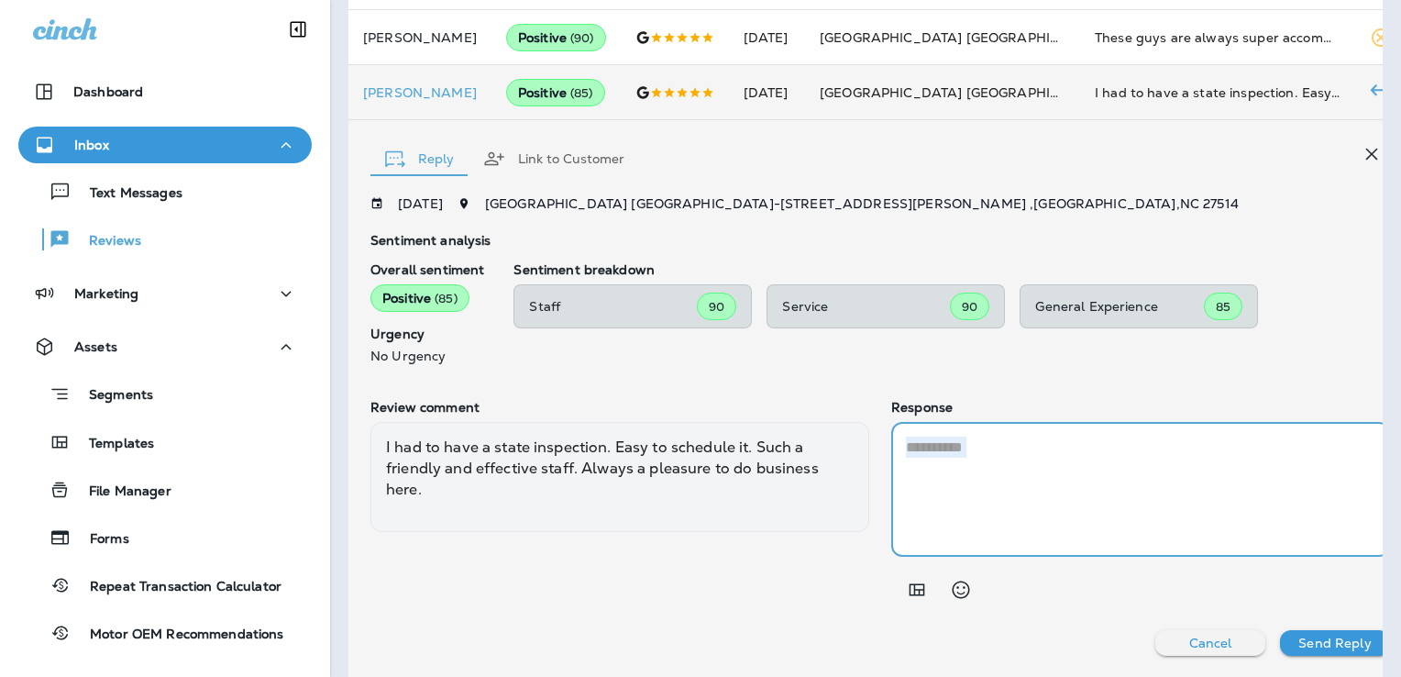
click at [924, 453] on textarea at bounding box center [1140, 488] width 469 height 105
paste textarea "**********"
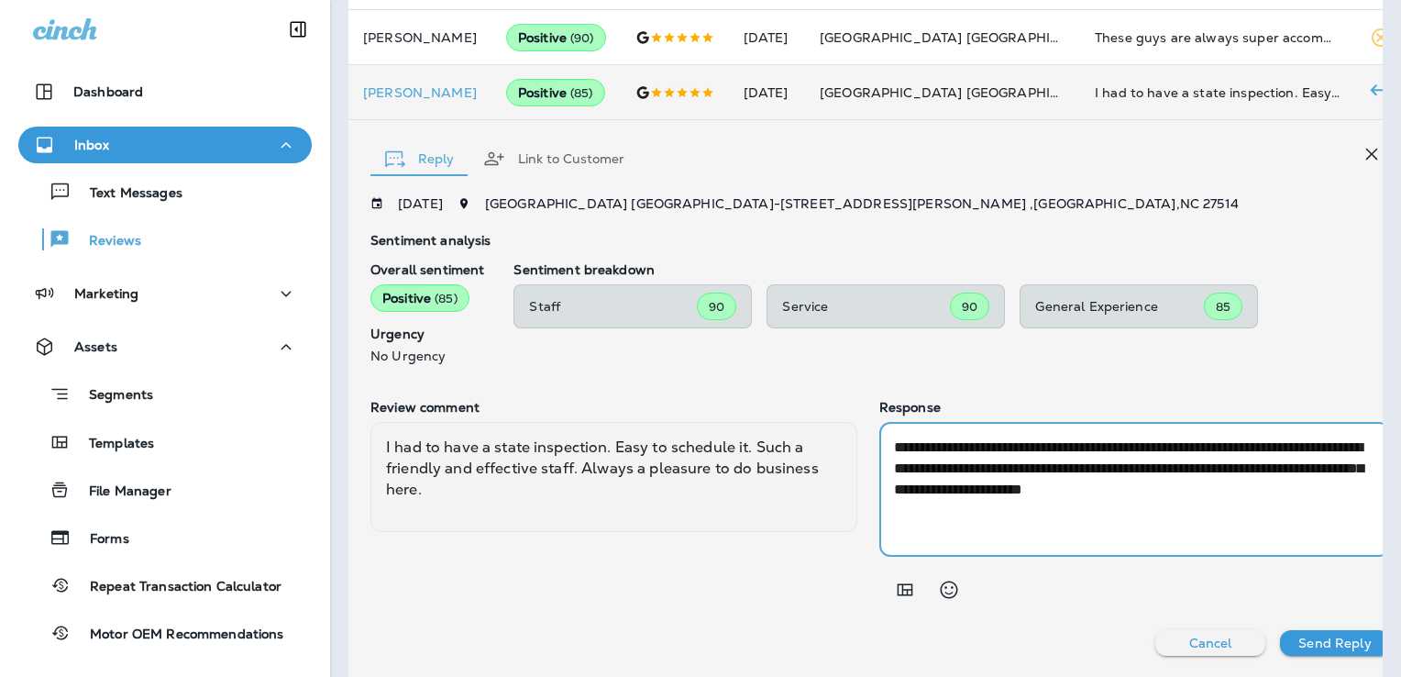
type textarea "**********"
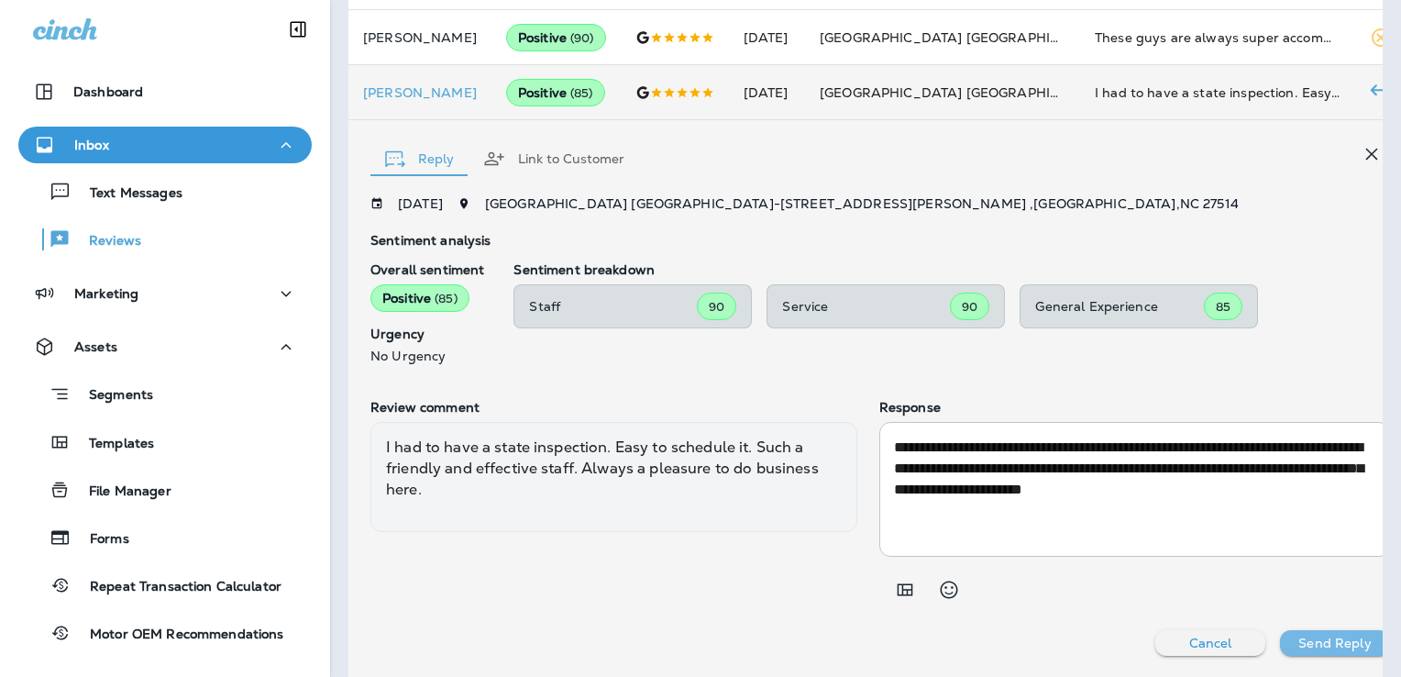
click at [1342, 640] on p "Send Reply" at bounding box center [1334, 642] width 72 height 15
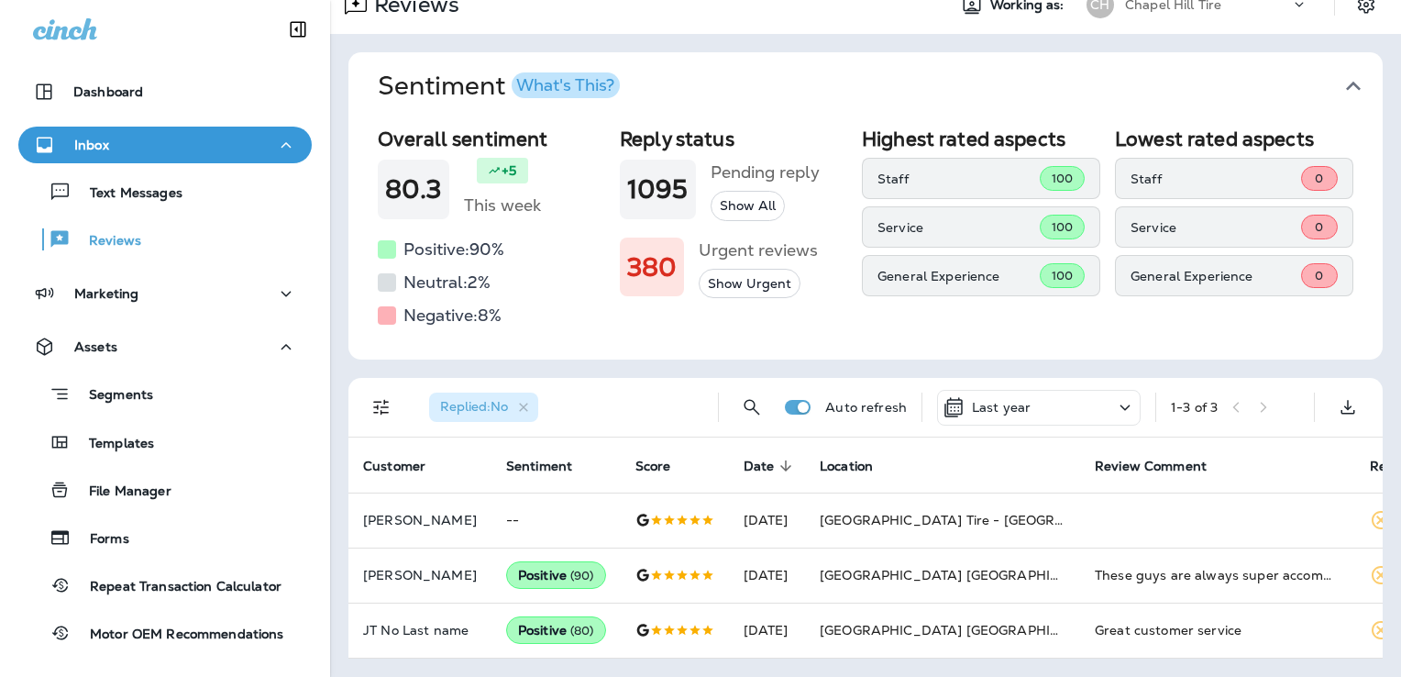
scroll to position [84, 0]
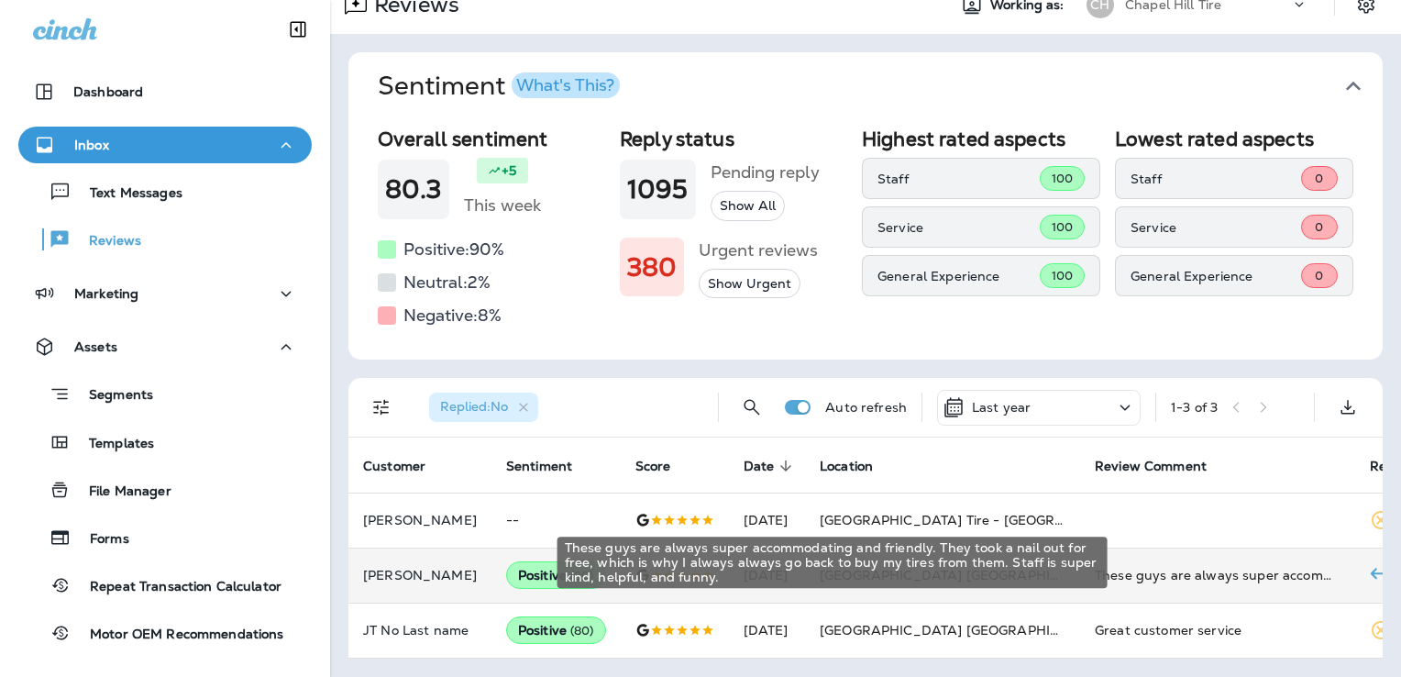
click at [1249, 566] on div "These guys are always super accommodating and friendly. They took a nail out fo…" at bounding box center [1218, 575] width 246 height 18
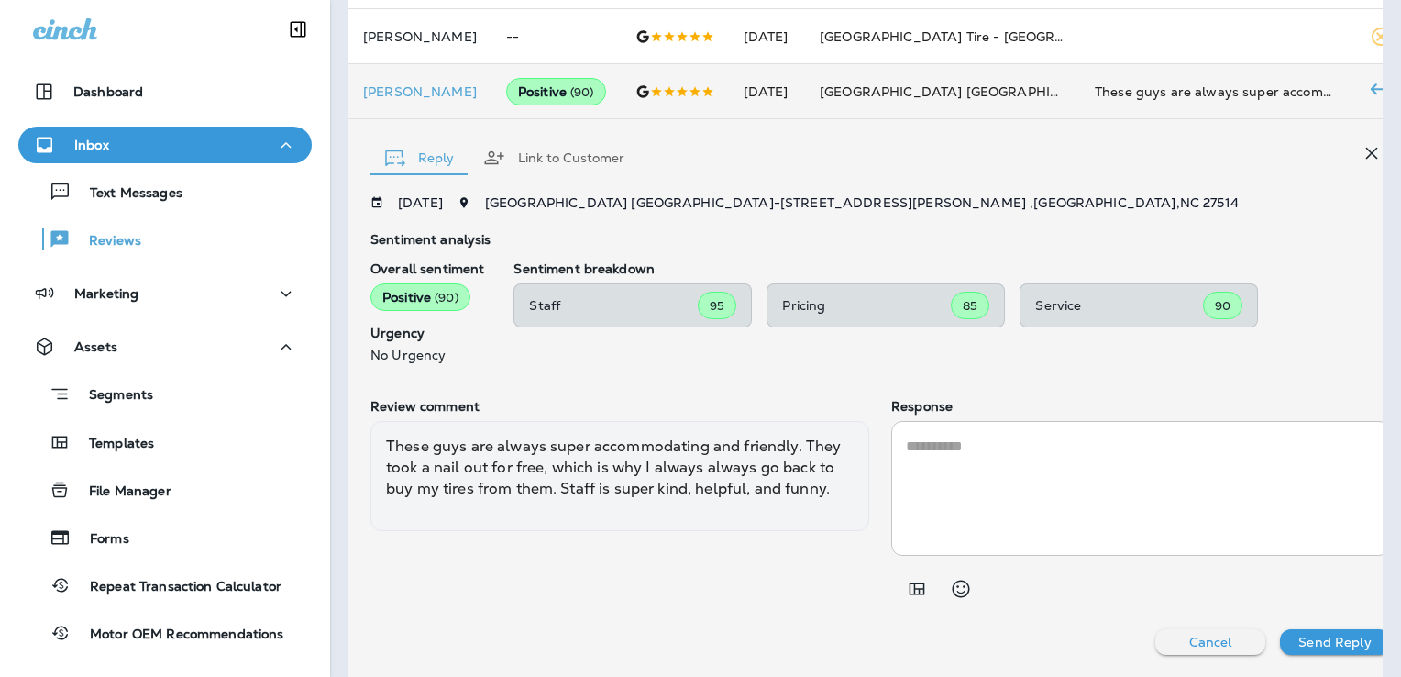
scroll to position [554, 0]
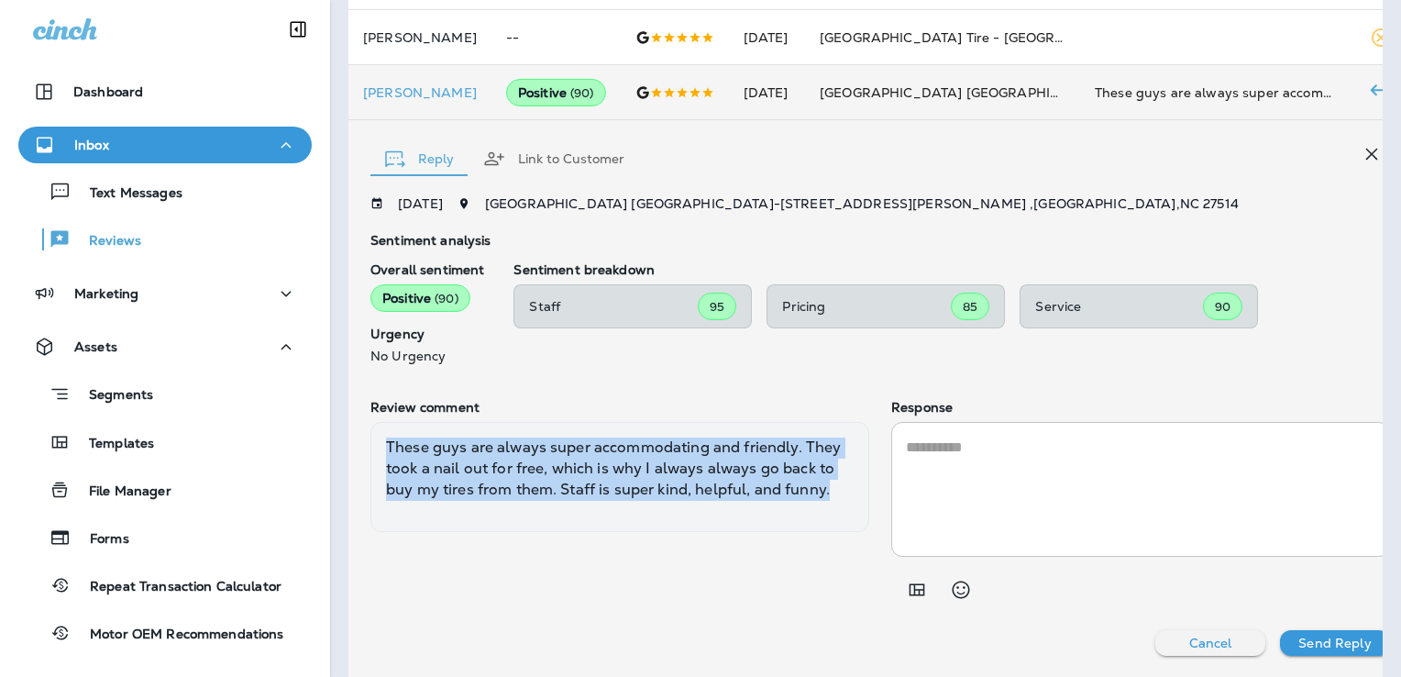
drag, startPoint x: 803, startPoint y: 495, endPoint x: 374, endPoint y: 447, distance: 431.9
click at [374, 447] on div "These guys are always super accommodating and friendly. They took a nail out fo…" at bounding box center [619, 477] width 499 height 110
copy div "These guys are always super accommodating and friendly. They took a nail out fo…"
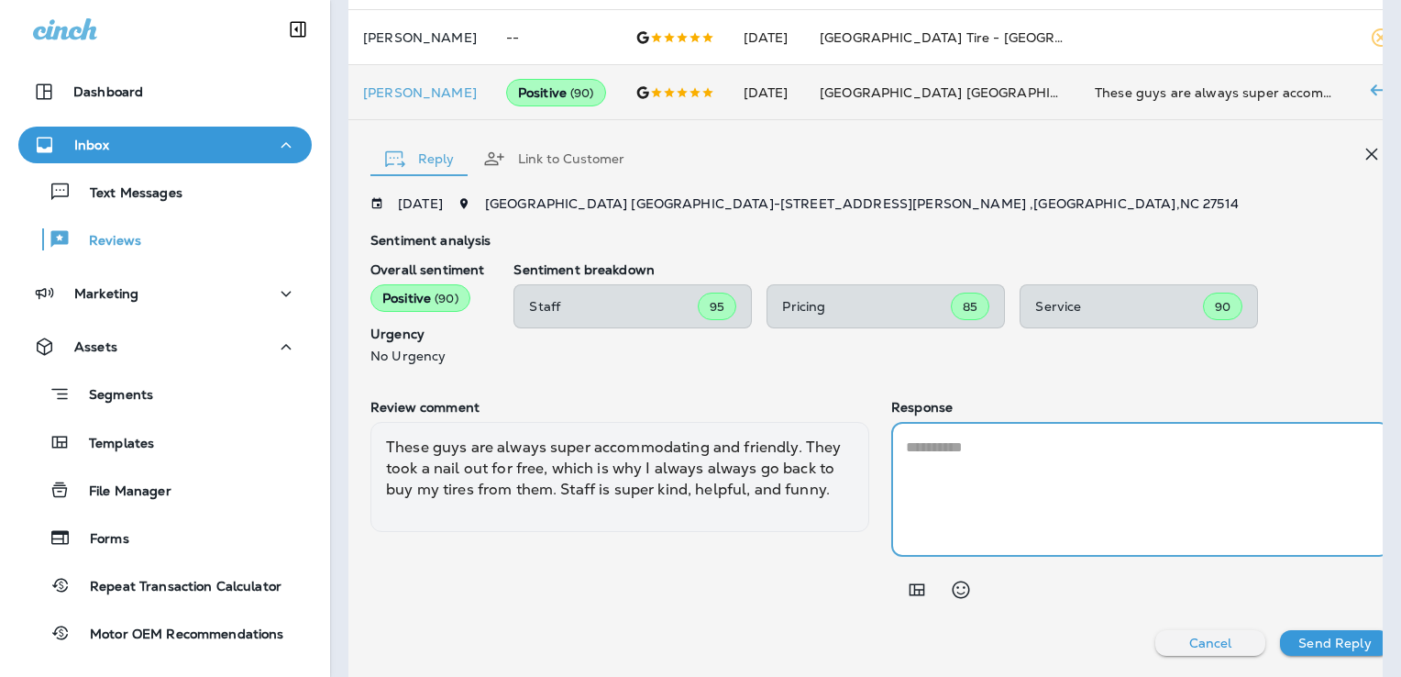
click at [932, 446] on textarea at bounding box center [1140, 488] width 469 height 105
paste textarea "**********"
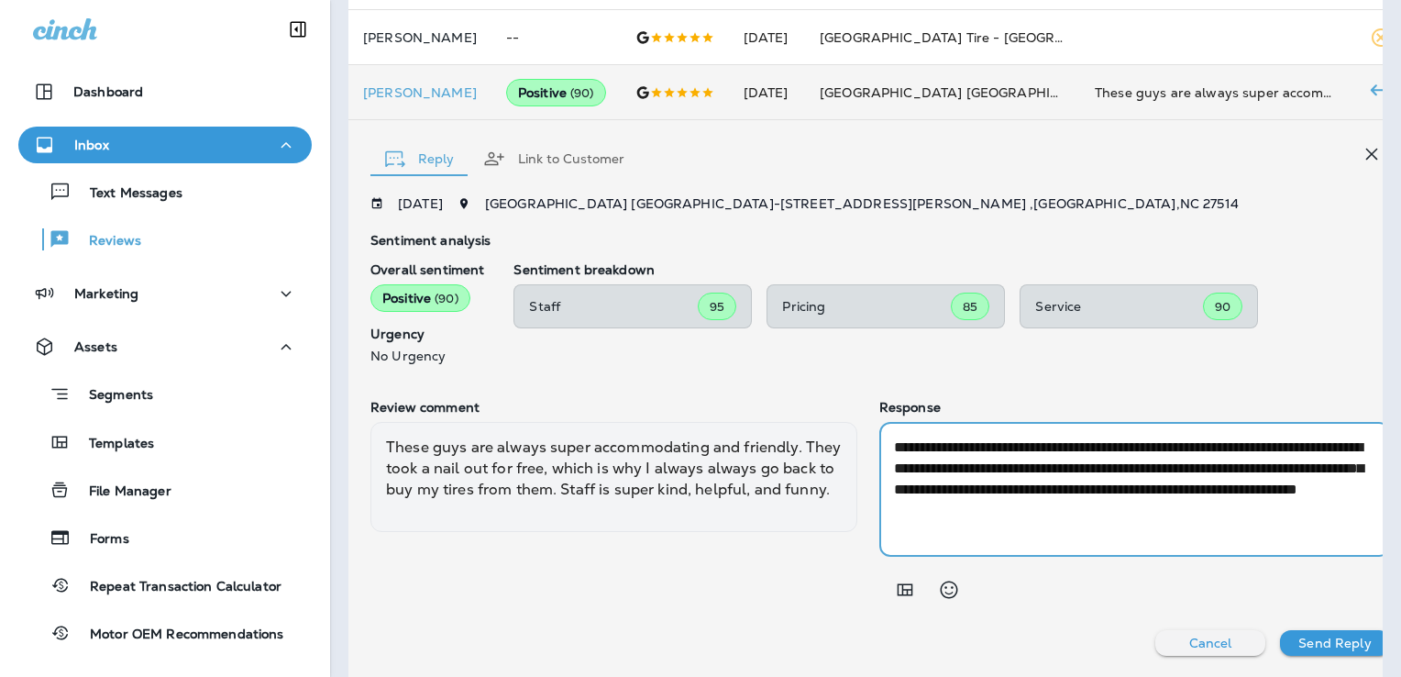
type textarea "**********"
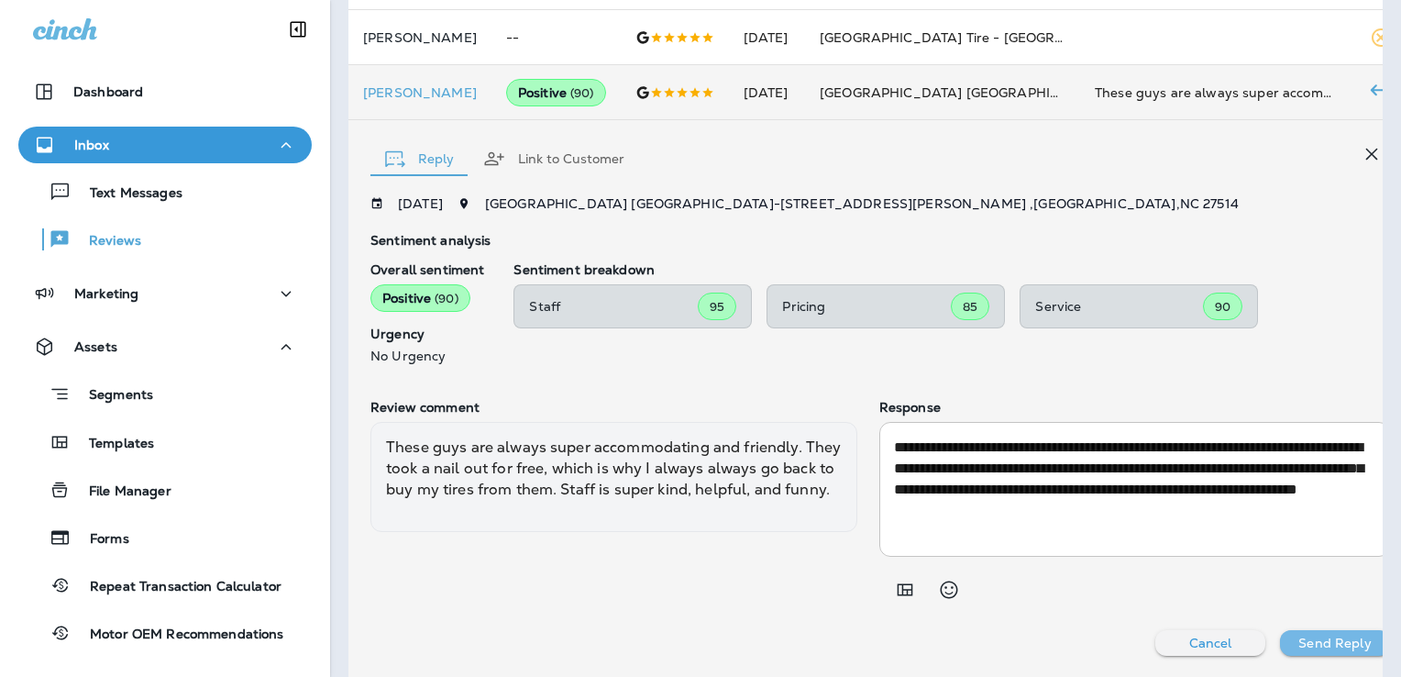
click at [1341, 640] on p "Send Reply" at bounding box center [1334, 642] width 72 height 15
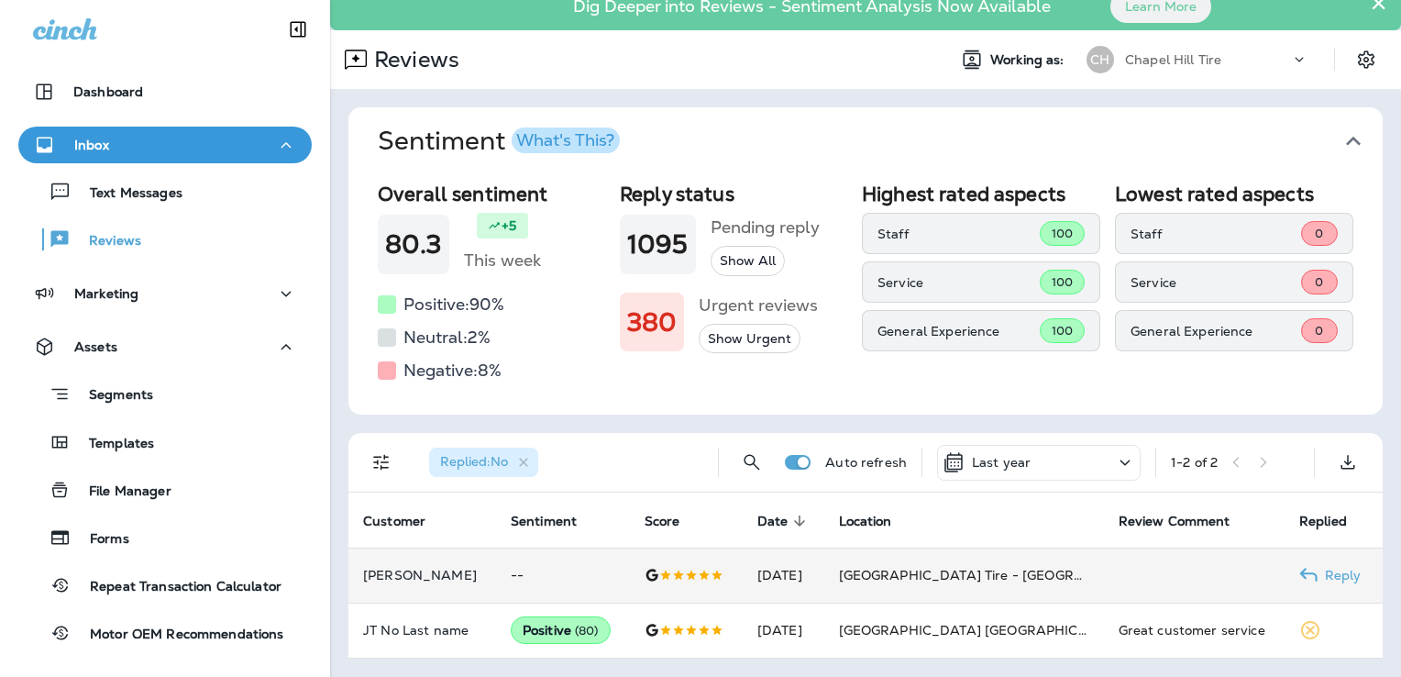
scroll to position [0, 0]
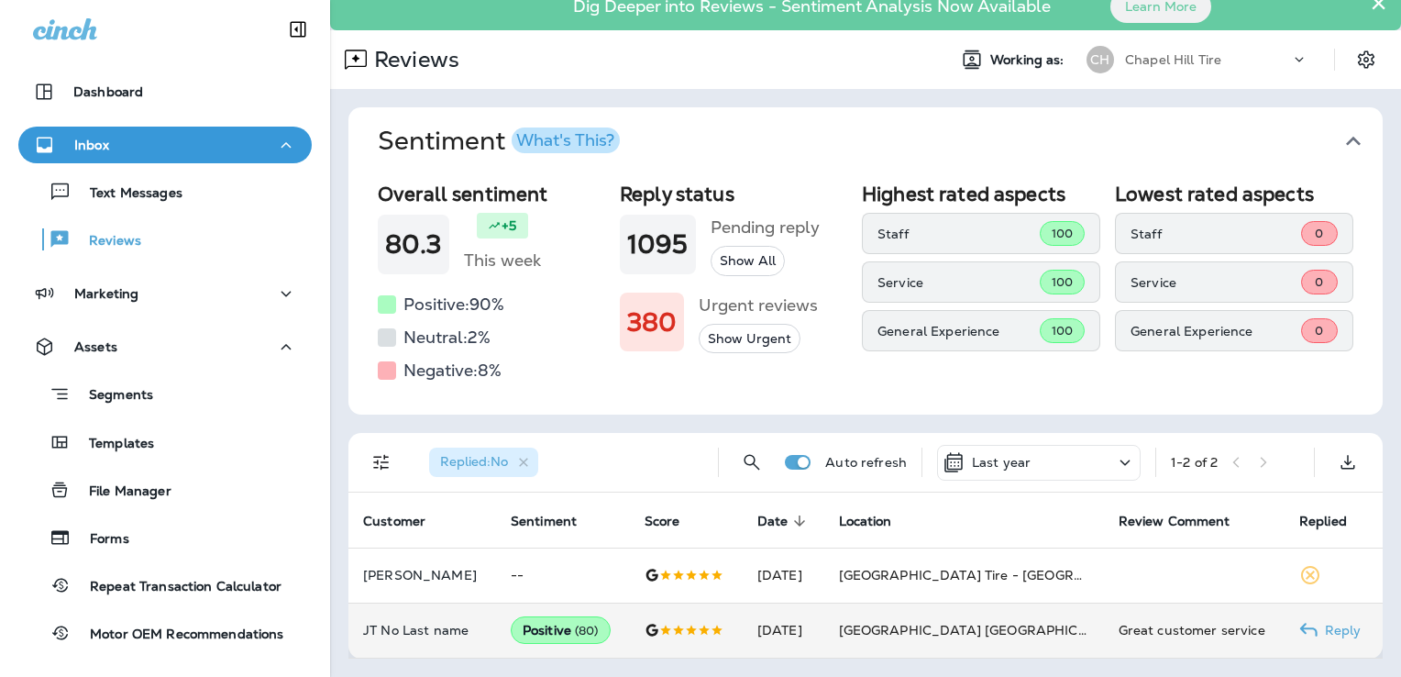
click at [1174, 621] on div "Great customer service" at bounding box center [1194, 630] width 151 height 18
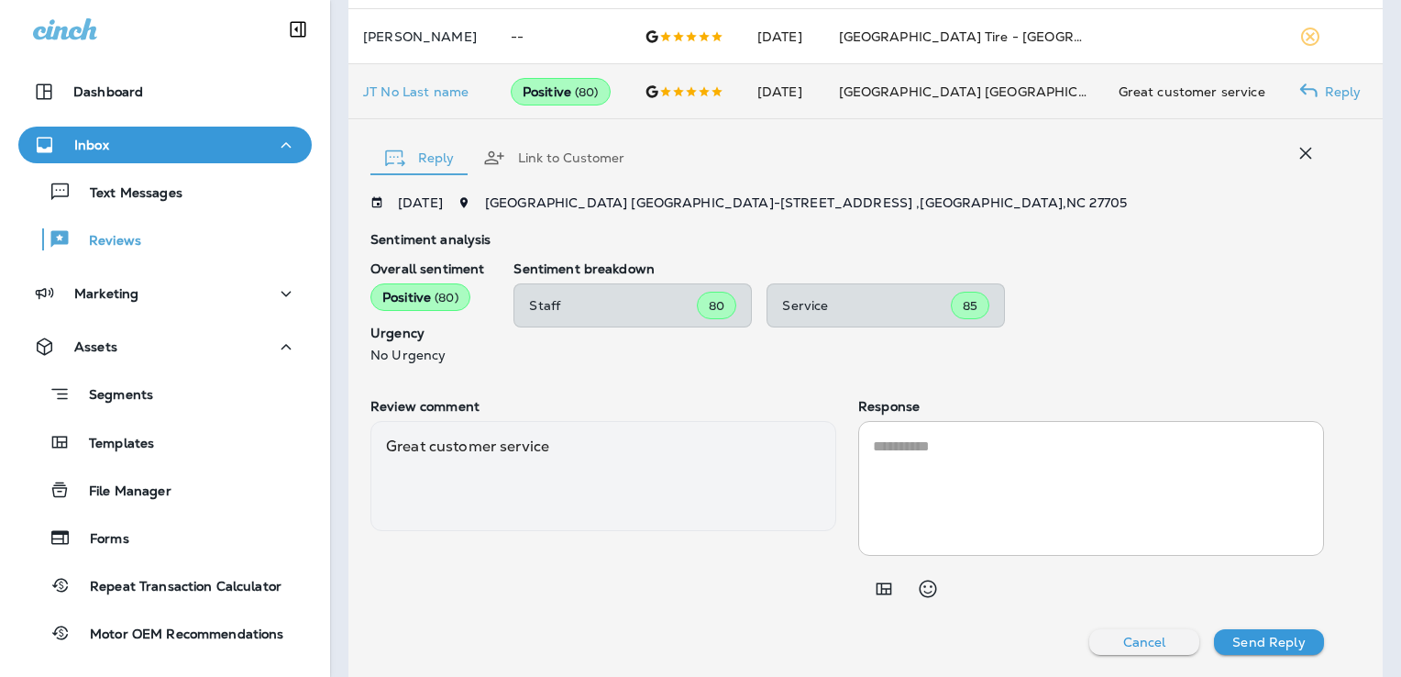
scroll to position [554, 0]
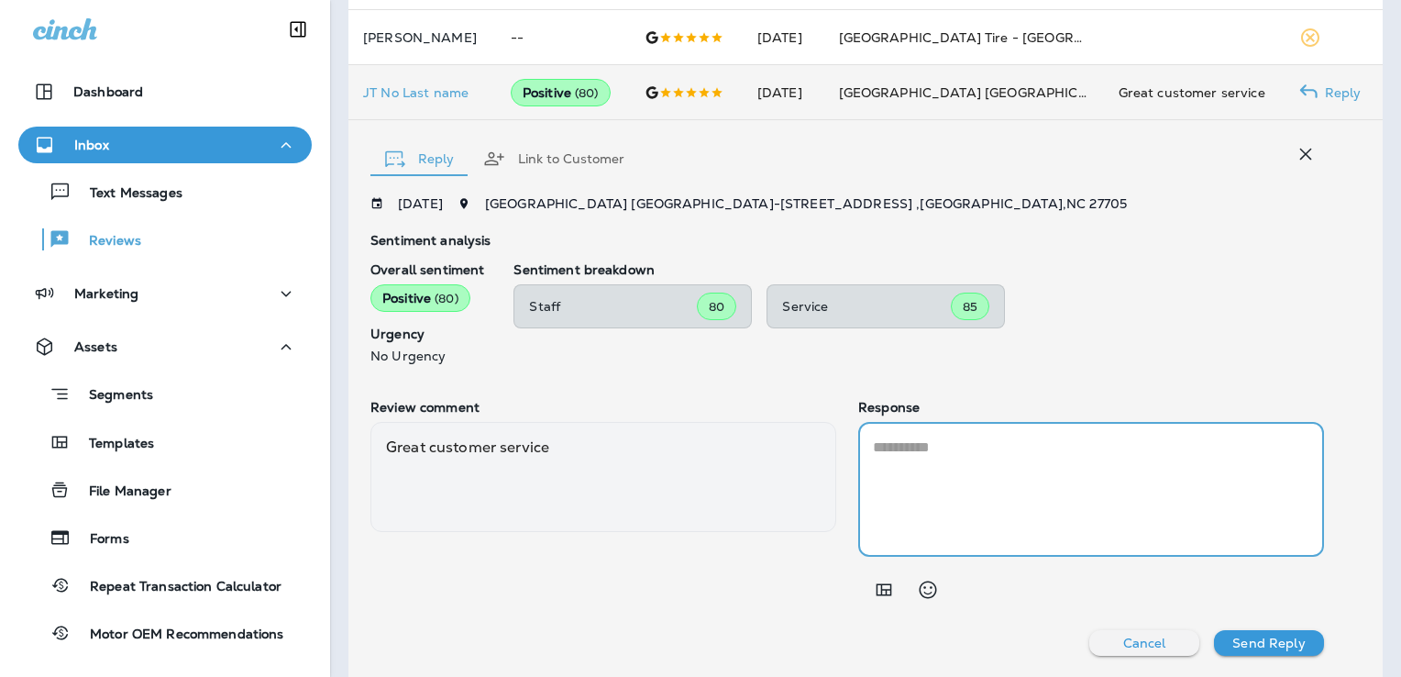
click at [908, 453] on textarea at bounding box center [1091, 488] width 436 height 105
paste textarea "**********"
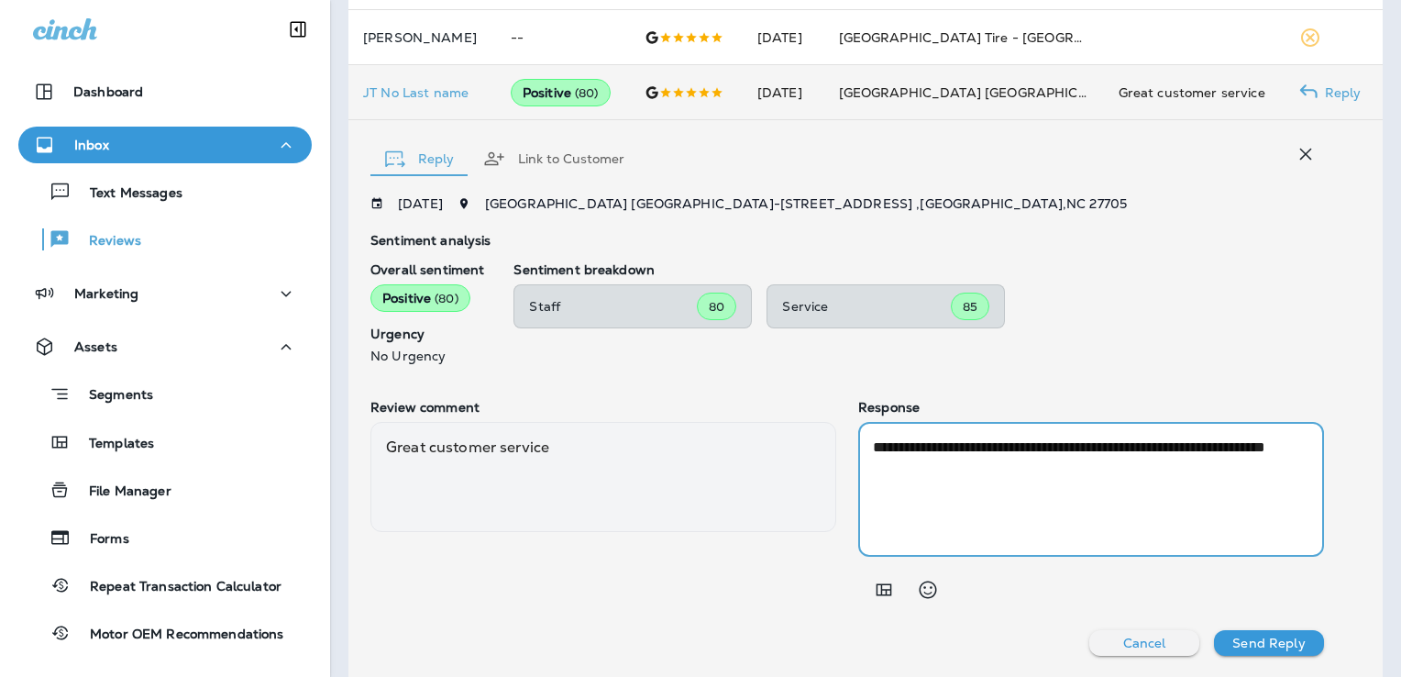
type textarea "**********"
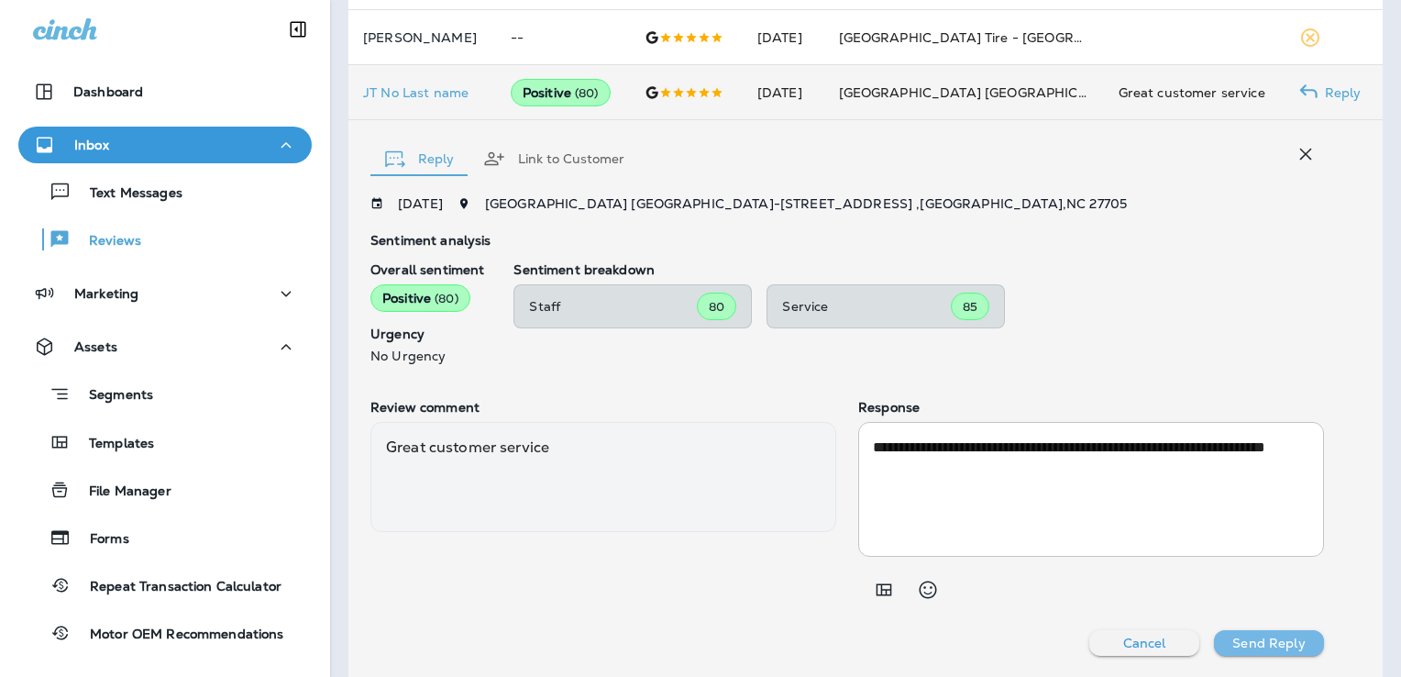
click at [1279, 647] on p "Send Reply" at bounding box center [1268, 642] width 72 height 15
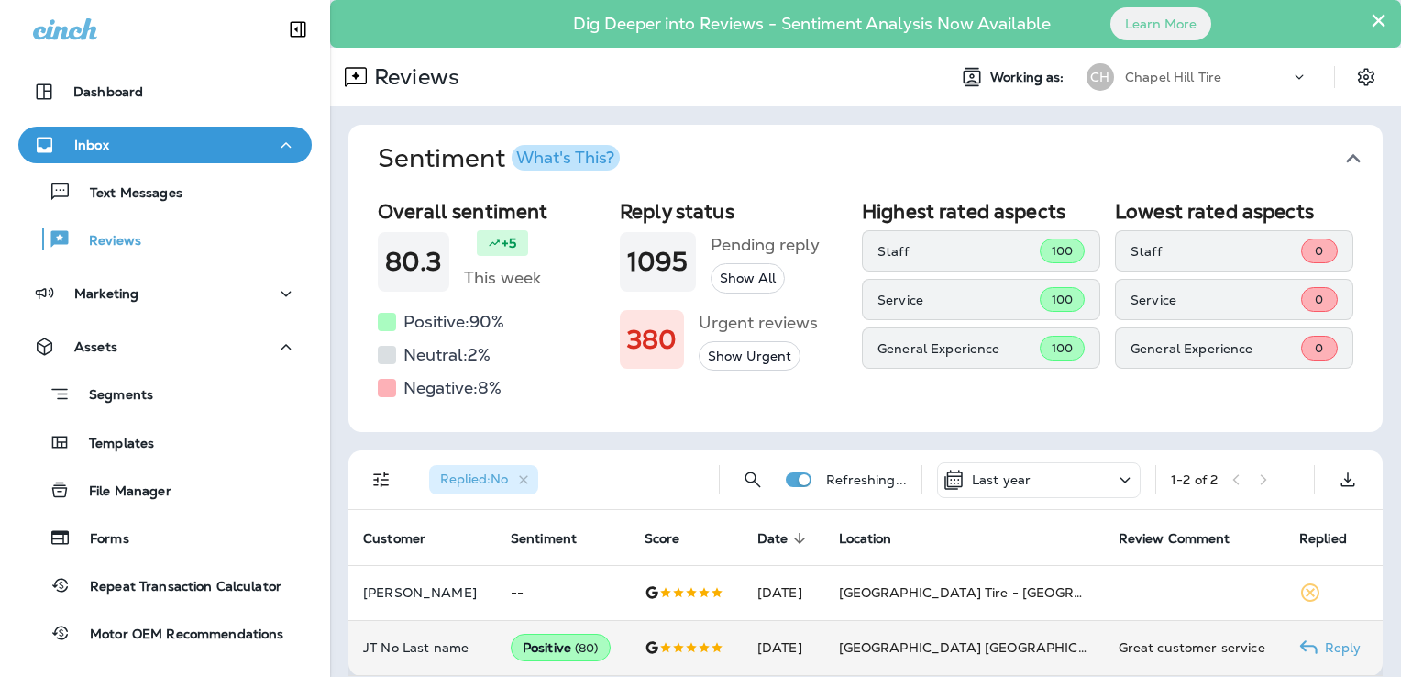
scroll to position [0, 0]
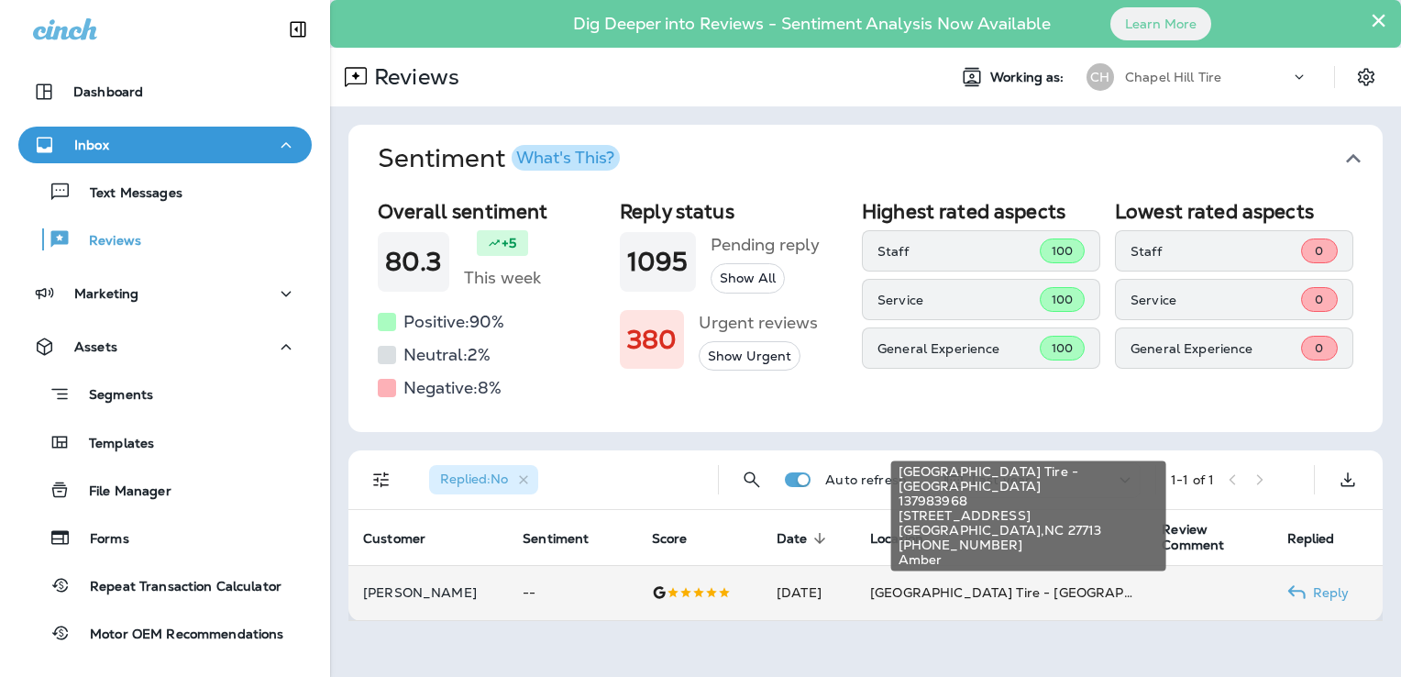
click at [1066, 591] on span "[GEOGRAPHIC_DATA] Tire - [GEOGRAPHIC_DATA]" at bounding box center [1033, 592] width 326 height 17
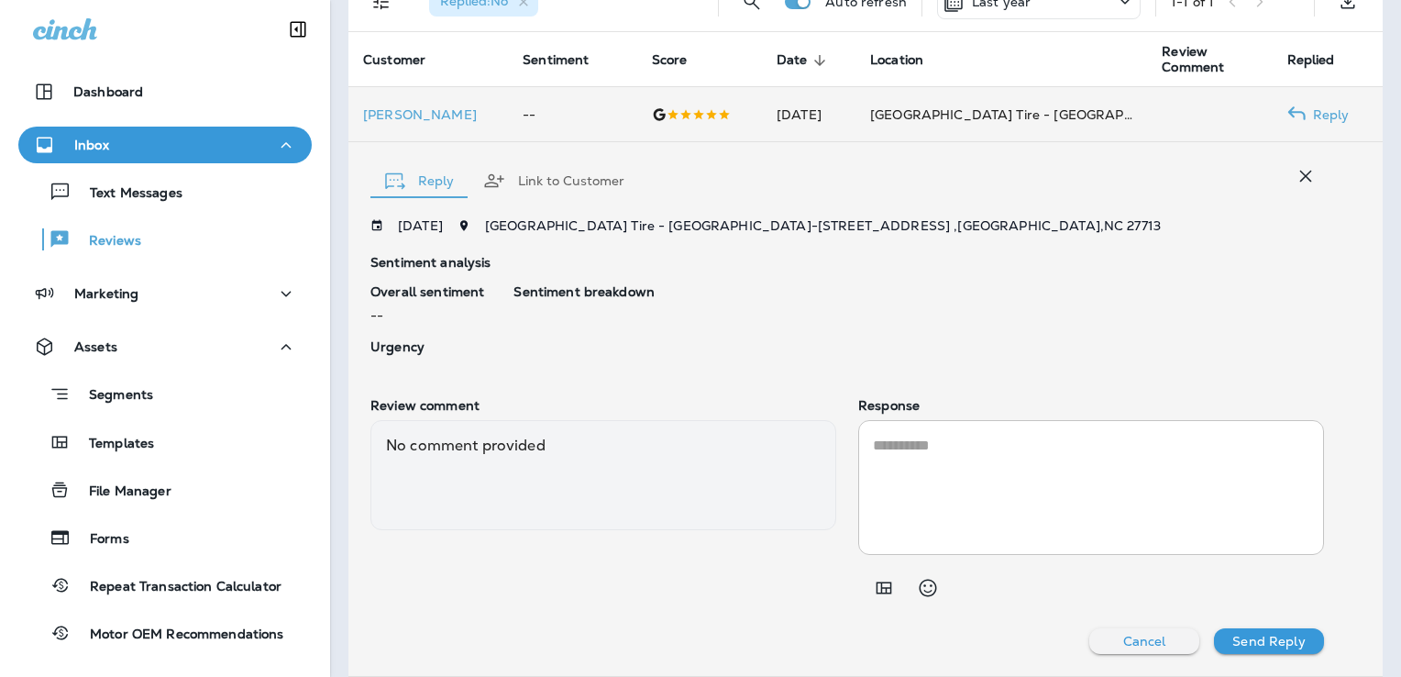
scroll to position [475, 0]
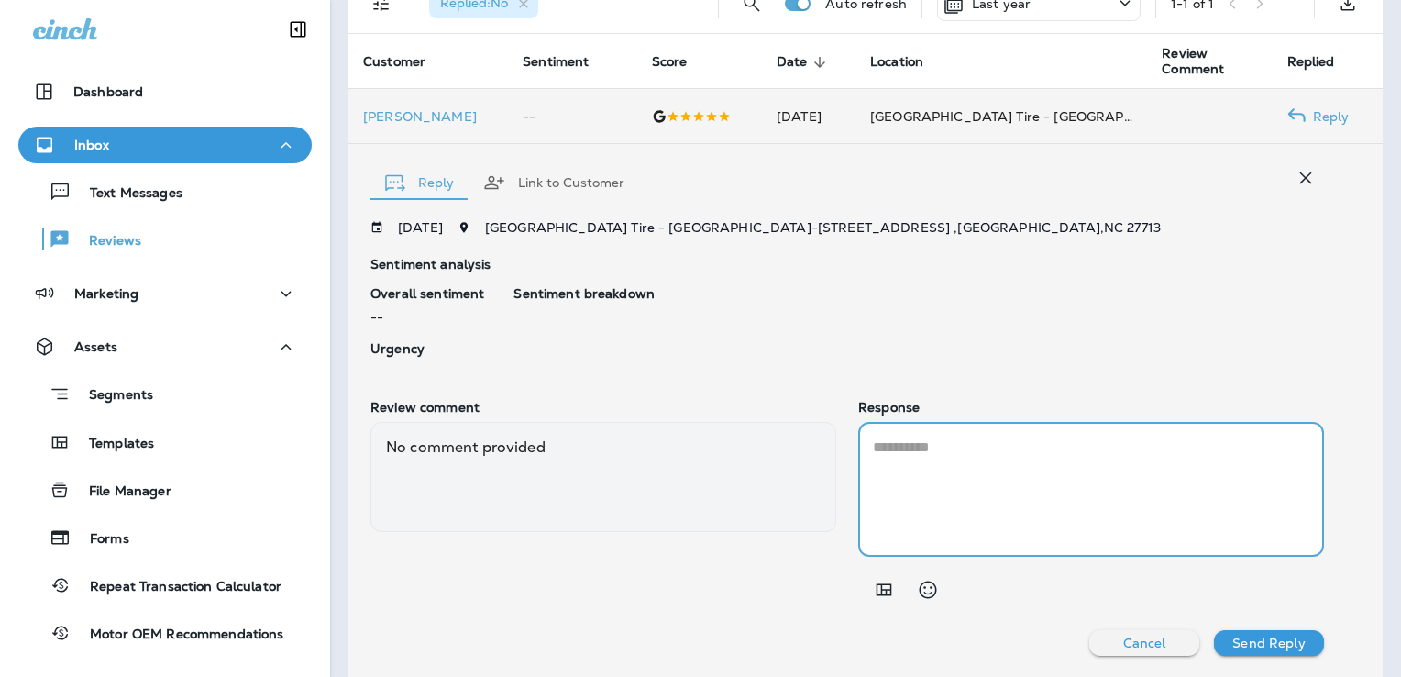
click at [902, 450] on textarea at bounding box center [1091, 488] width 436 height 105
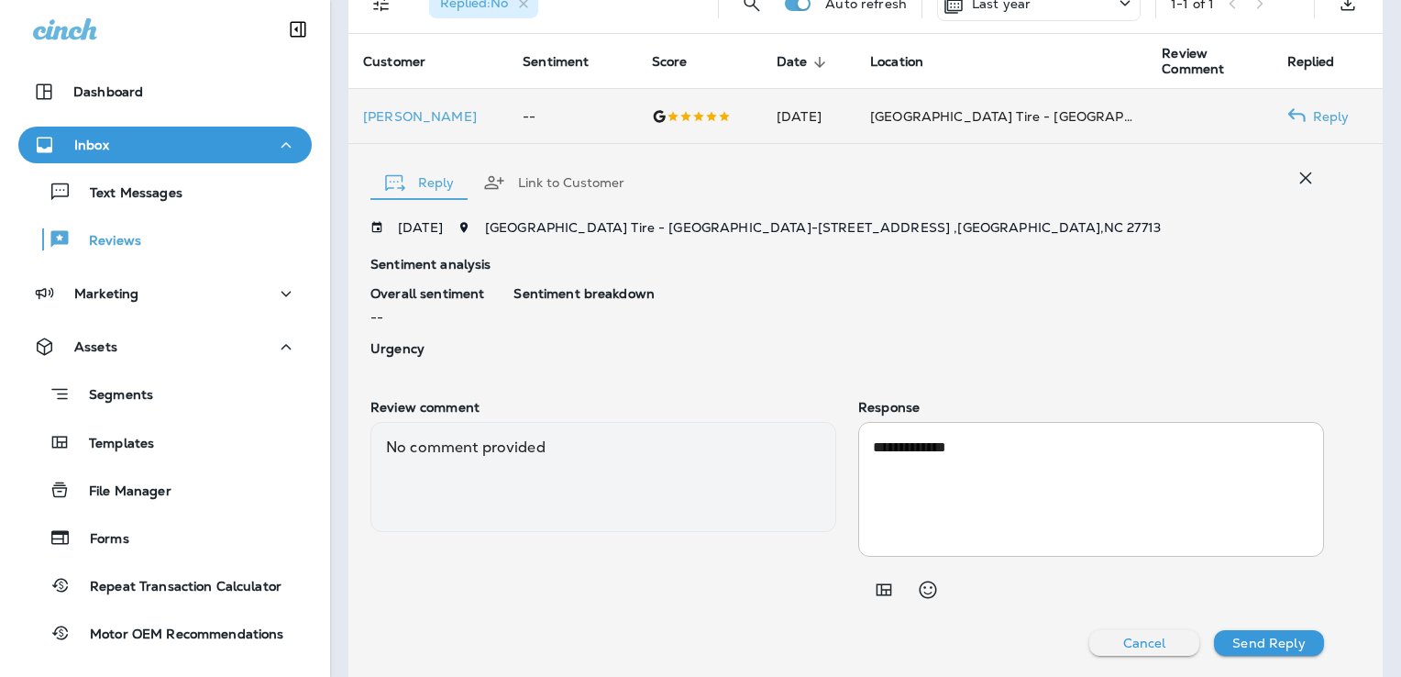
click at [429, 124] on td "[PERSON_NAME]" at bounding box center [428, 116] width 160 height 55
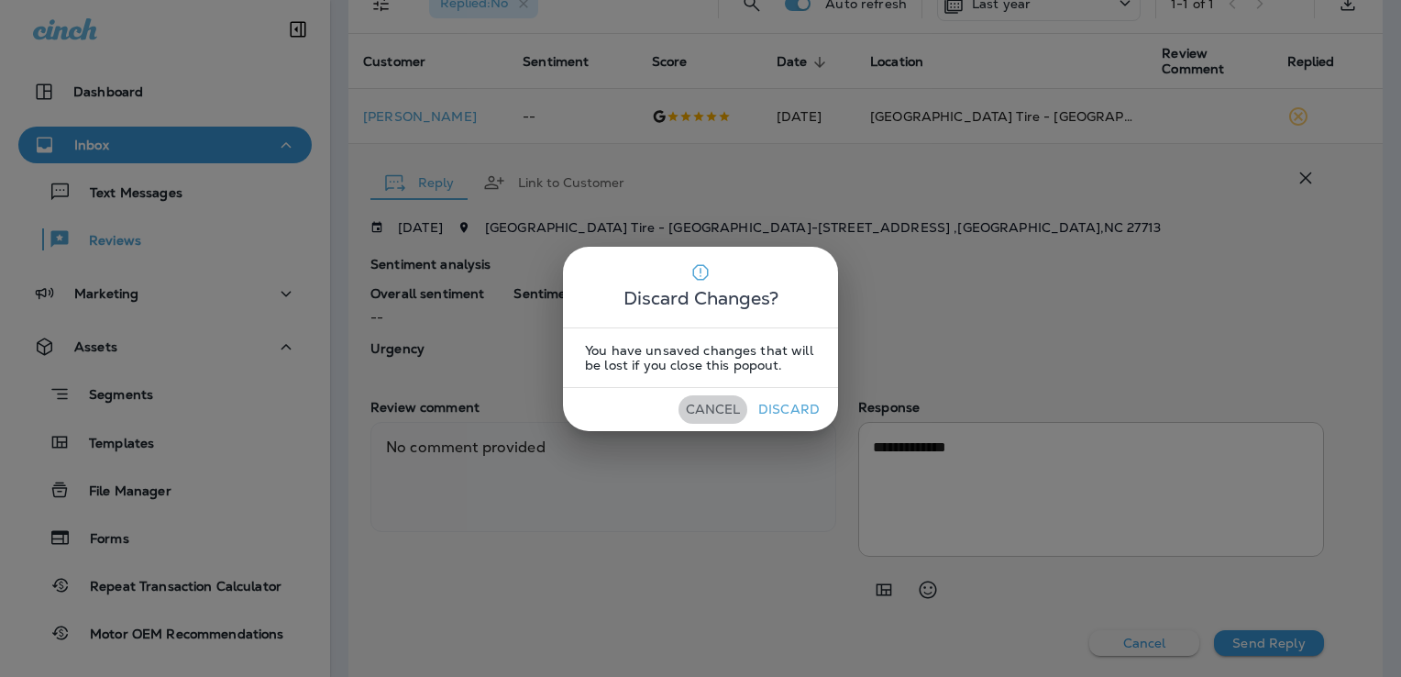
click at [713, 402] on button "Cancel" at bounding box center [713, 409] width 69 height 28
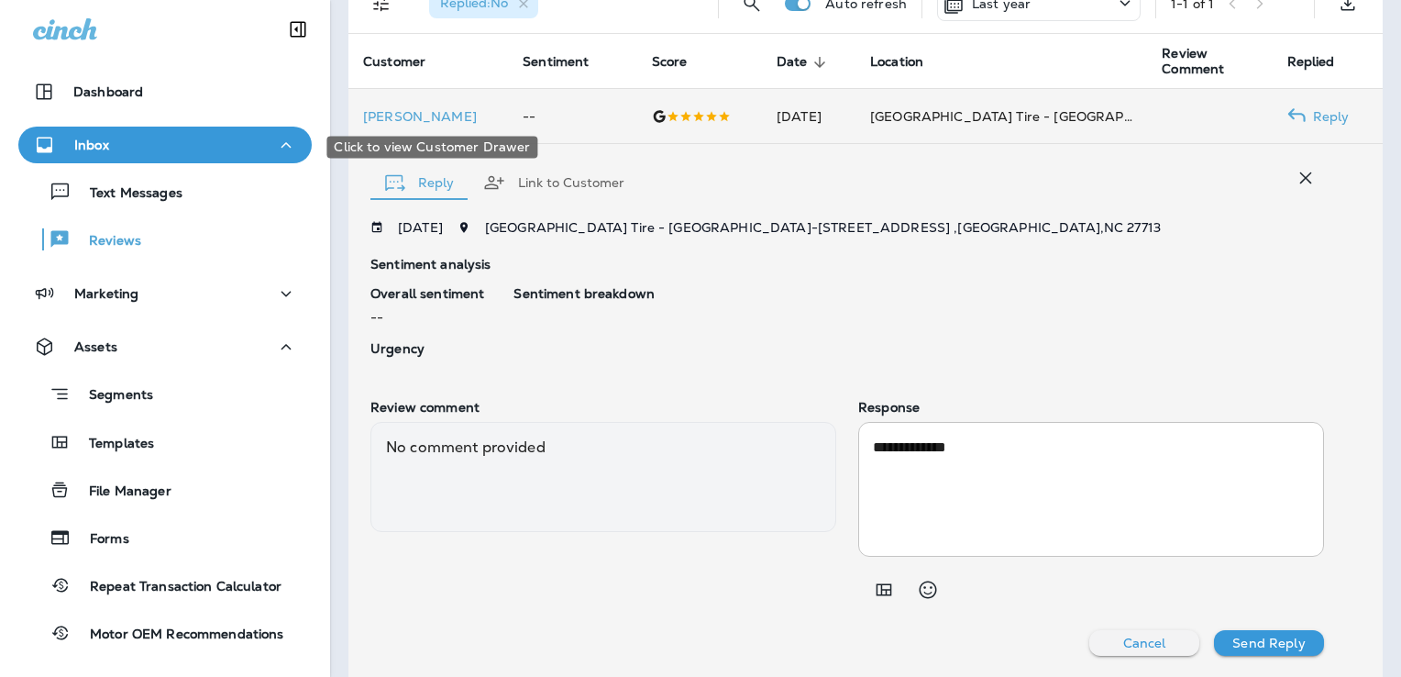
click at [433, 118] on p "[PERSON_NAME]" at bounding box center [428, 116] width 130 height 15
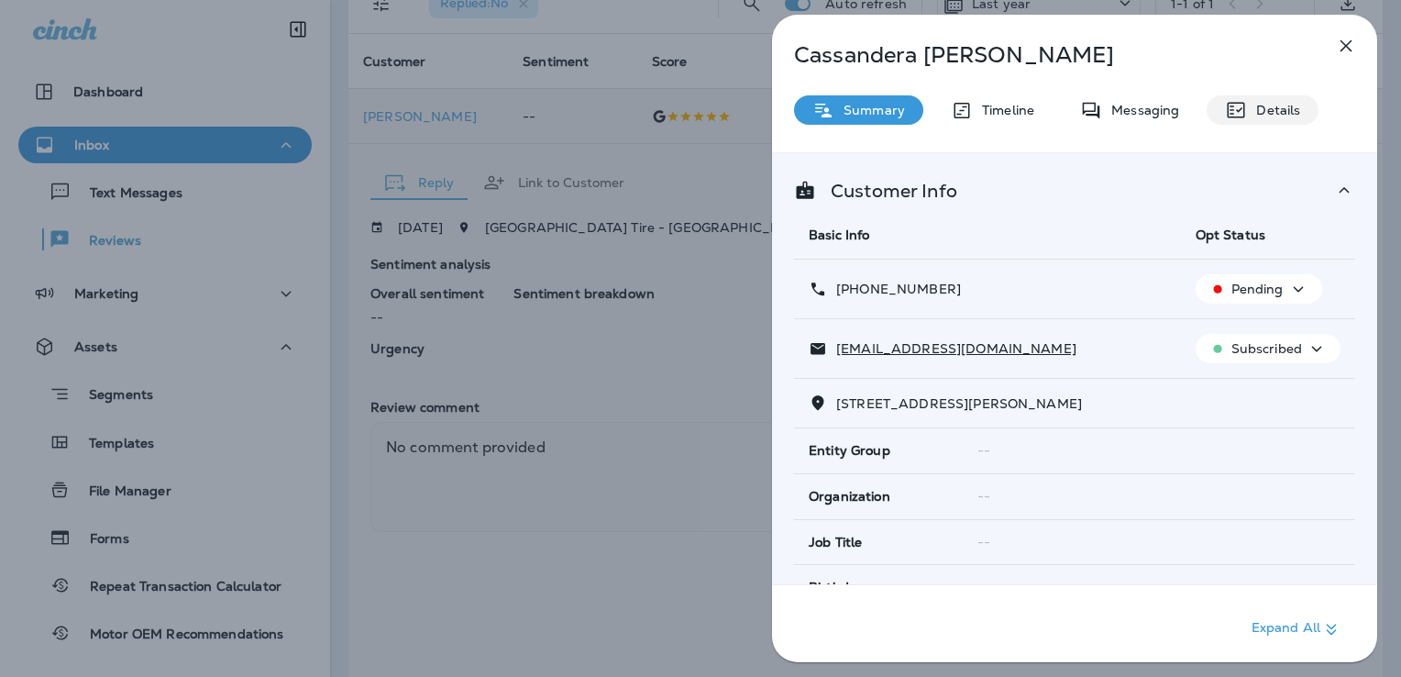
click at [1267, 105] on p "Details" at bounding box center [1273, 110] width 53 height 15
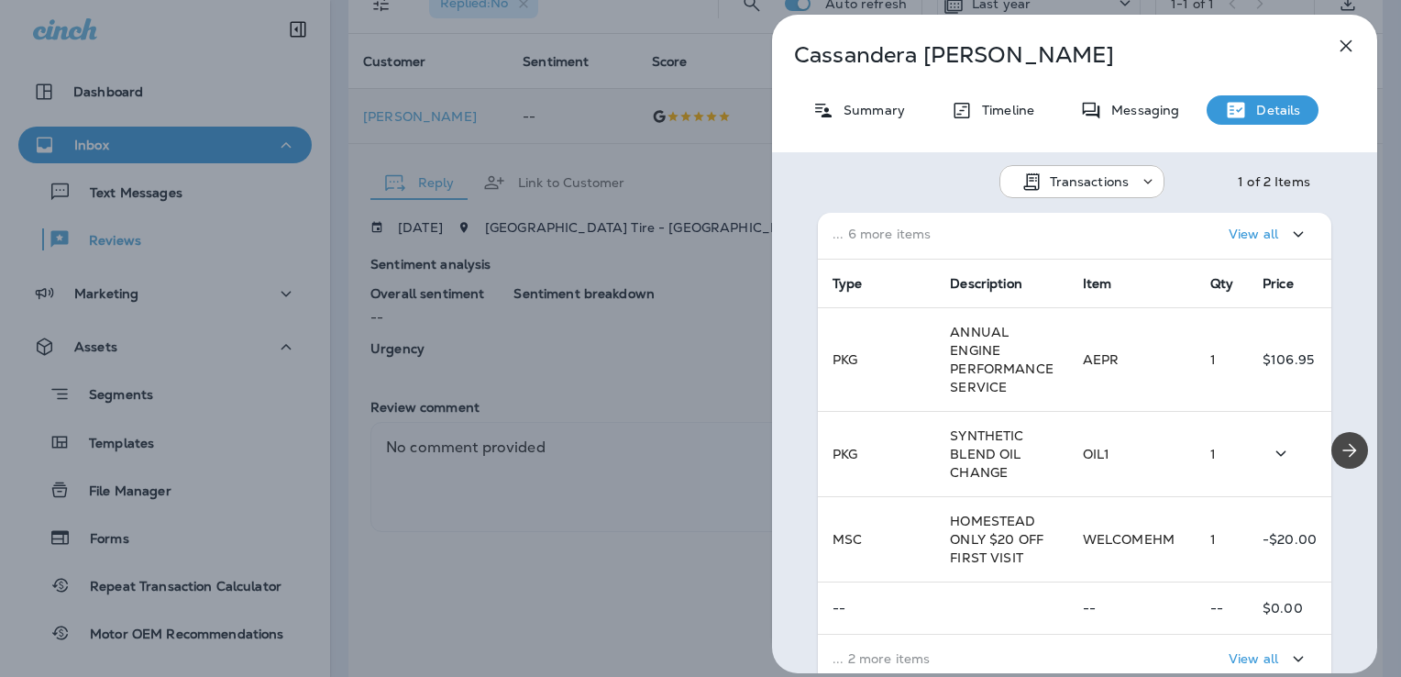
scroll to position [318, 0]
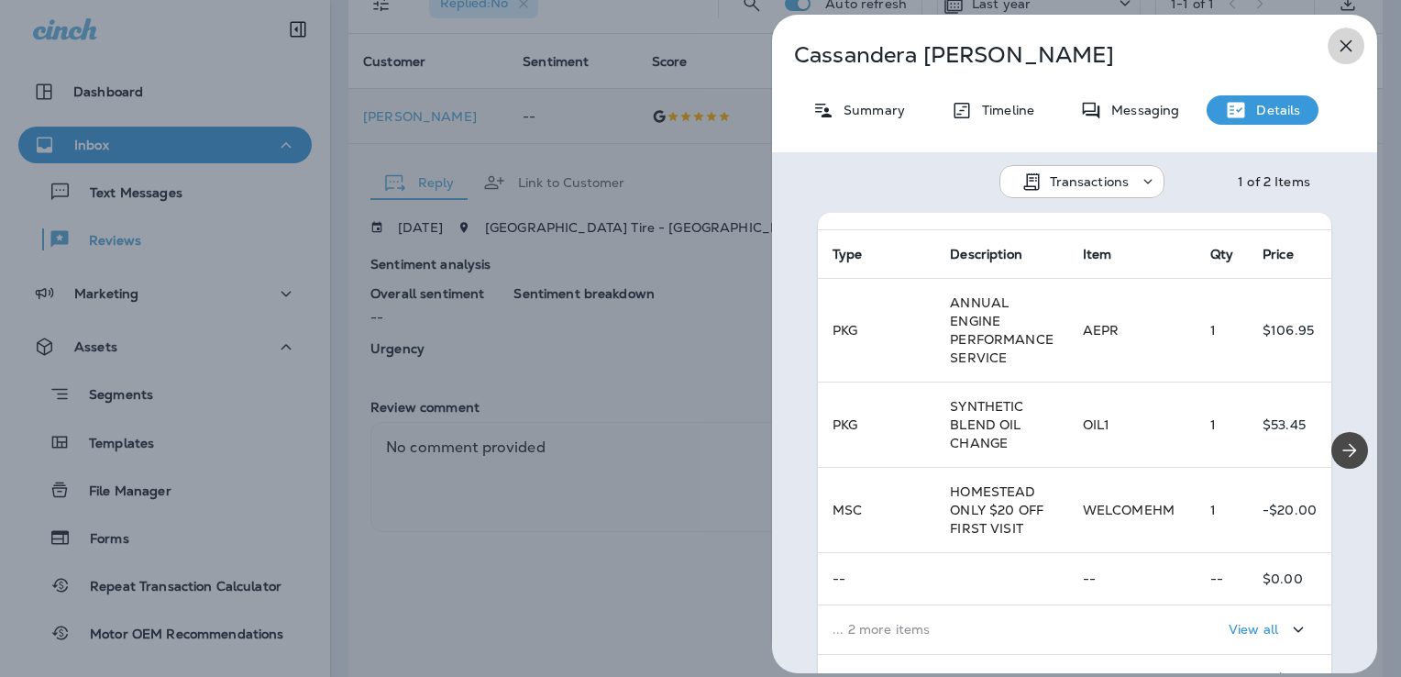
click at [1340, 39] on icon "button" at bounding box center [1346, 46] width 22 height 22
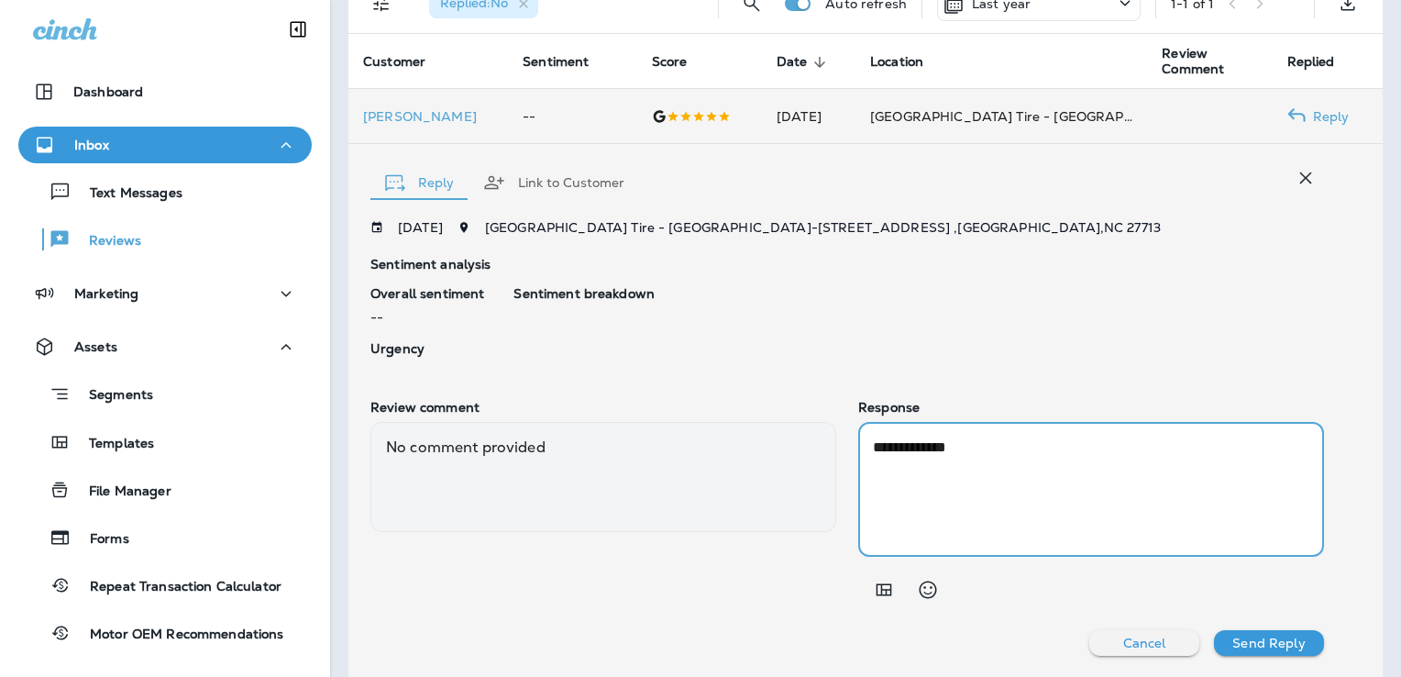
click at [963, 449] on textarea "**********" at bounding box center [1087, 488] width 429 height 105
click at [969, 449] on textarea "**********" at bounding box center [1087, 488] width 429 height 105
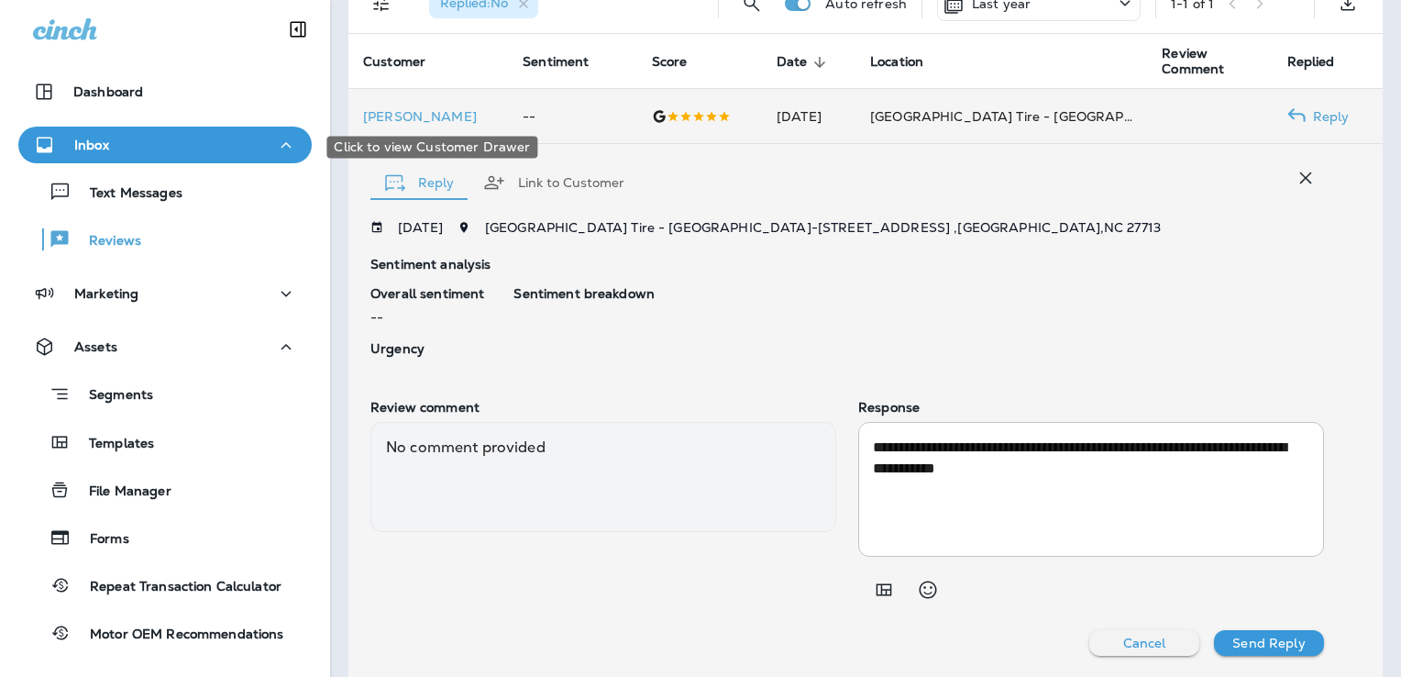
click at [447, 127] on div "Click to view Customer Drawer" at bounding box center [432, 141] width 215 height 37
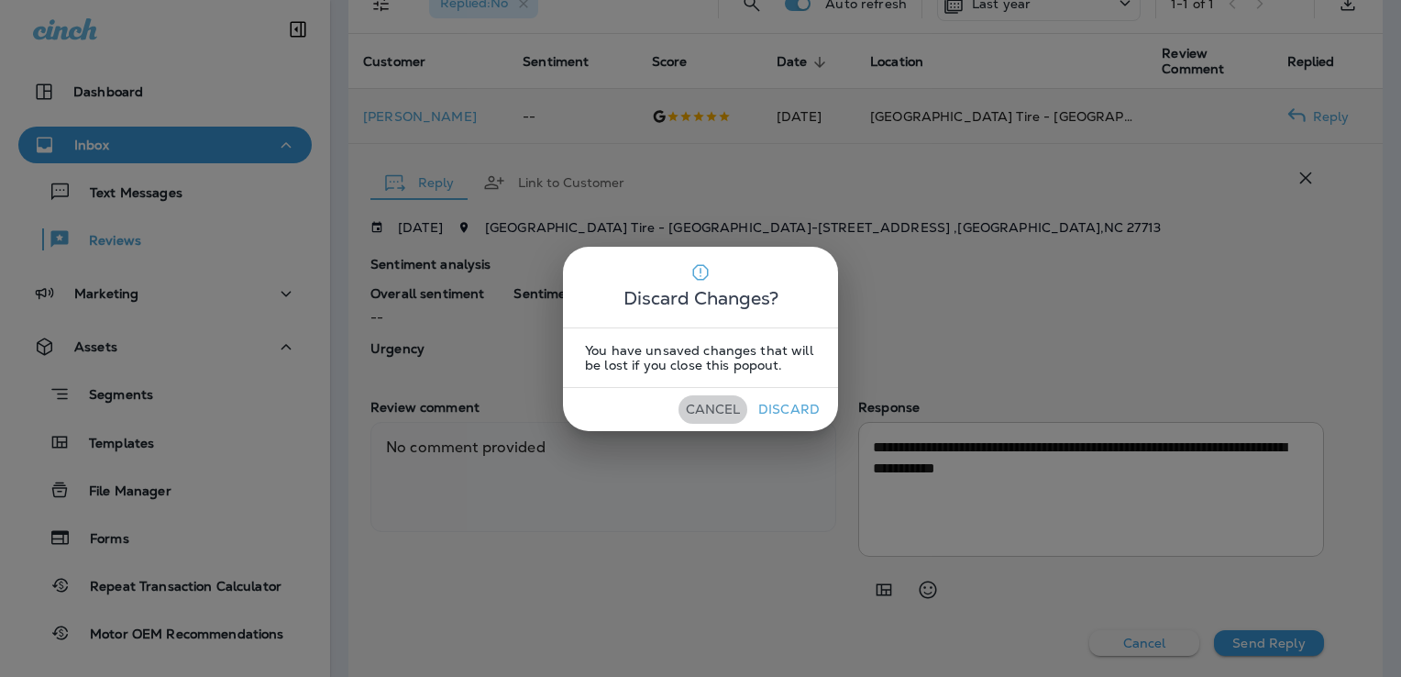
click at [708, 413] on button "Cancel" at bounding box center [713, 409] width 69 height 28
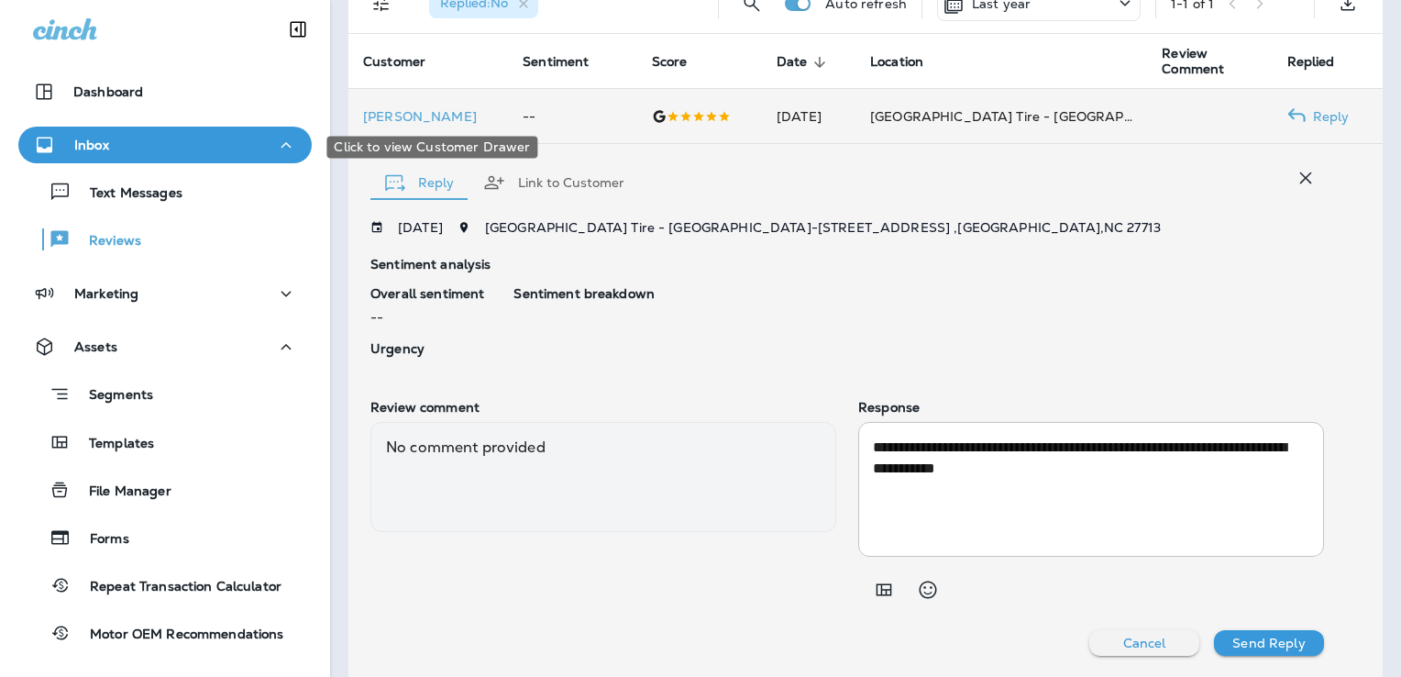
click at [456, 149] on div "Click to view Customer Drawer" at bounding box center [431, 147] width 211 height 22
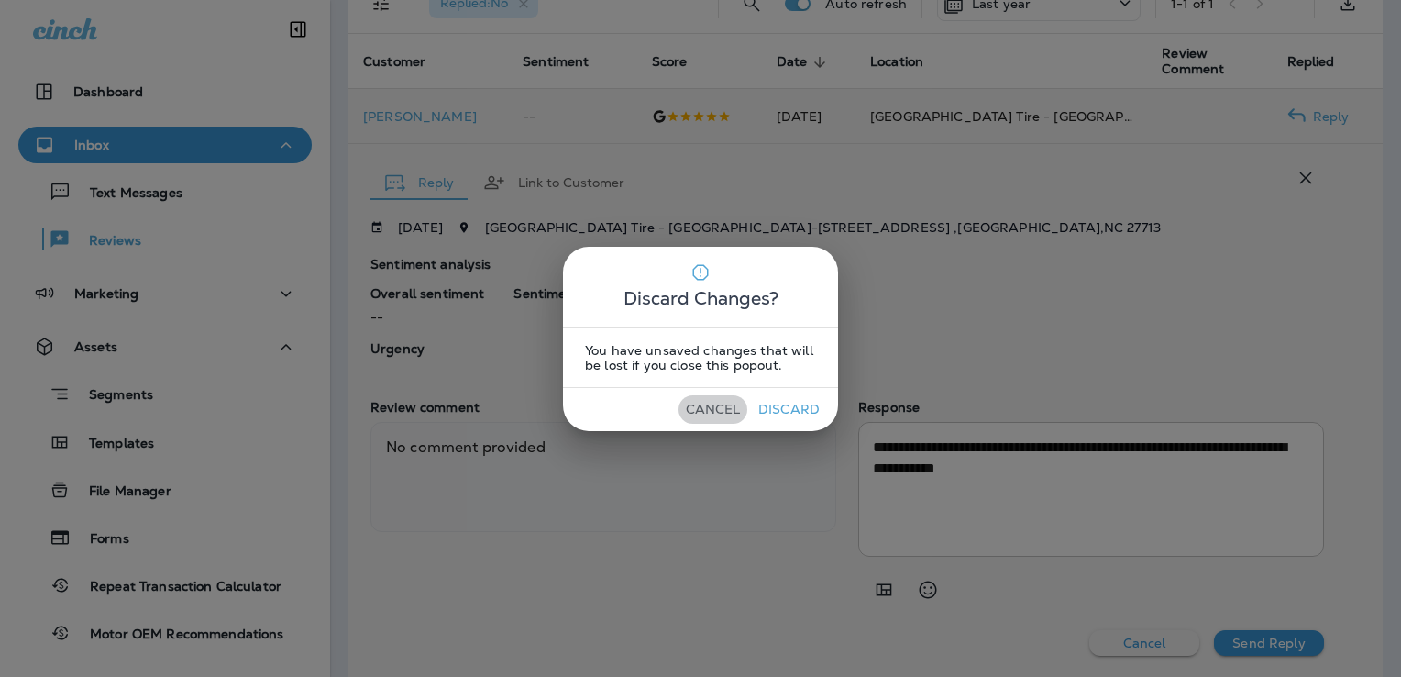
click at [703, 402] on button "Cancel" at bounding box center [713, 409] width 69 height 28
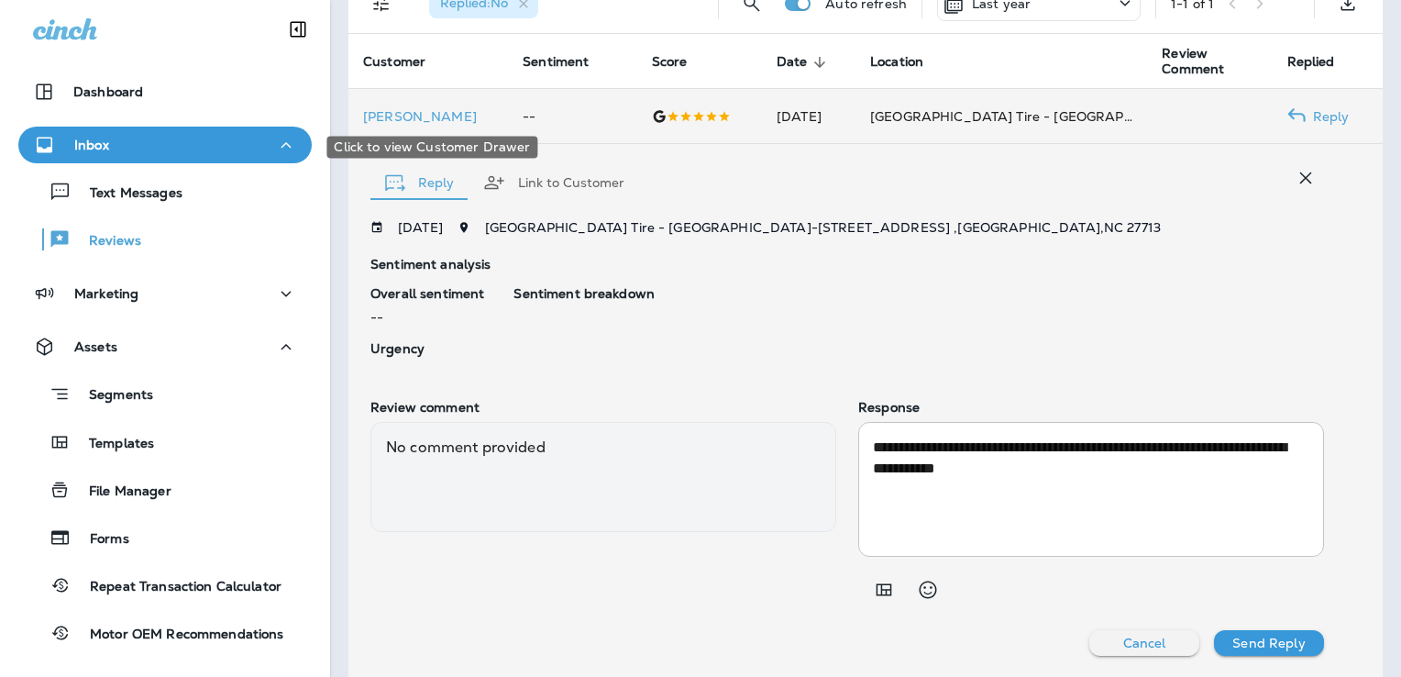
click at [455, 109] on p "[PERSON_NAME]" at bounding box center [428, 116] width 130 height 15
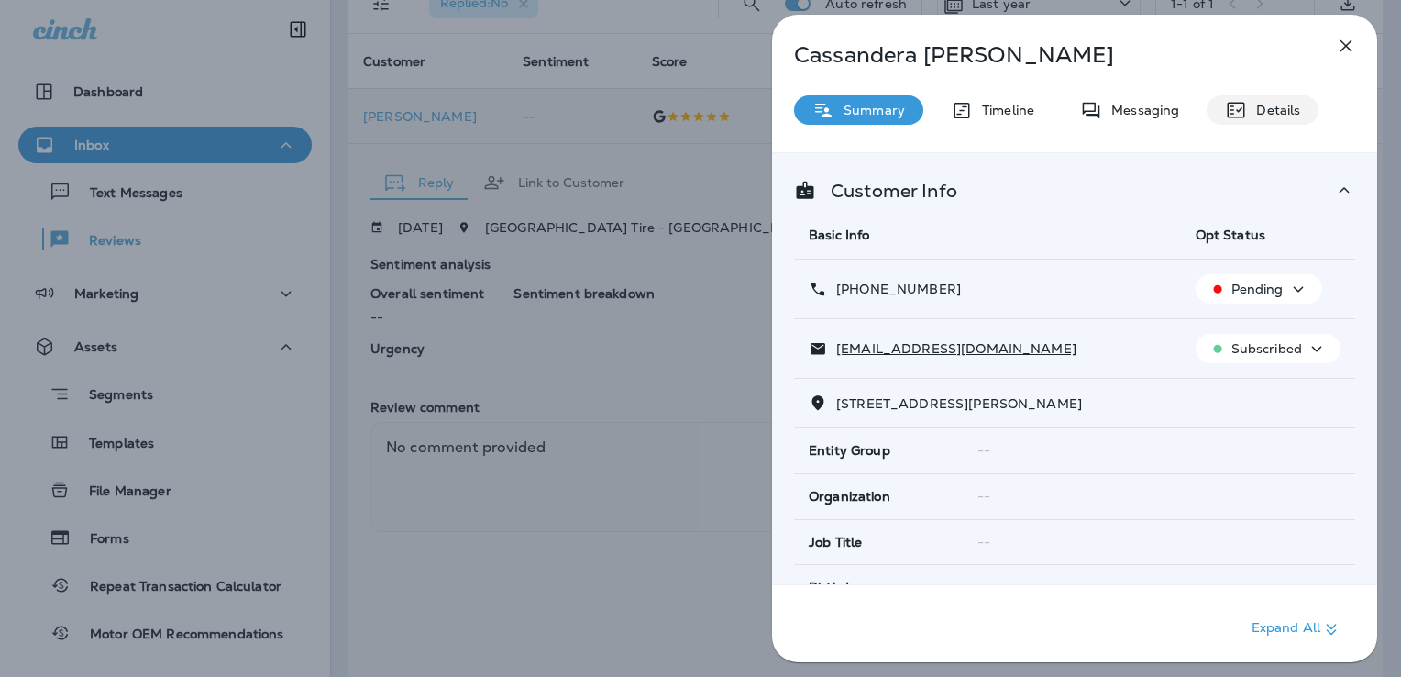
click at [1264, 114] on p "Details" at bounding box center [1273, 110] width 53 height 15
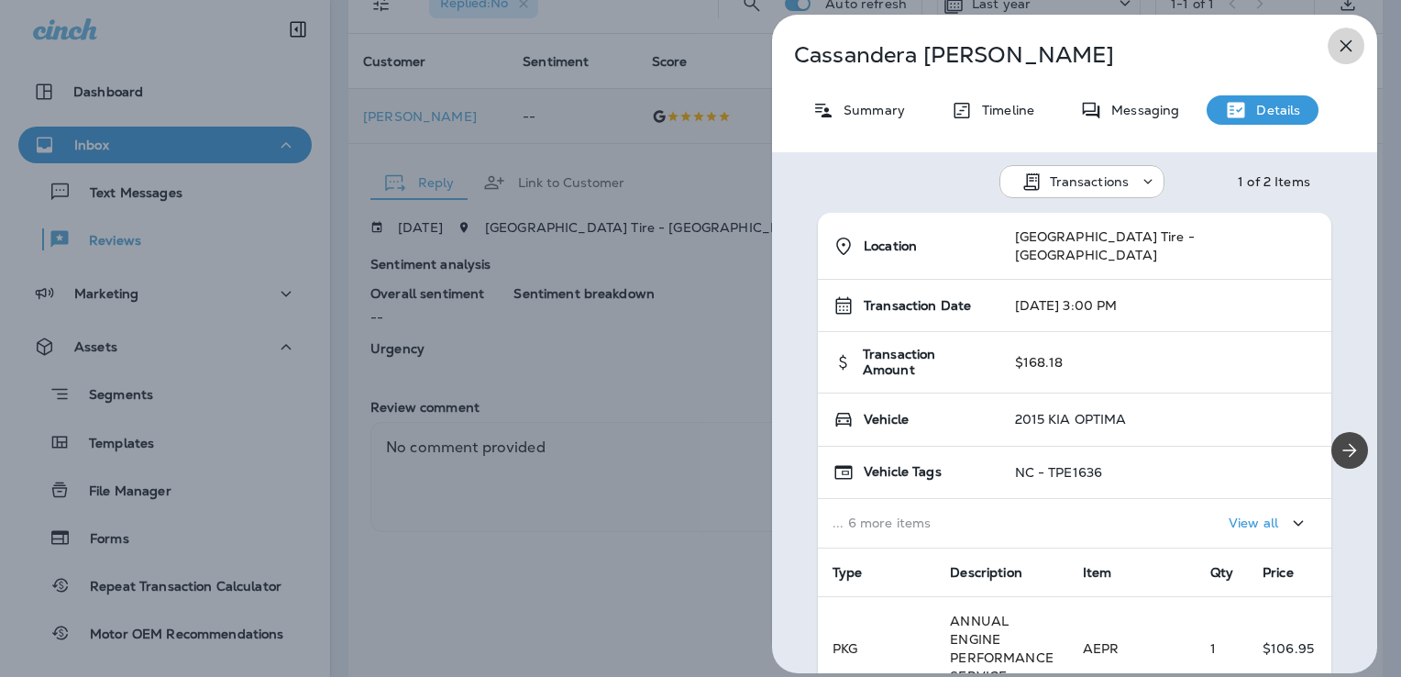
click at [1342, 43] on icon "button" at bounding box center [1346, 46] width 22 height 22
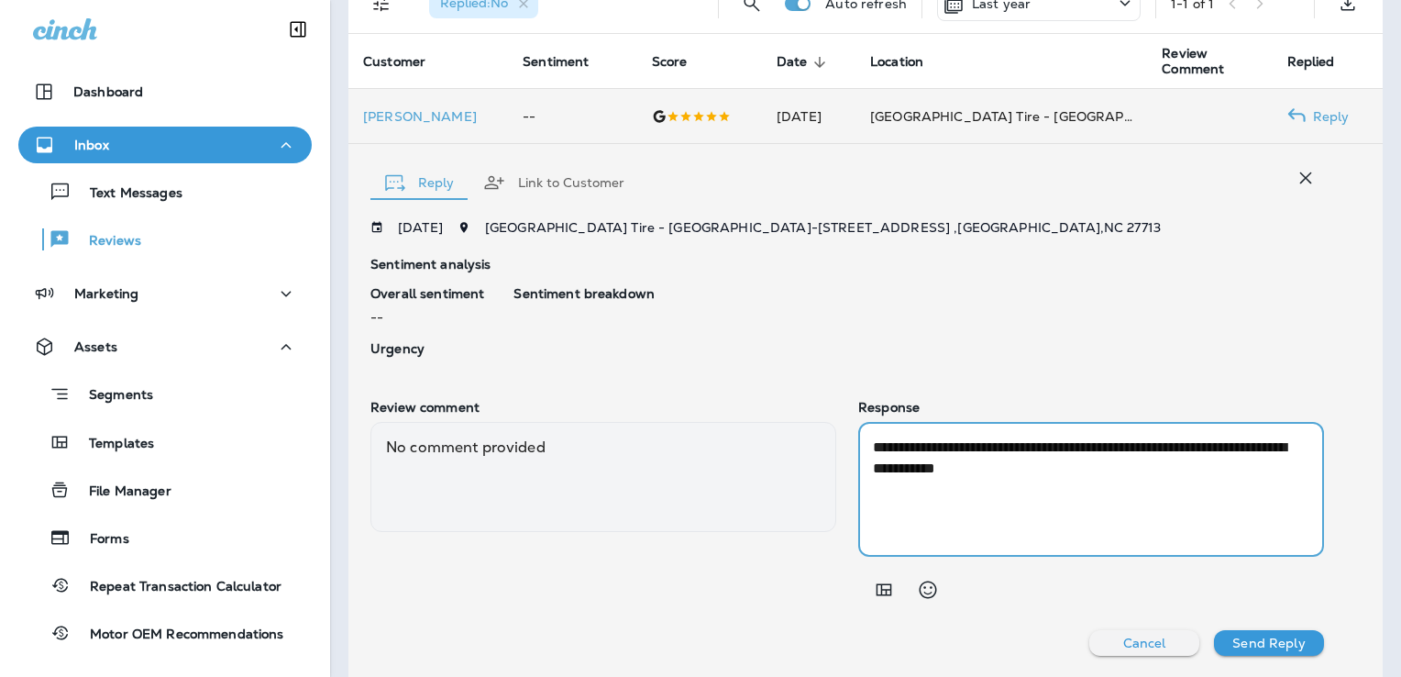
click at [1060, 470] on textarea "**********" at bounding box center [1087, 488] width 429 height 105
type textarea "**********"
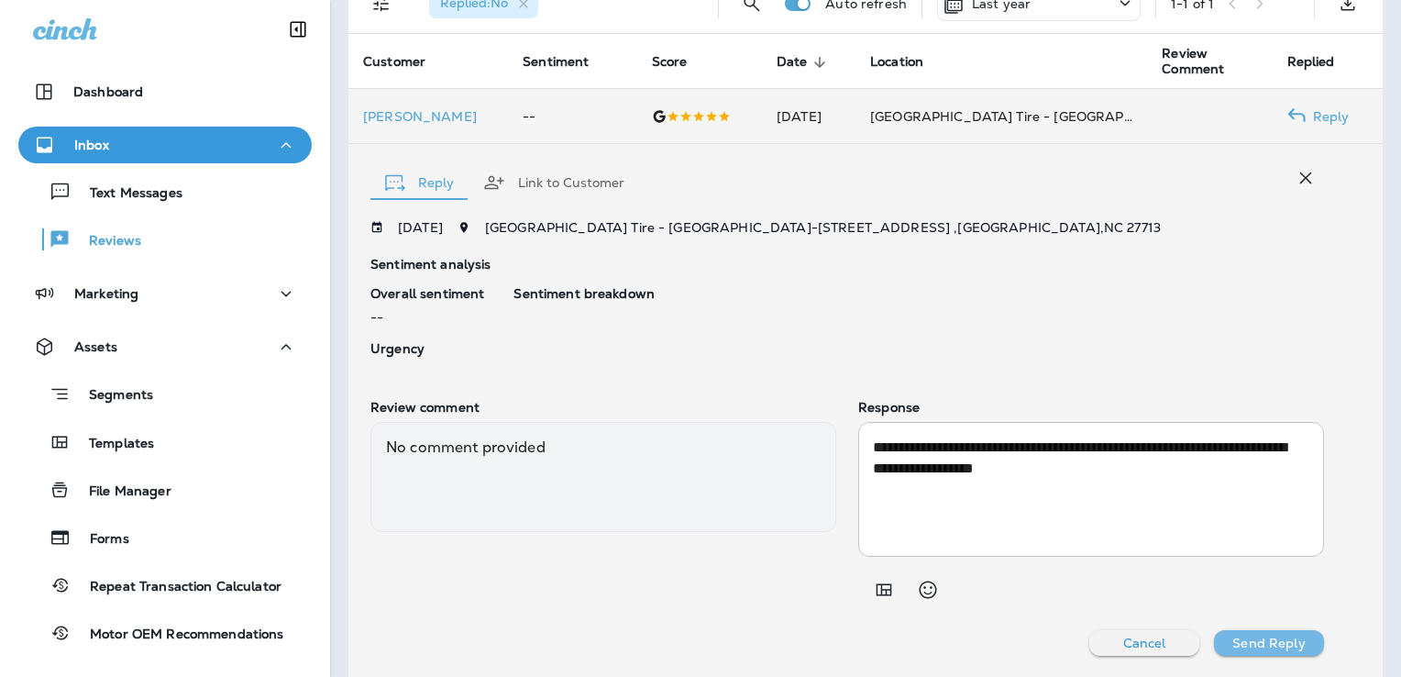
click at [1239, 640] on p "Send Reply" at bounding box center [1268, 642] width 72 height 15
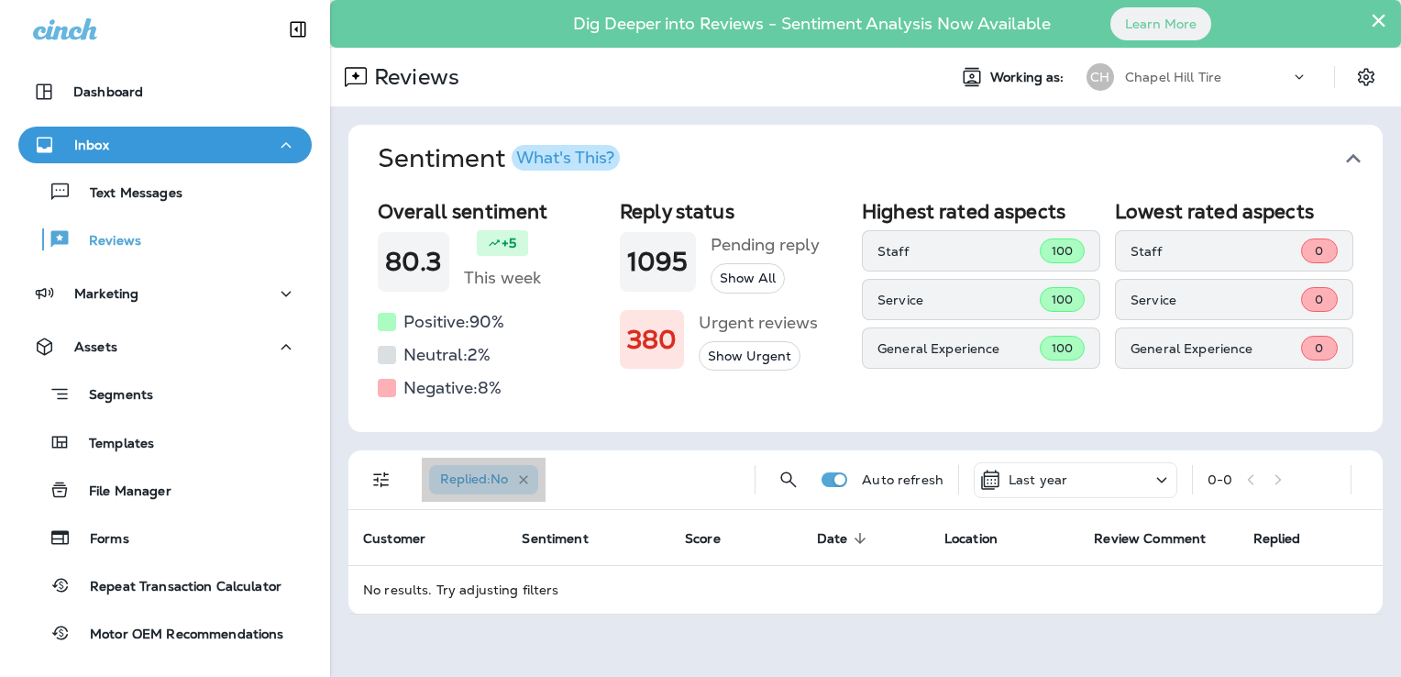
click at [527, 479] on icon "button" at bounding box center [523, 479] width 9 height 9
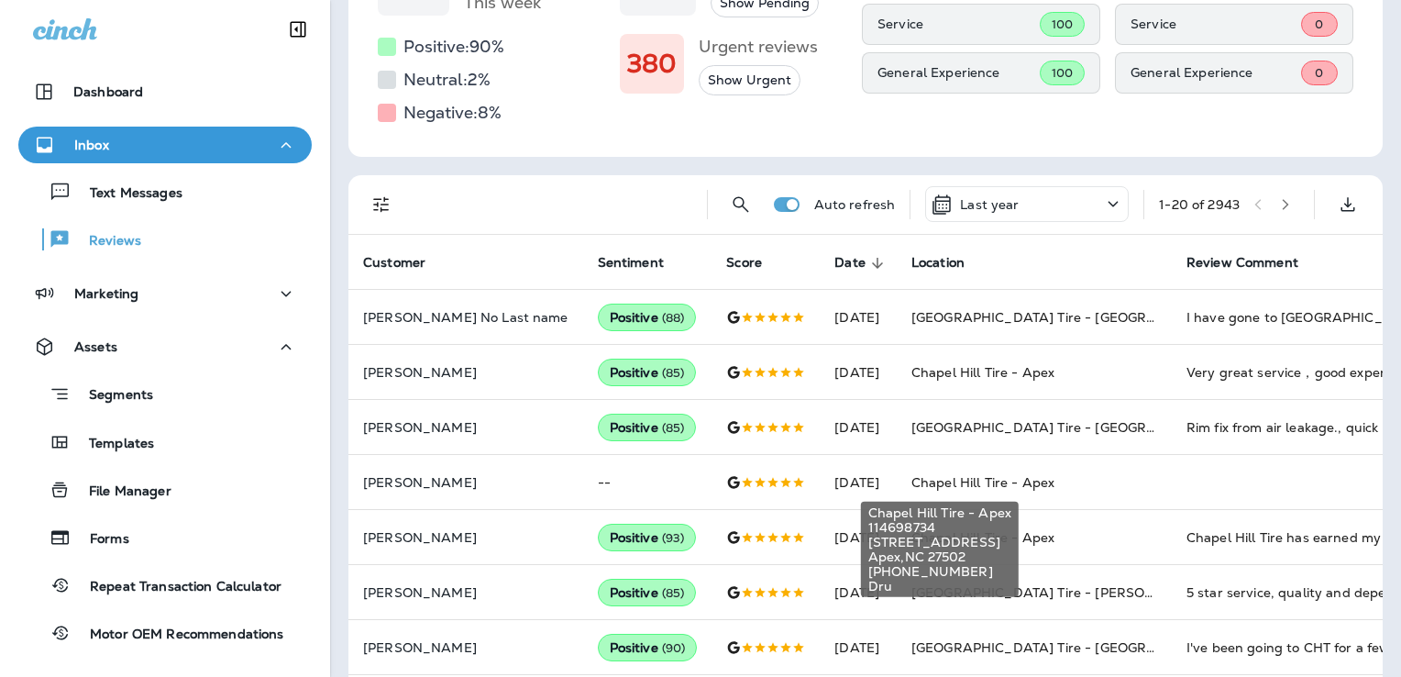
scroll to position [275, 0]
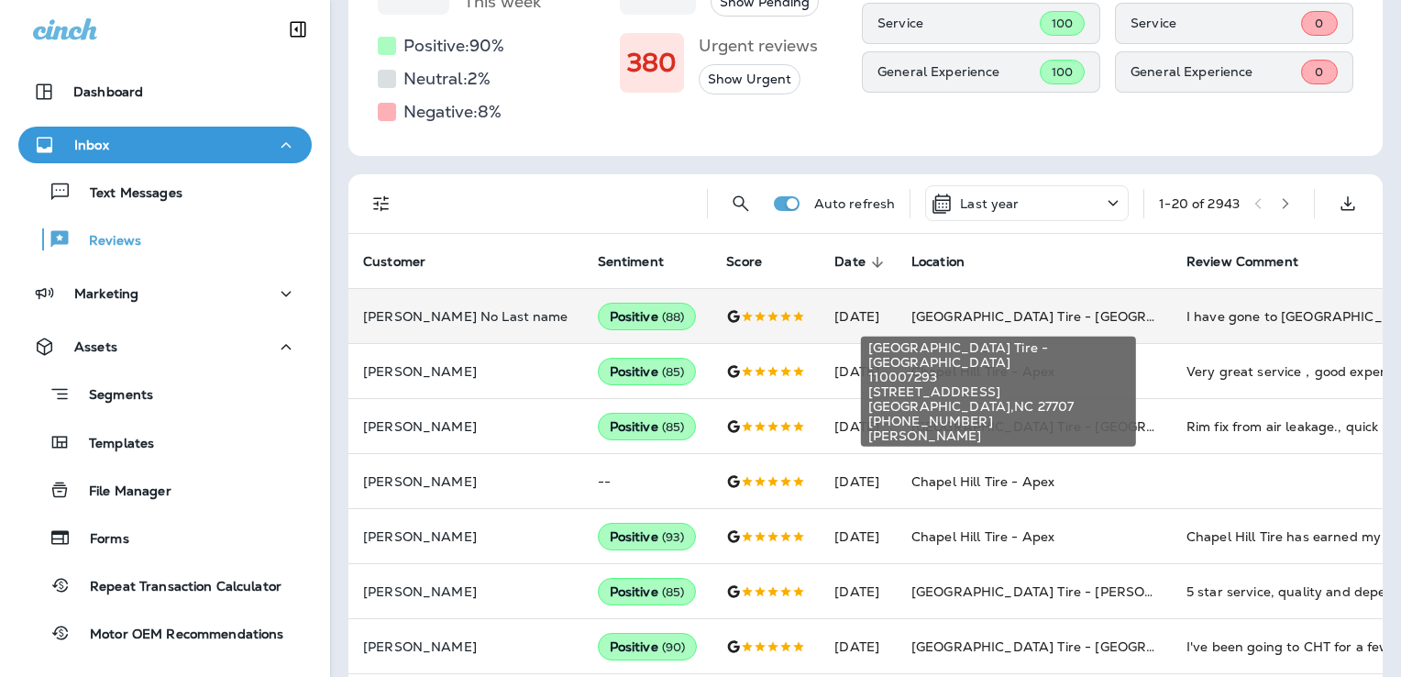
click at [970, 311] on span "[GEOGRAPHIC_DATA] Tire - [GEOGRAPHIC_DATA]" at bounding box center [1074, 316] width 326 height 17
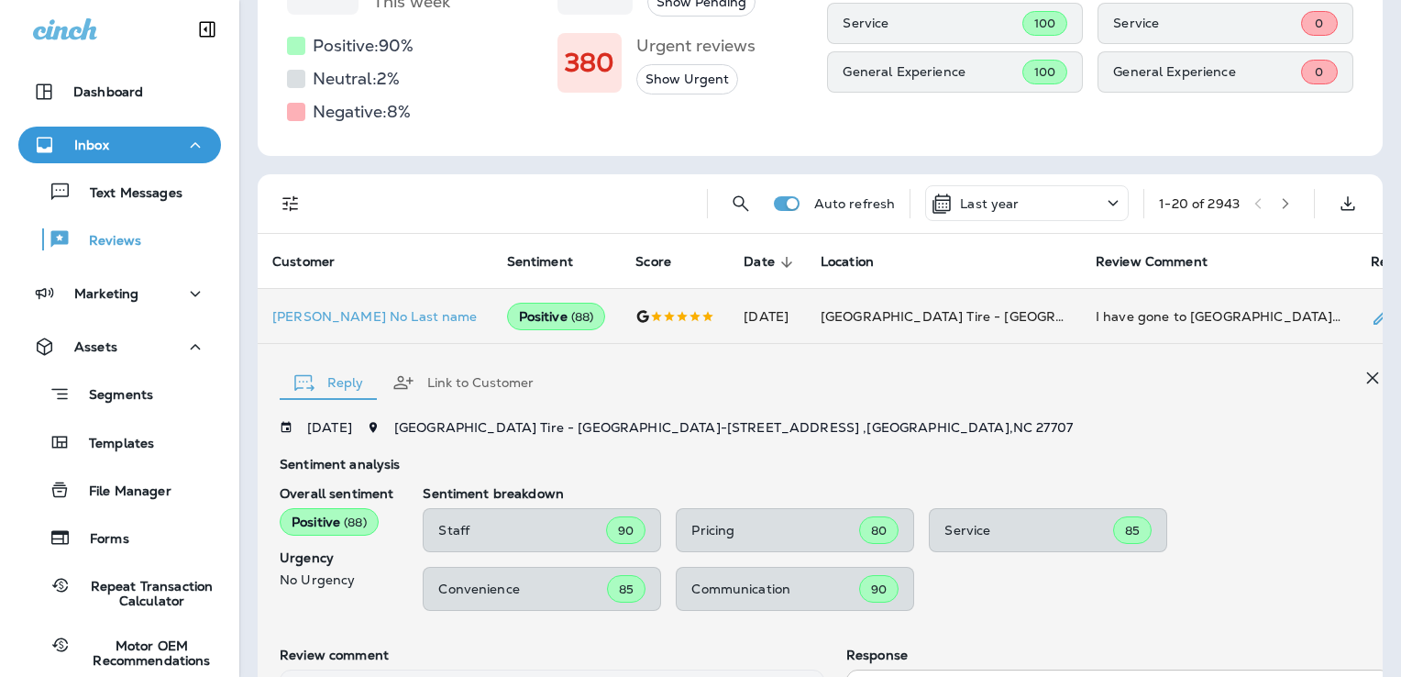
scroll to position [619, 0]
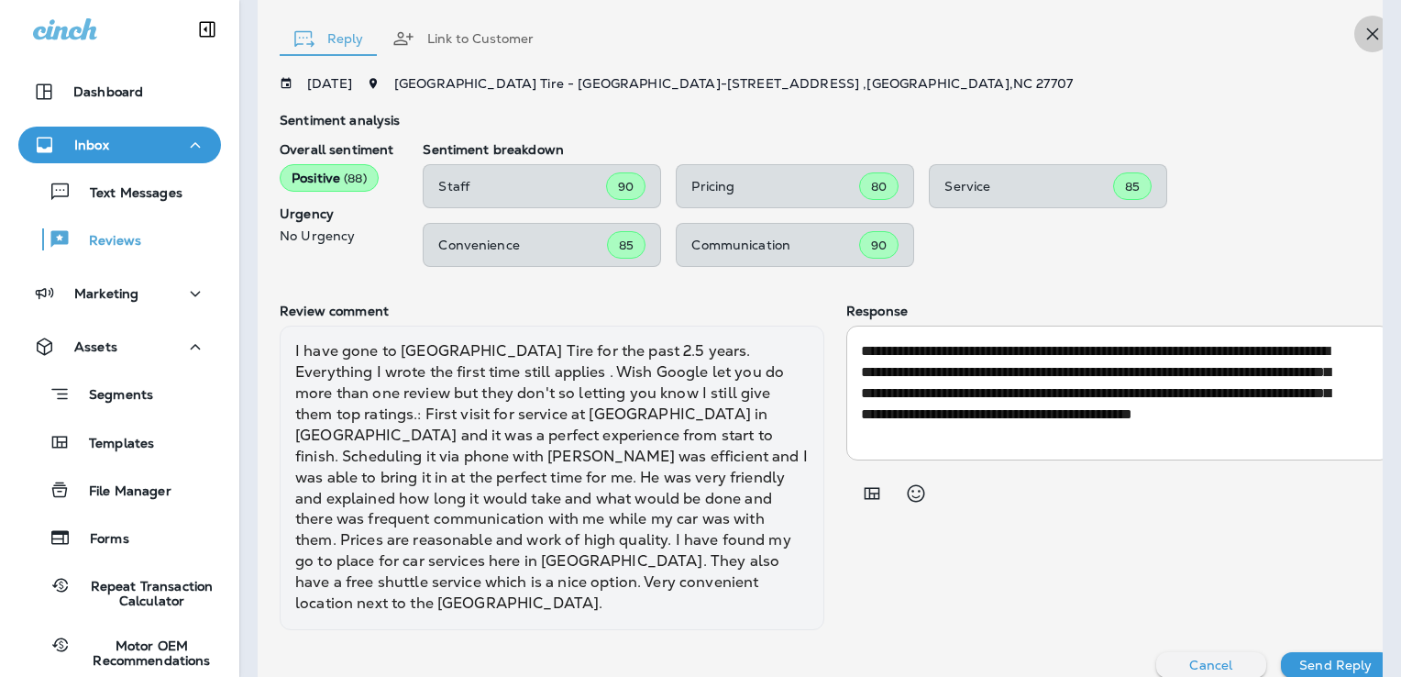
click at [1362, 34] on icon "button" at bounding box center [1373, 34] width 22 height 22
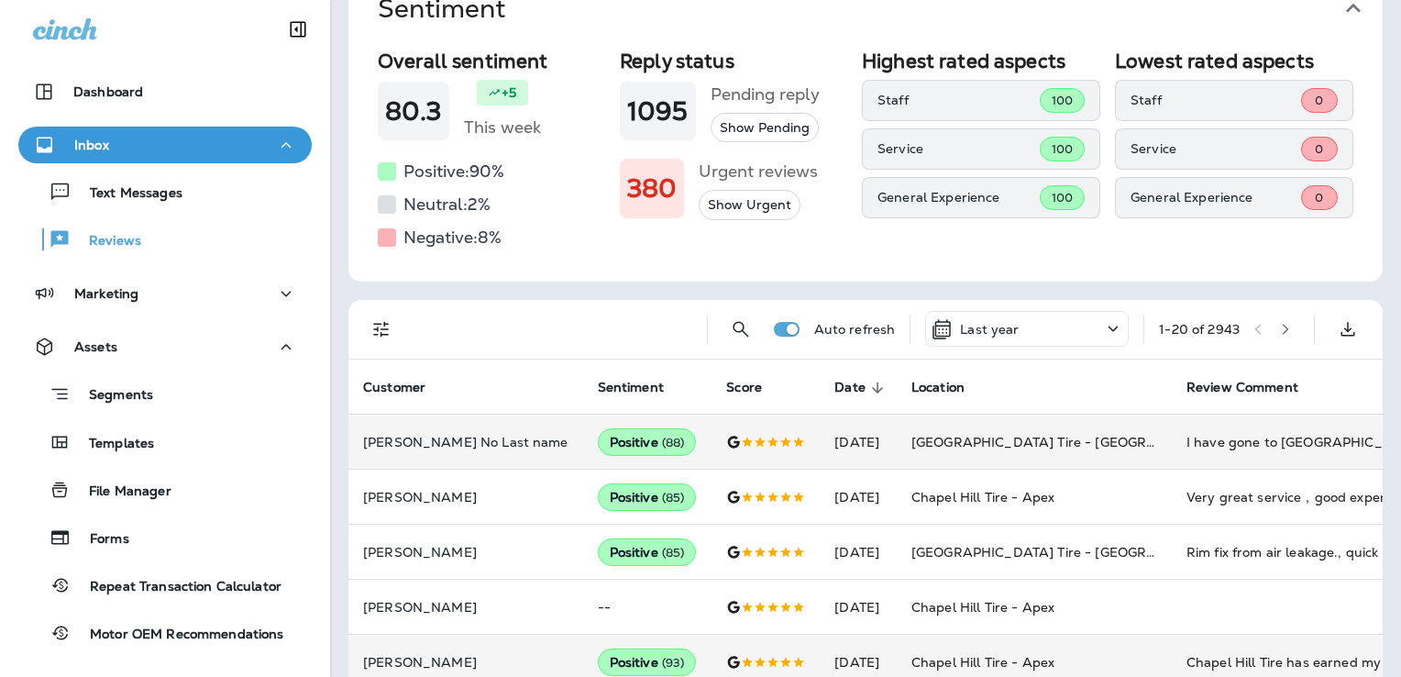
scroll to position [0, 0]
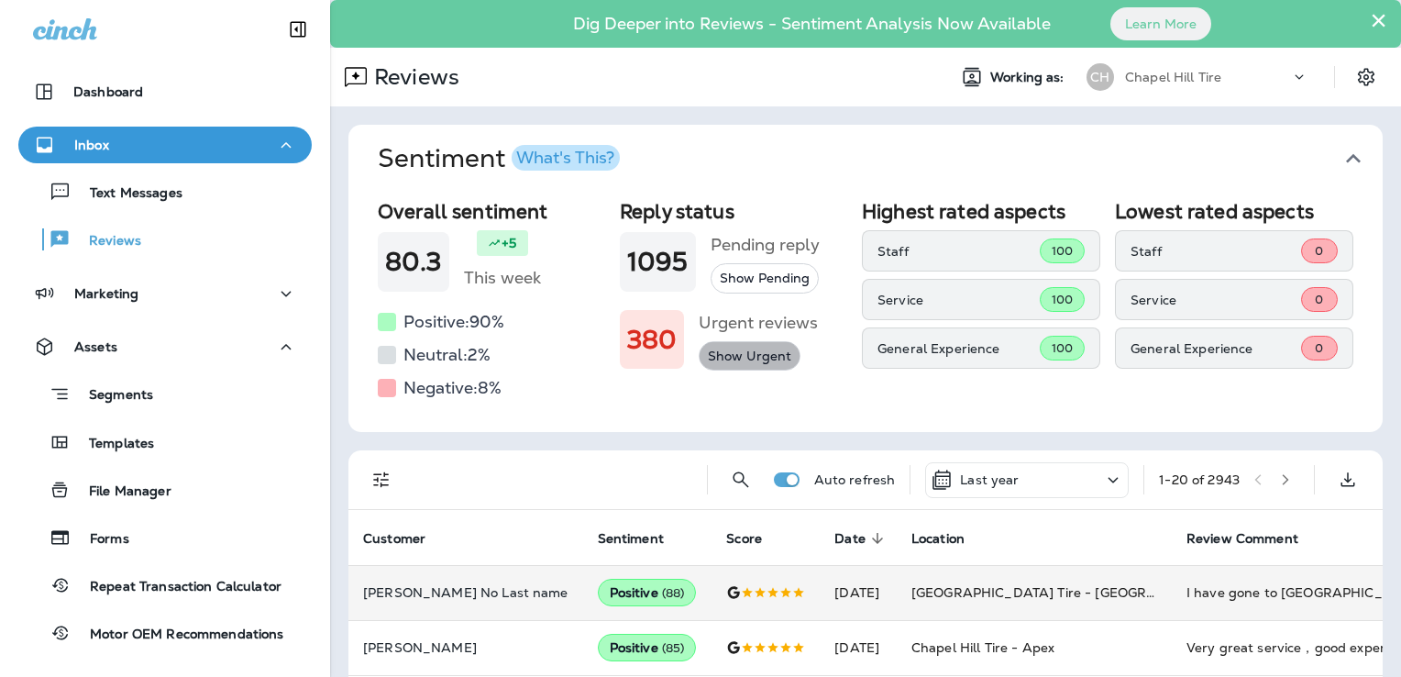
click at [742, 356] on button "Show Urgent" at bounding box center [750, 356] width 102 height 30
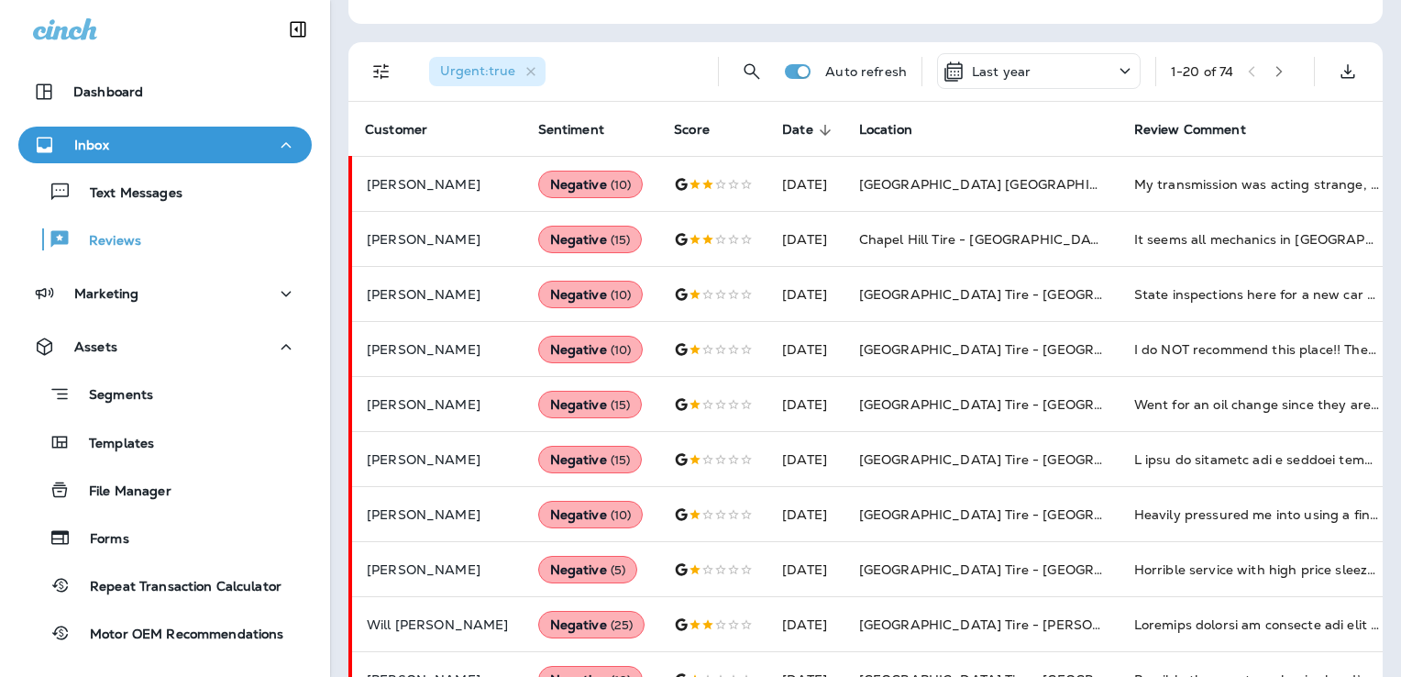
scroll to position [432, 0]
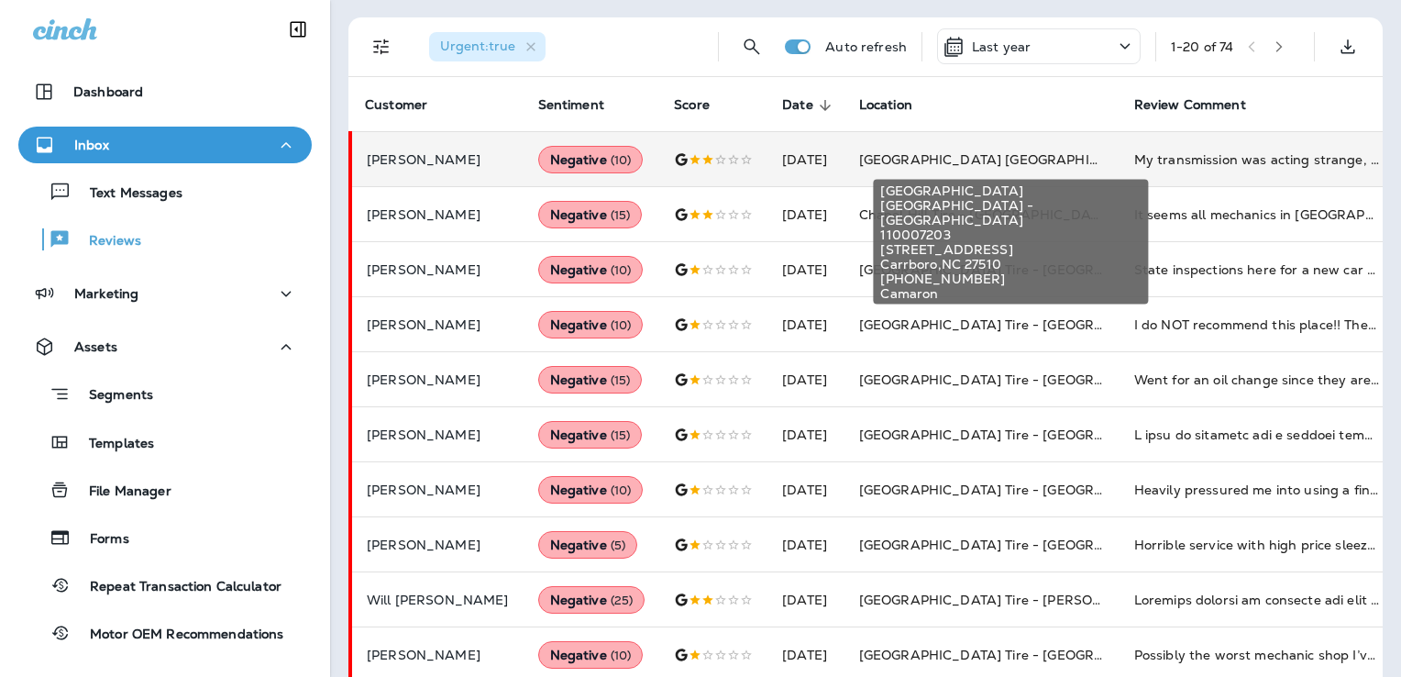
click at [902, 151] on span "[GEOGRAPHIC_DATA] [GEOGRAPHIC_DATA] - [GEOGRAPHIC_DATA]" at bounding box center [1082, 159] width 446 height 17
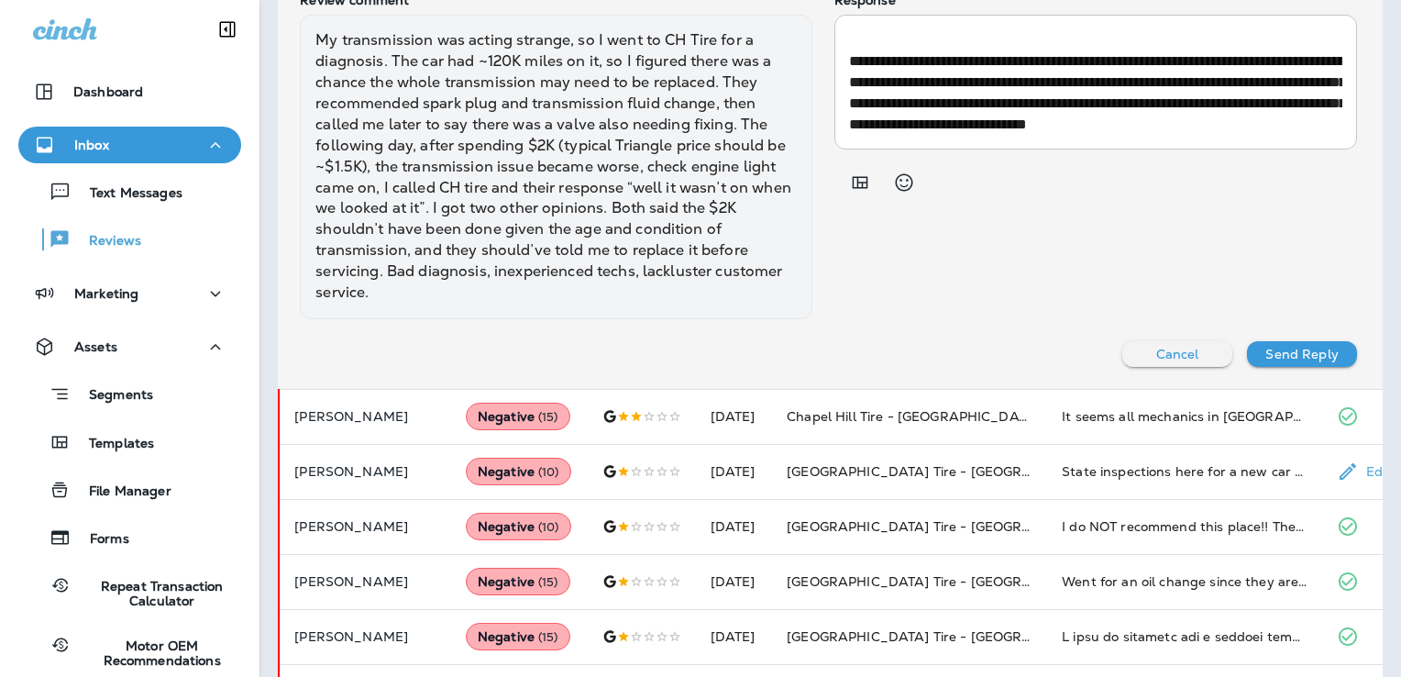
scroll to position [931, 0]
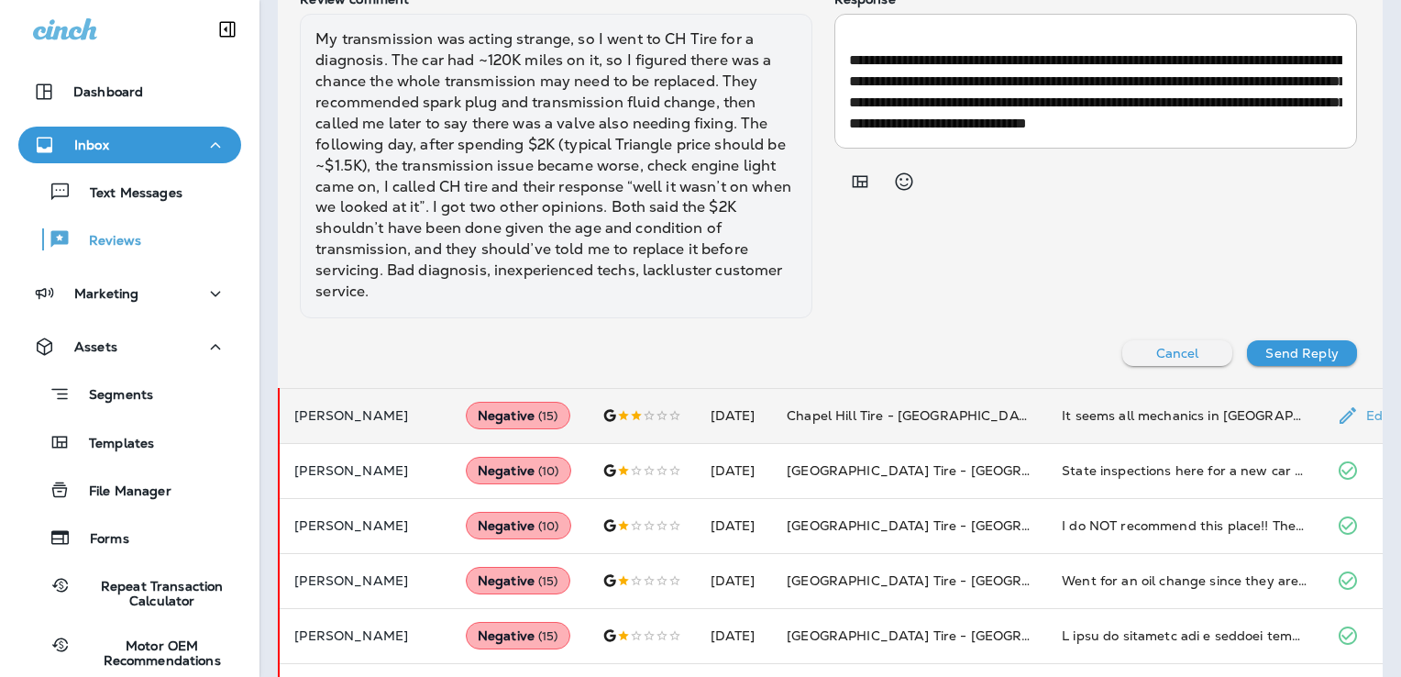
click at [671, 408] on div at bounding box center [641, 415] width 79 height 15
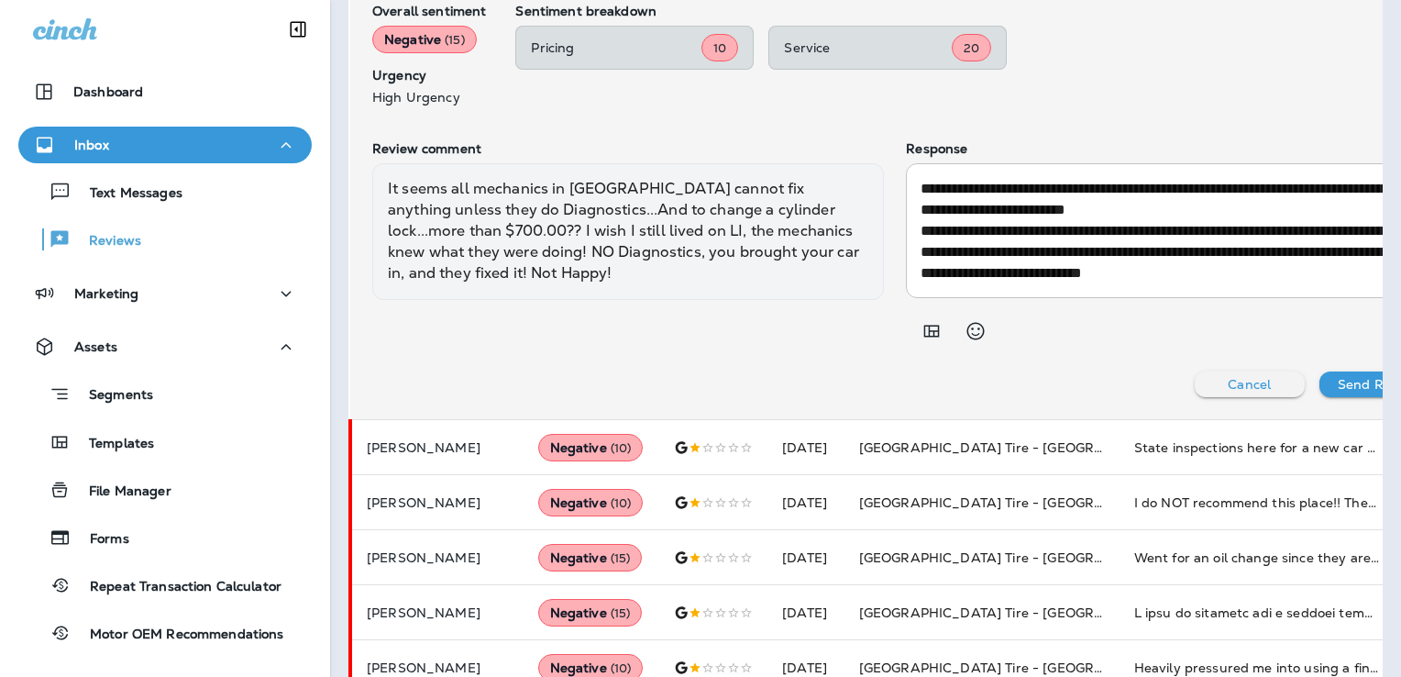
scroll to position [813, 0]
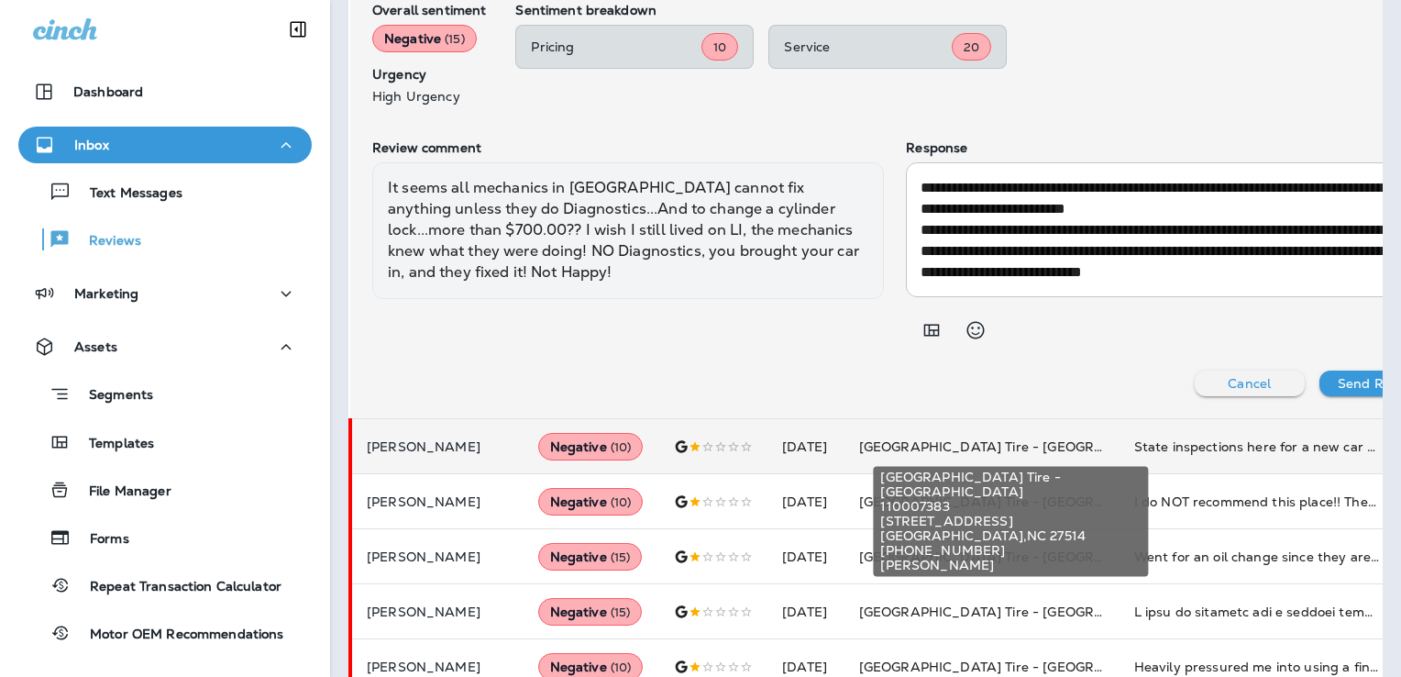
click at [897, 445] on span "[GEOGRAPHIC_DATA] Tire - [GEOGRAPHIC_DATA]" at bounding box center [1022, 446] width 326 height 17
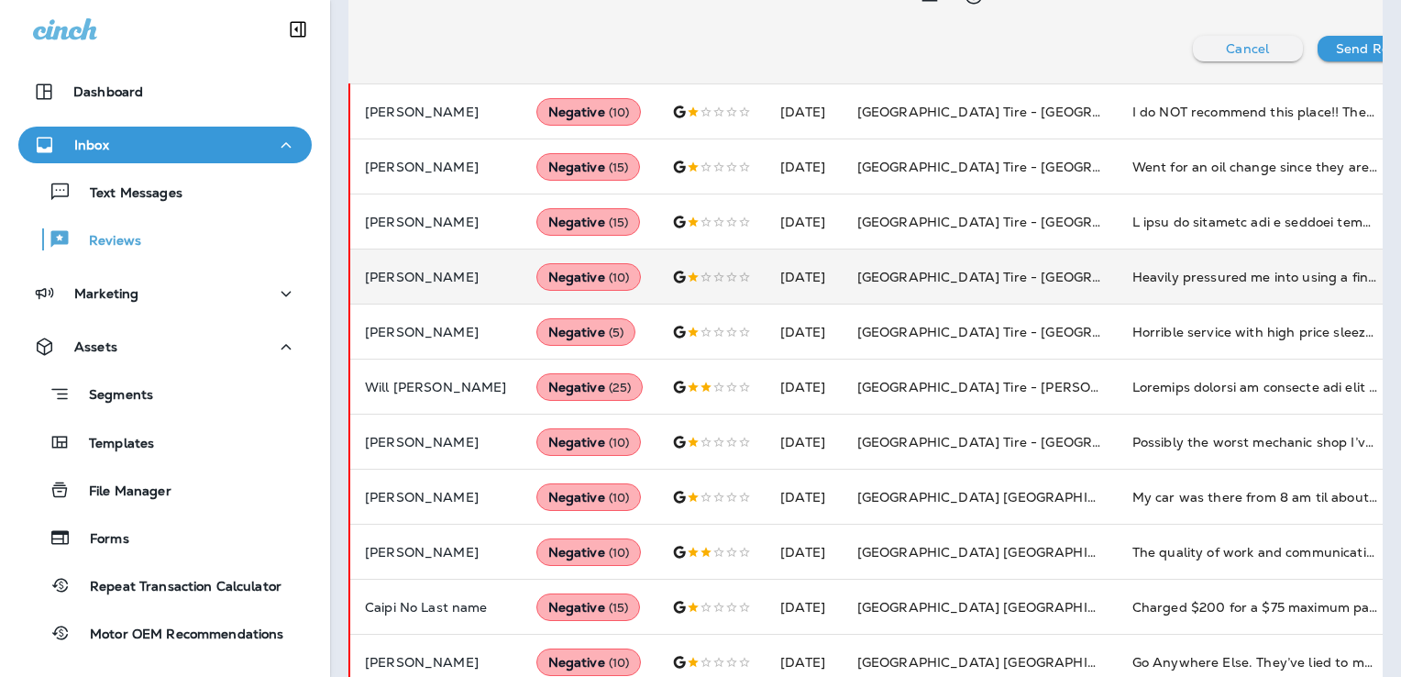
scroll to position [1204, 0]
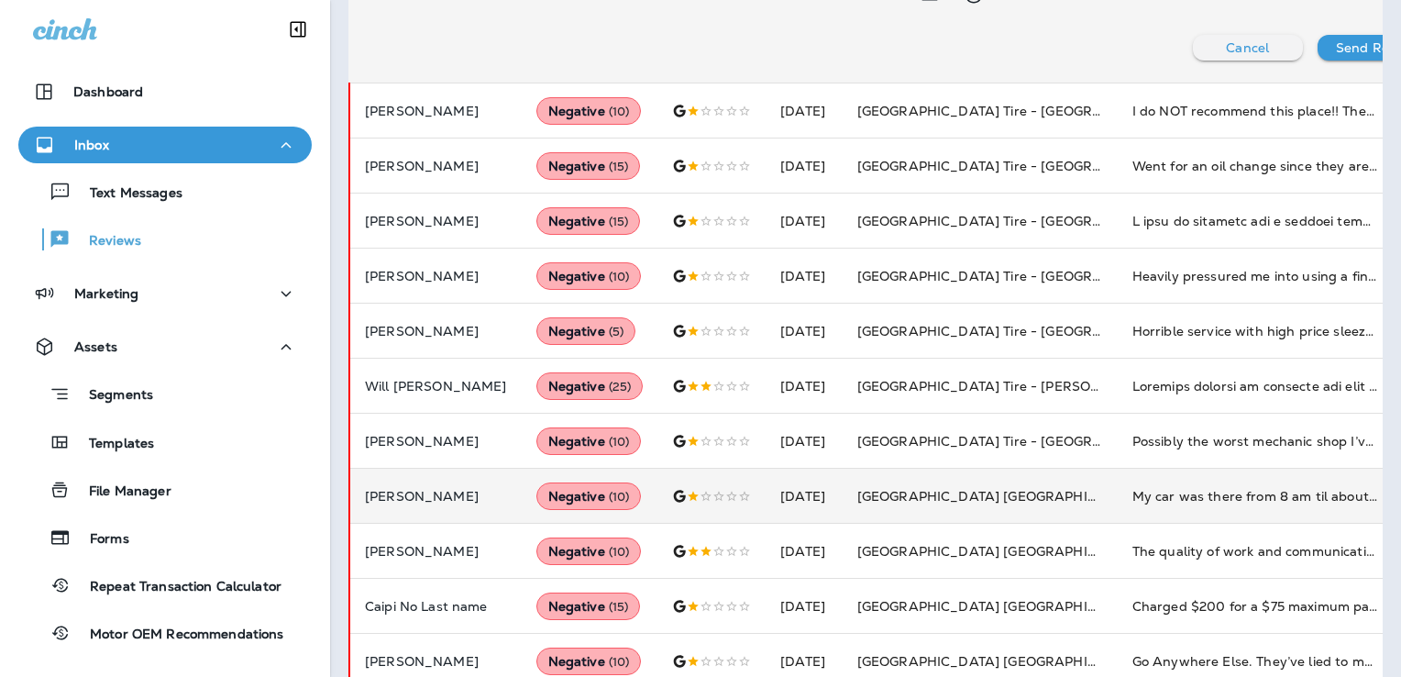
click at [819, 491] on td "[DATE]" at bounding box center [804, 496] width 77 height 55
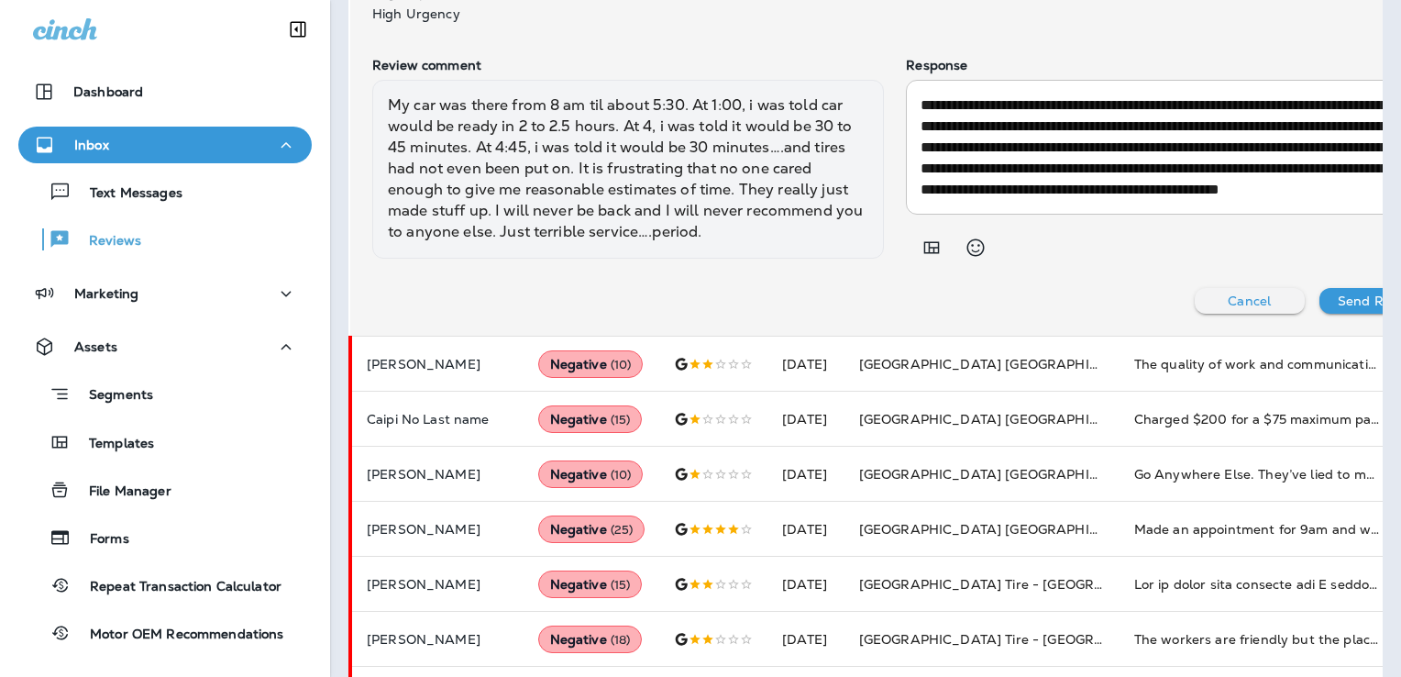
scroll to position [1577, 0]
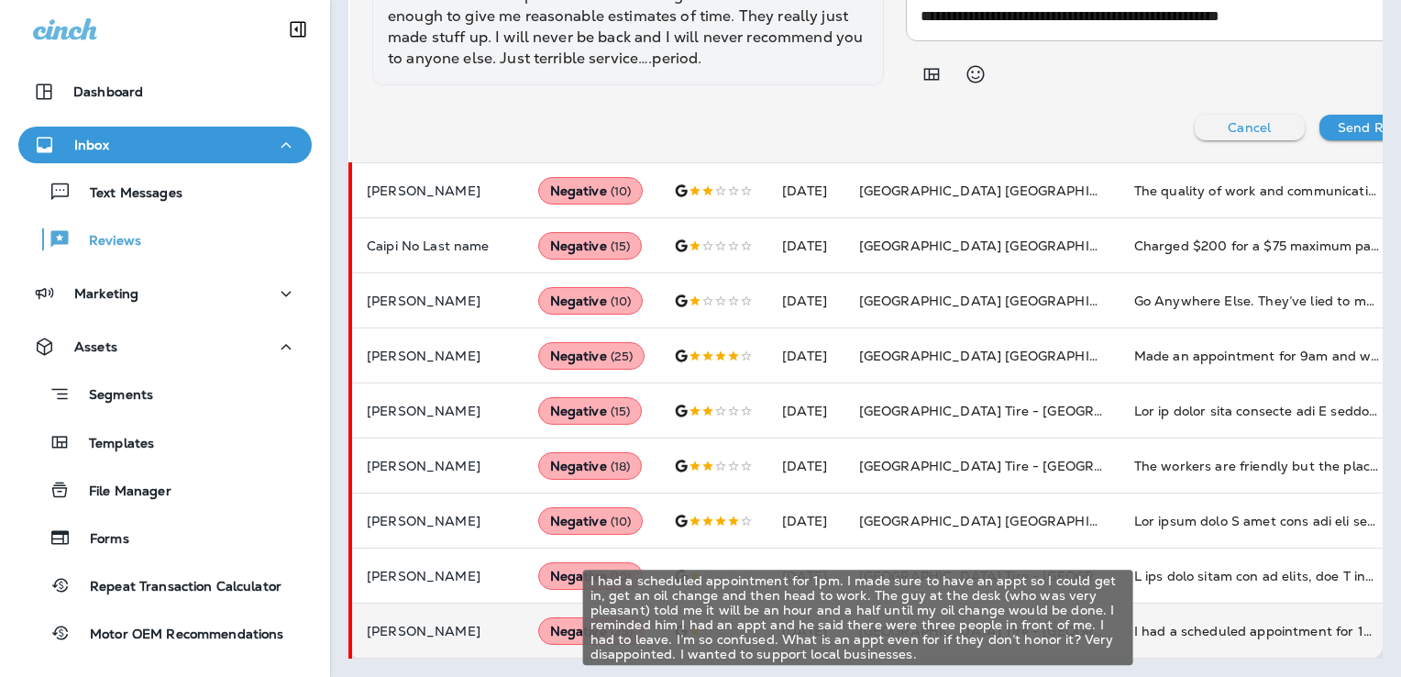
click at [1204, 622] on div "I had a scheduled appointment for 1pm. I made sure to have an appt so I could g…" at bounding box center [1257, 631] width 246 height 18
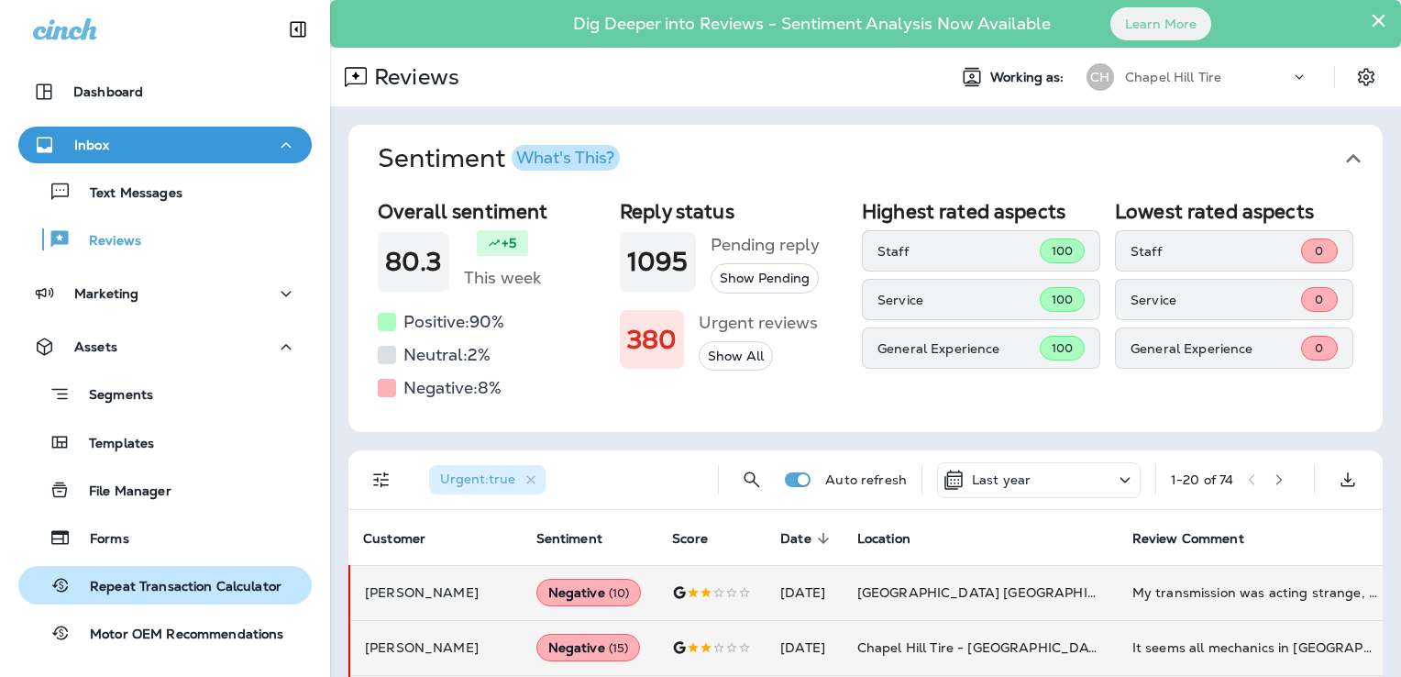
scroll to position [345, 0]
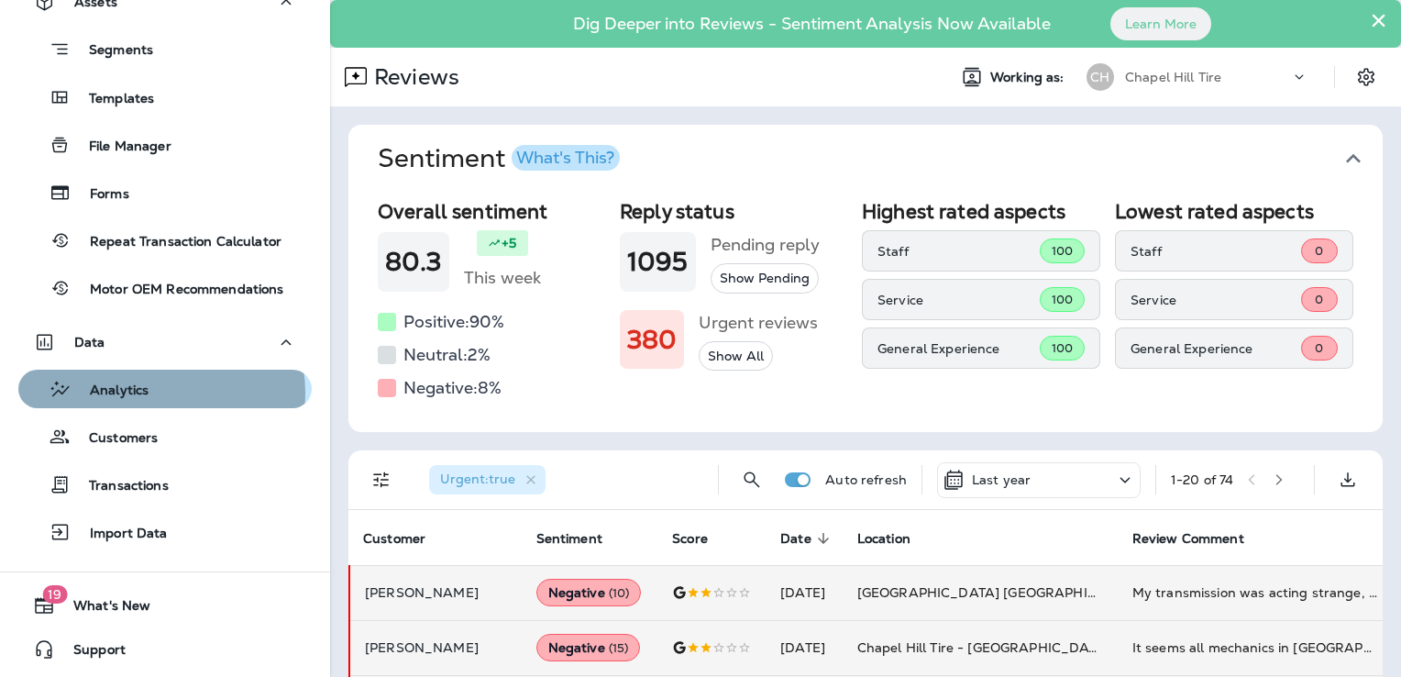
click at [158, 392] on div "Analytics" at bounding box center [165, 389] width 279 height 28
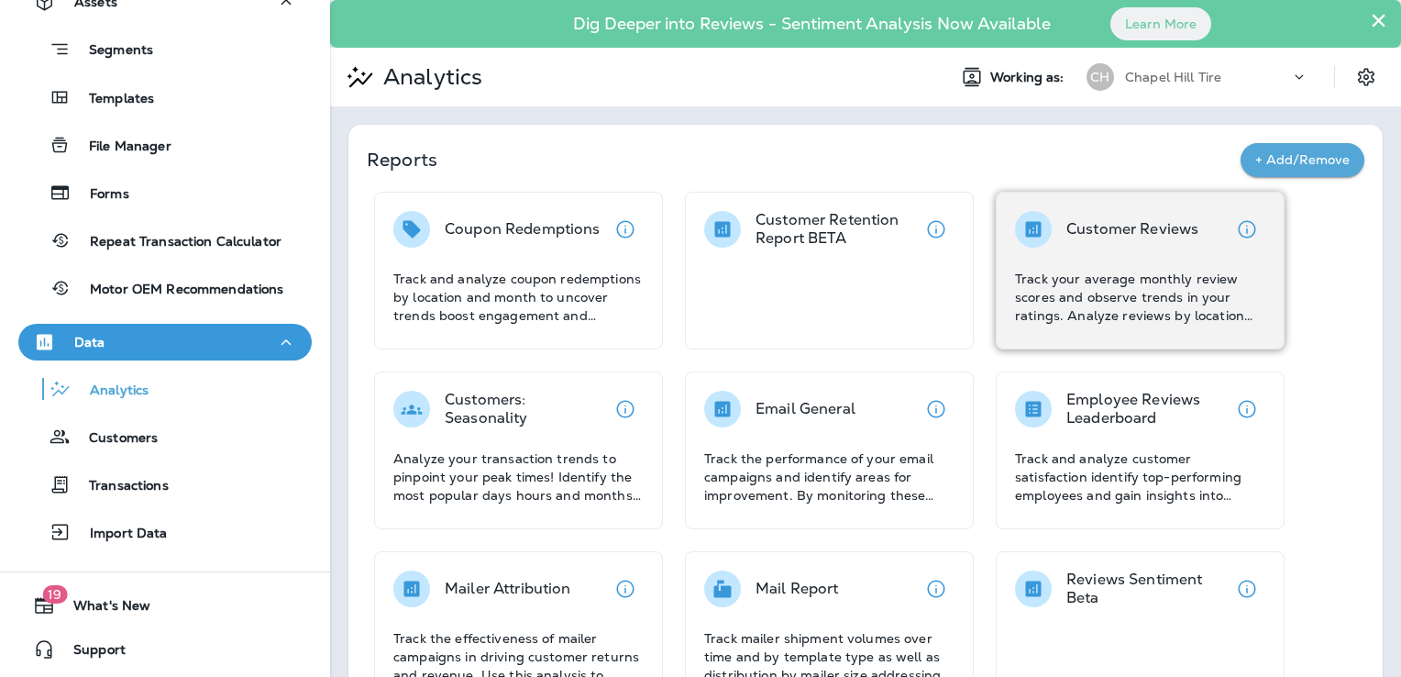
click at [1037, 277] on p "Track your average monthly review scores and observe trends in your ratings. An…" at bounding box center [1140, 297] width 250 height 55
